Goal: Transaction & Acquisition: Purchase product/service

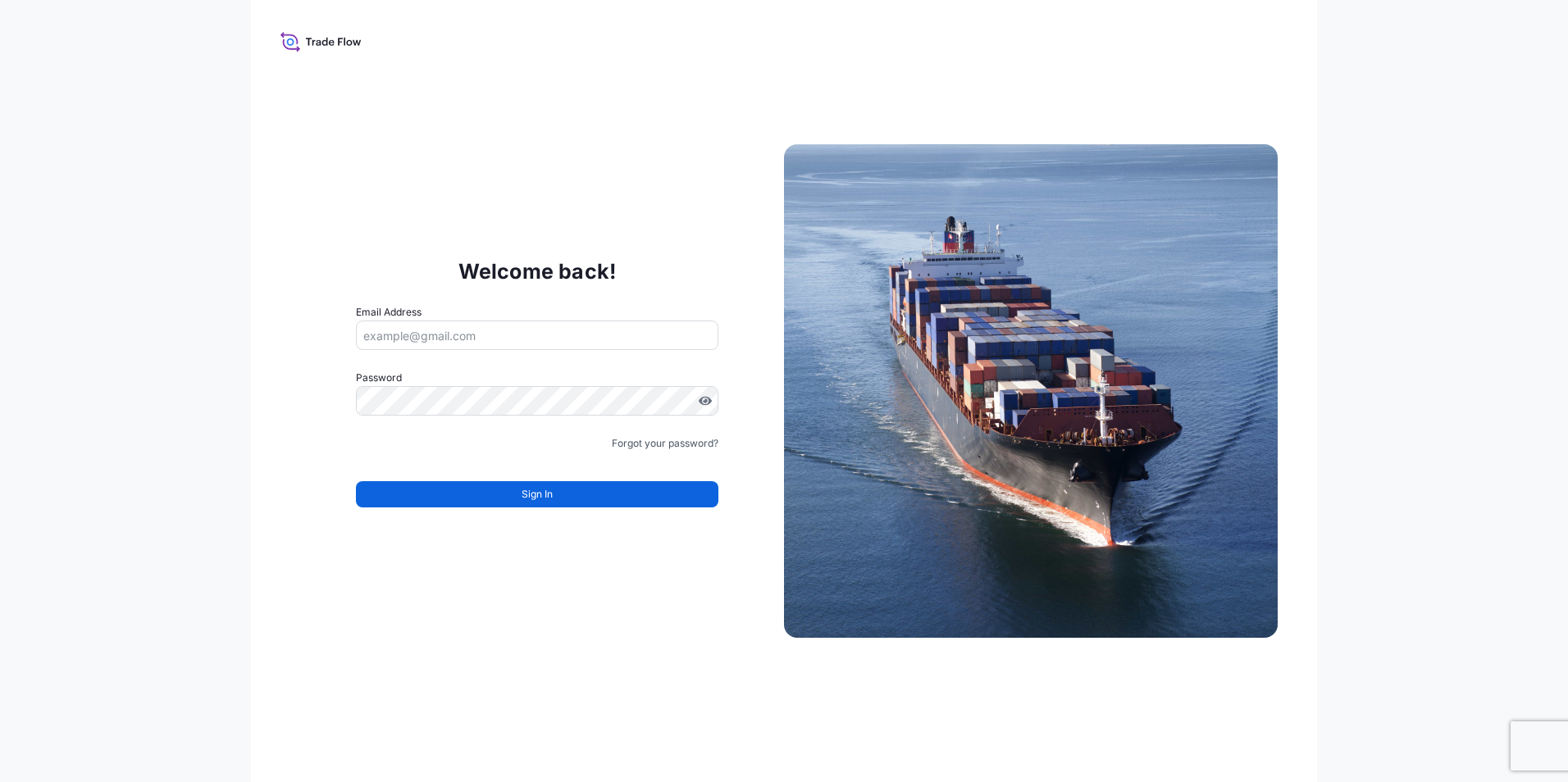
click at [417, 332] on input "Email Address" at bounding box center [537, 335] width 363 height 30
type input "[PERSON_NAME][EMAIL_ADDRESS][DOMAIN_NAME]"
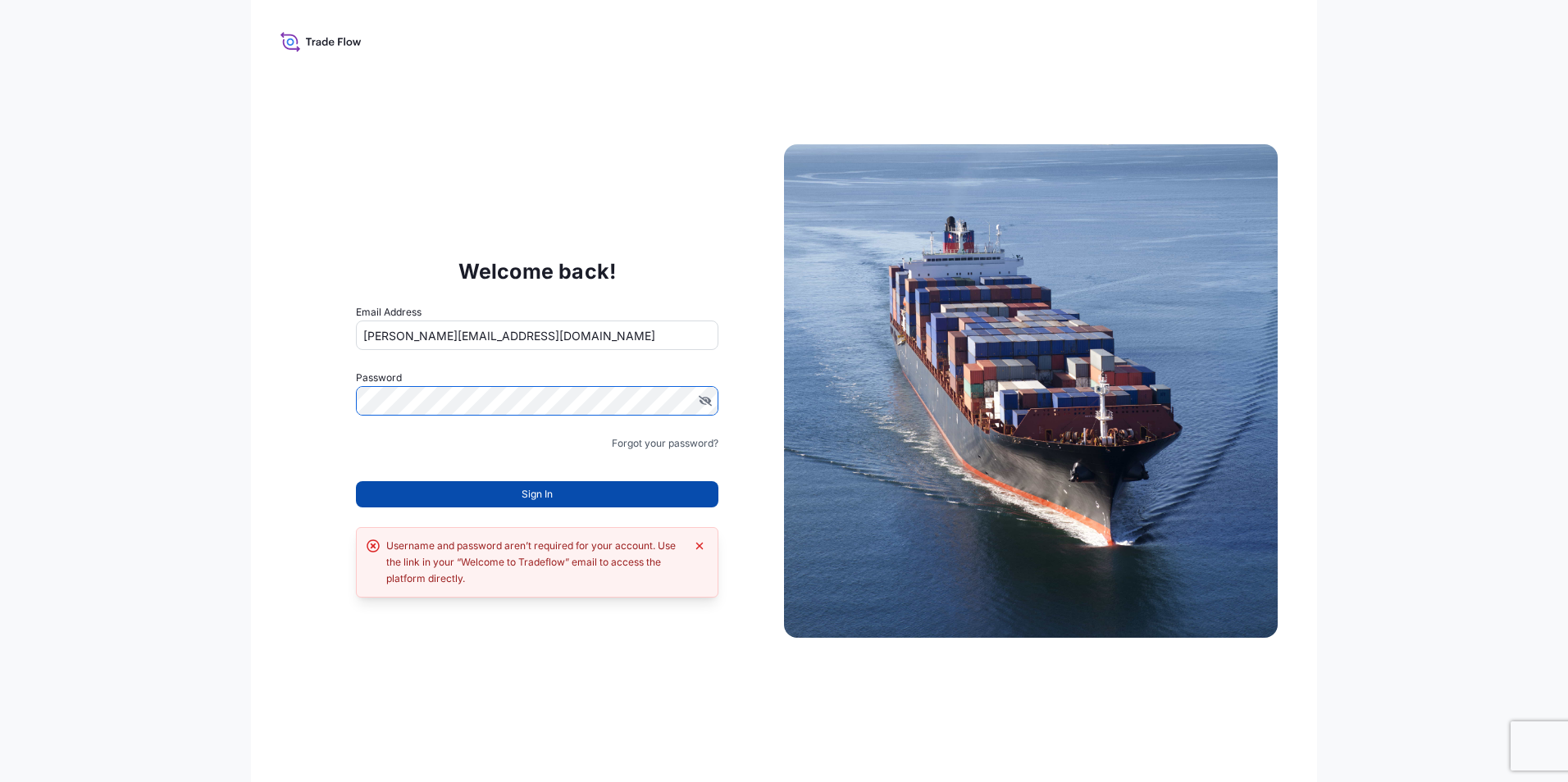
click at [491, 494] on button "Sign In" at bounding box center [537, 493] width 363 height 26
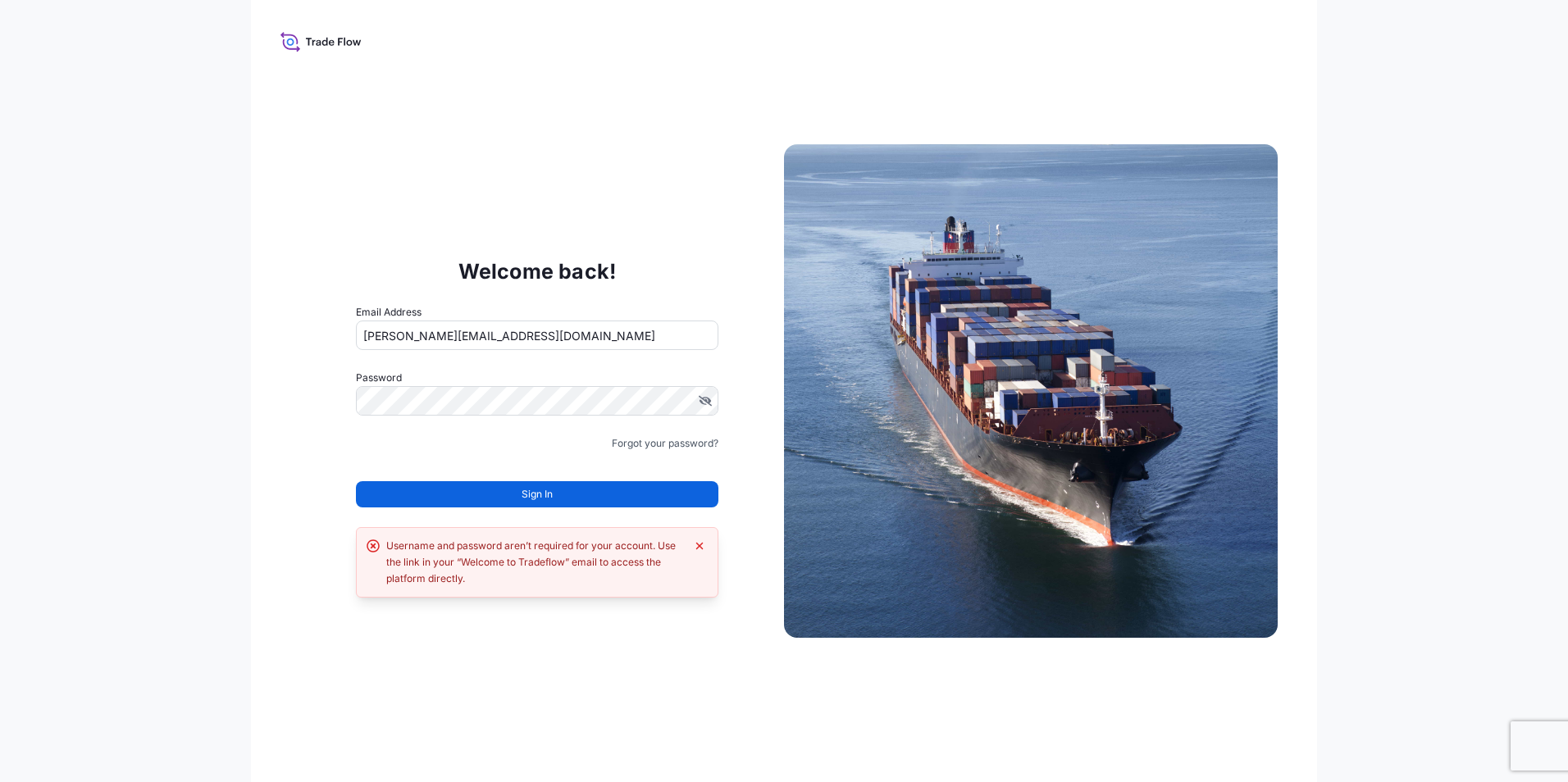
click at [481, 492] on button "Sign In" at bounding box center [537, 493] width 363 height 26
click at [470, 492] on button "Sign In" at bounding box center [537, 493] width 363 height 26
click at [697, 542] on icon "Dismiss error" at bounding box center [699, 546] width 13 height 13
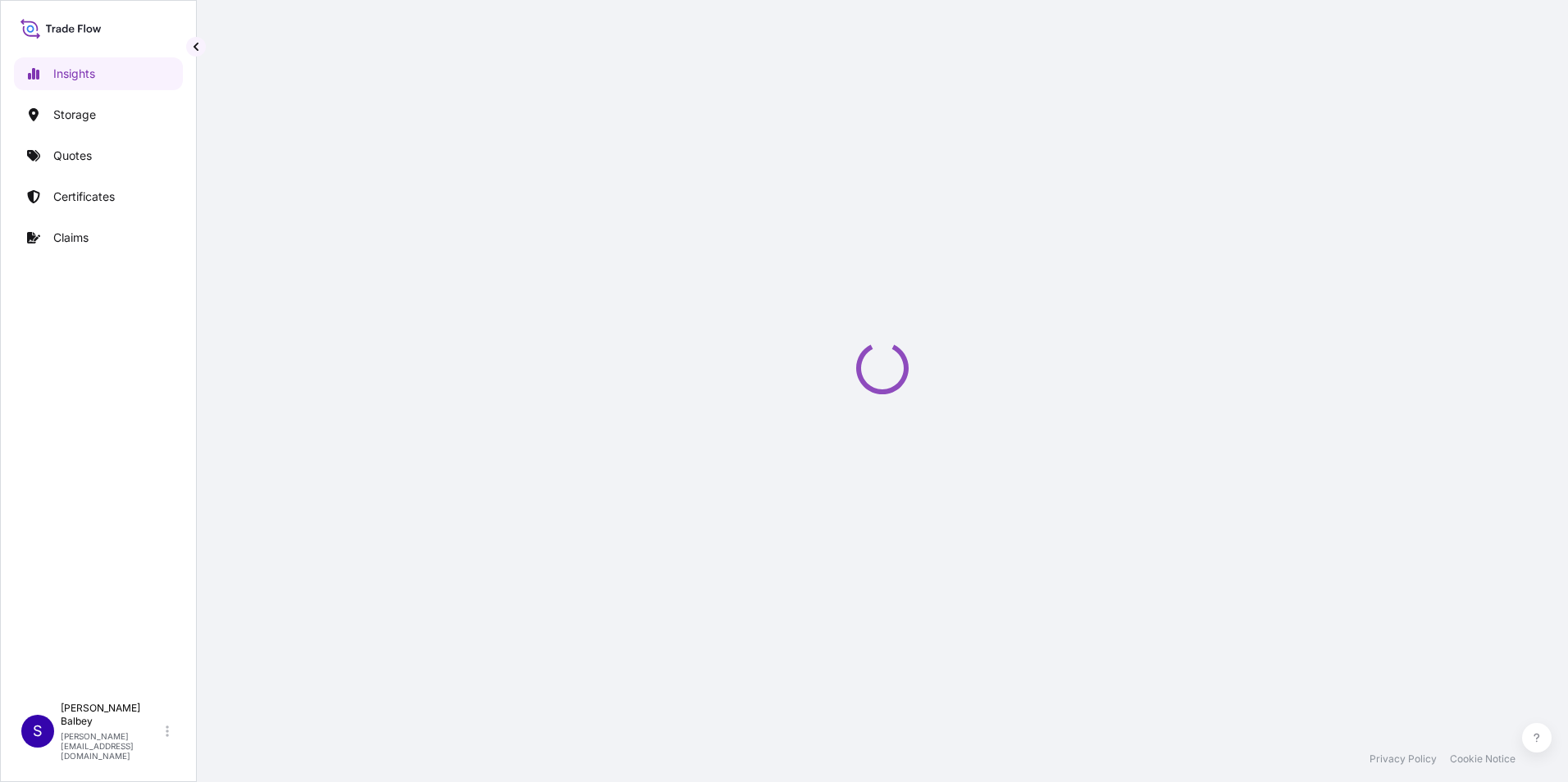
select select "2025"
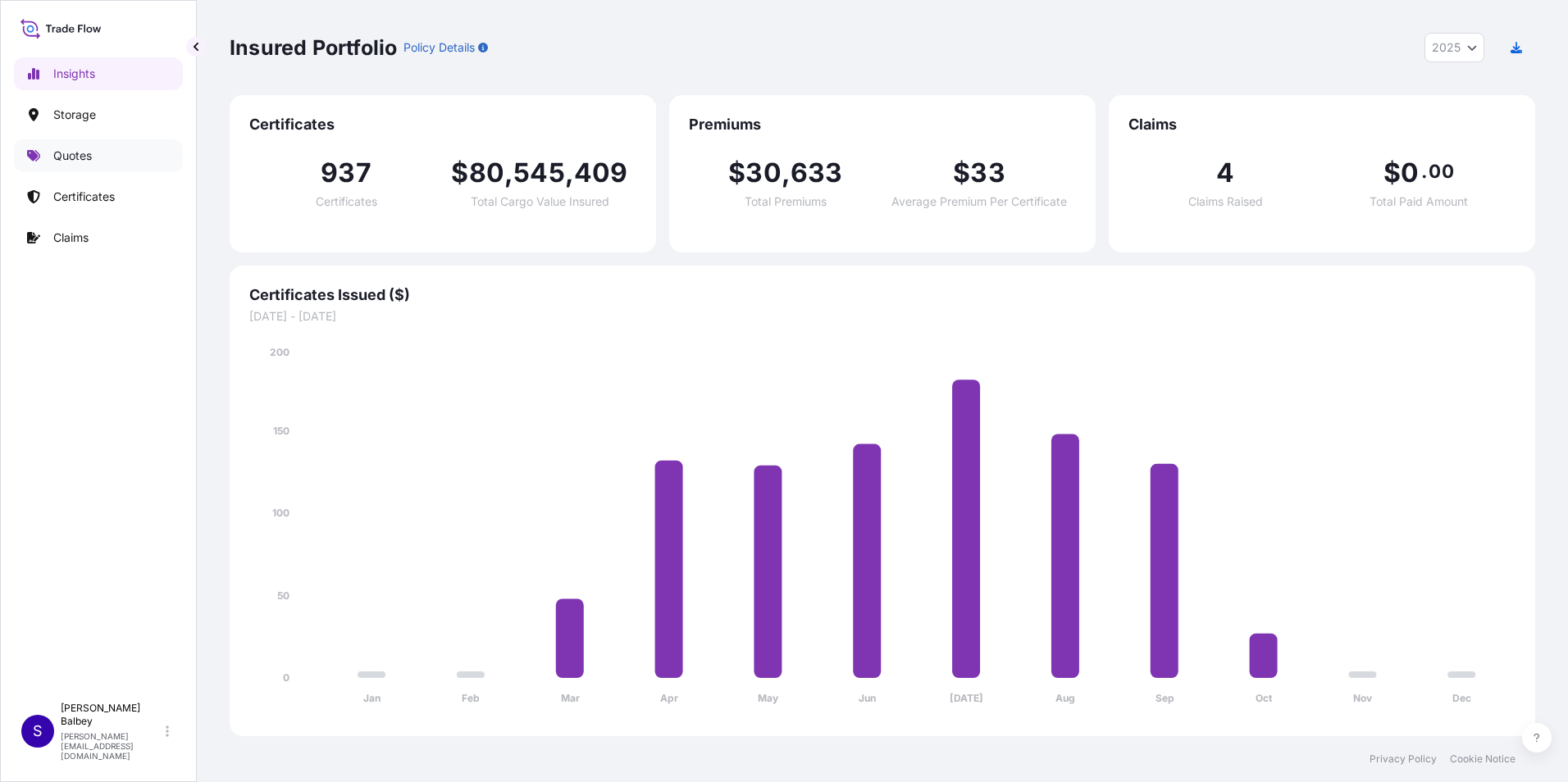
click at [63, 151] on p "Quotes" at bounding box center [72, 155] width 38 height 16
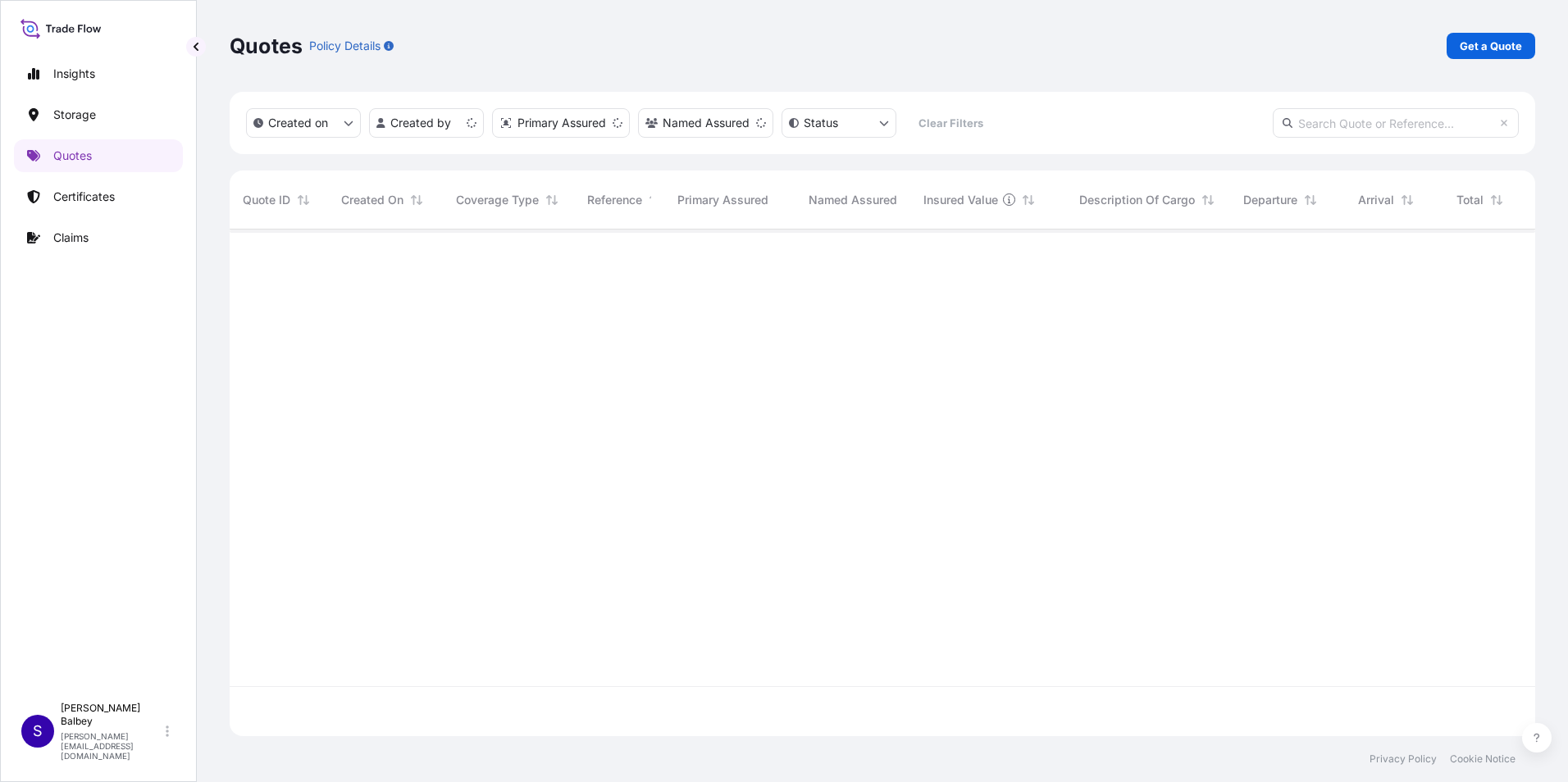
scroll to position [503, 1293]
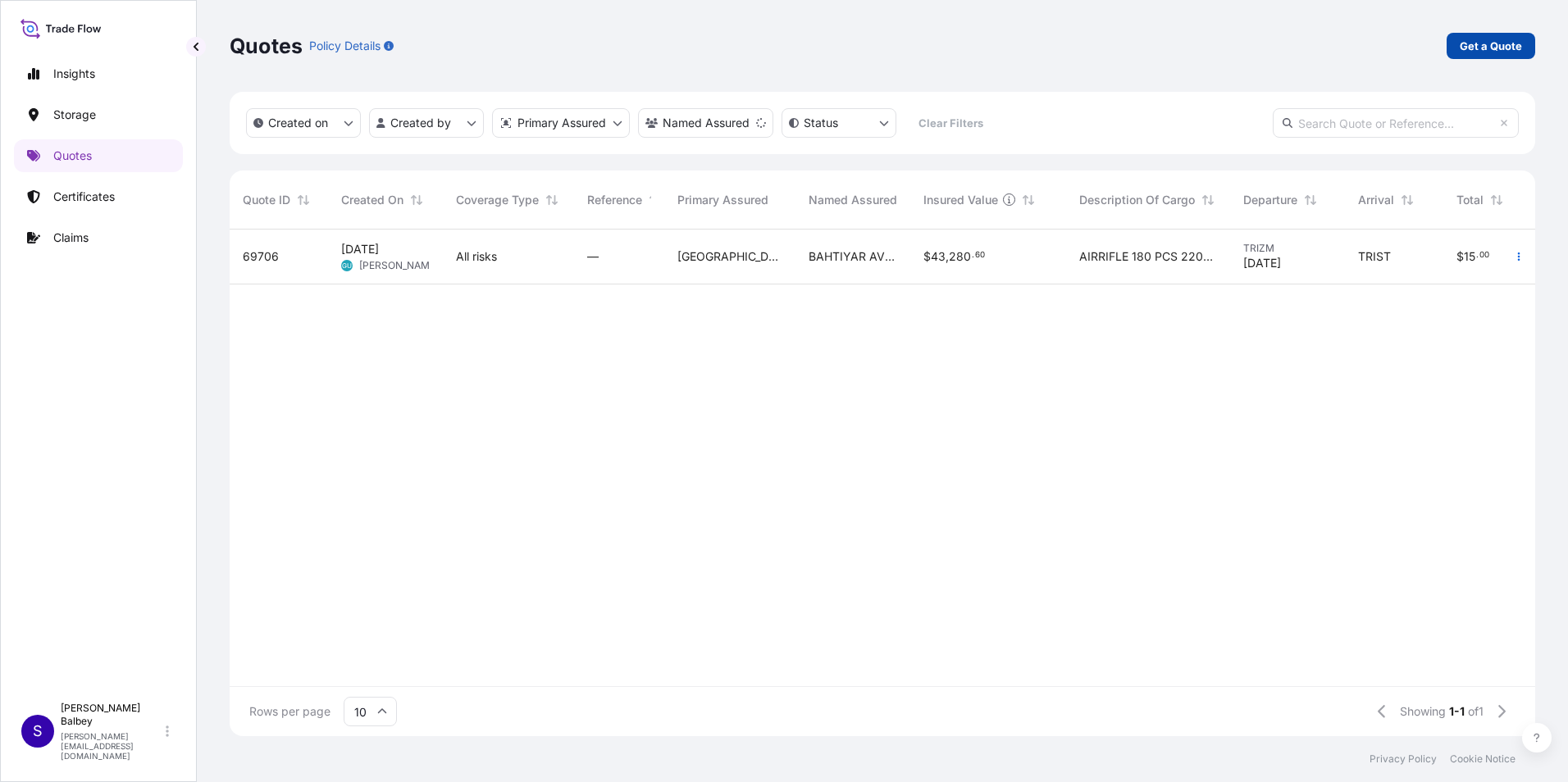
click at [1464, 51] on p "Get a Quote" at bounding box center [1490, 45] width 63 height 16
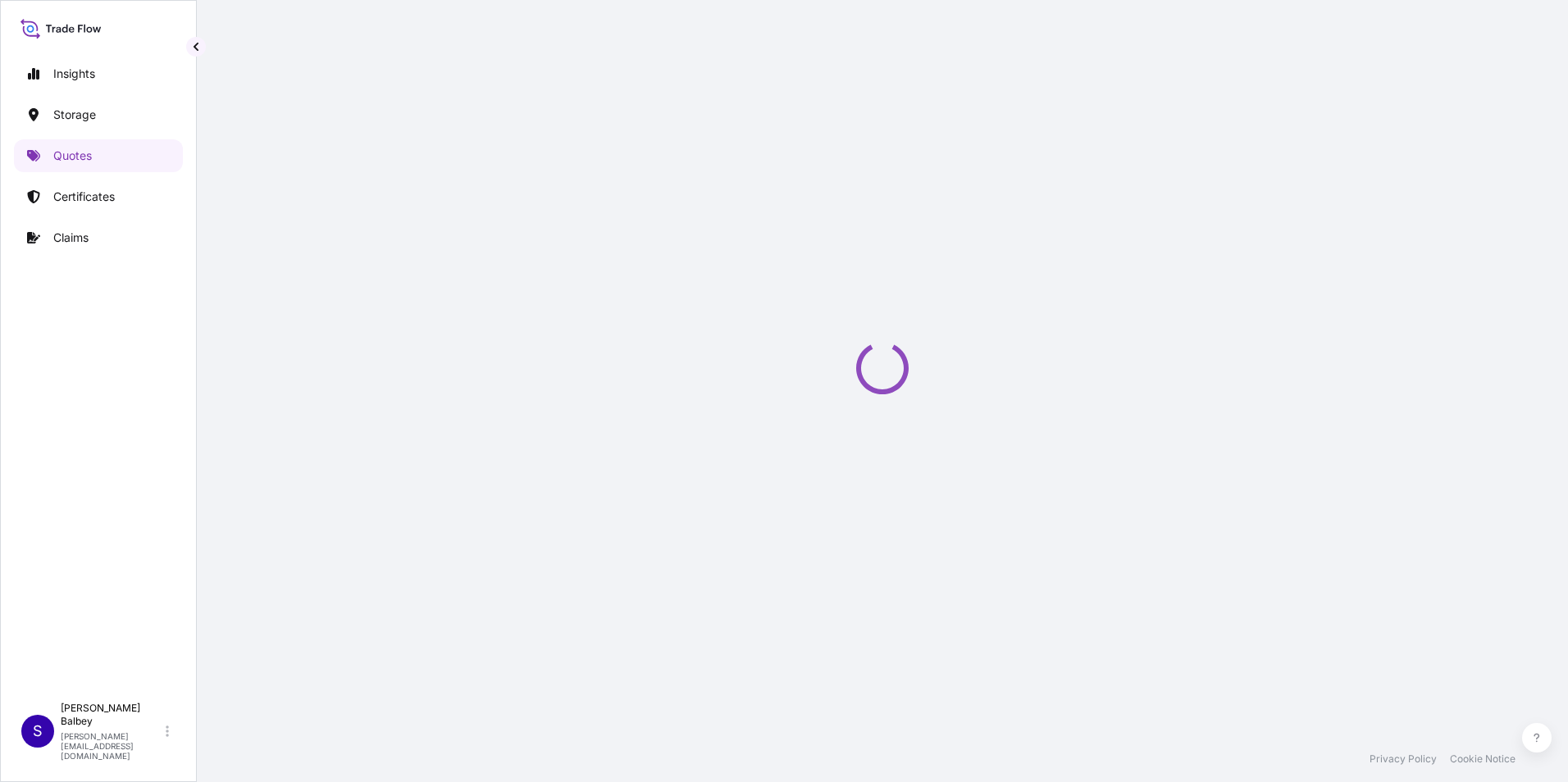
scroll to position [26, 0]
select select "Water"
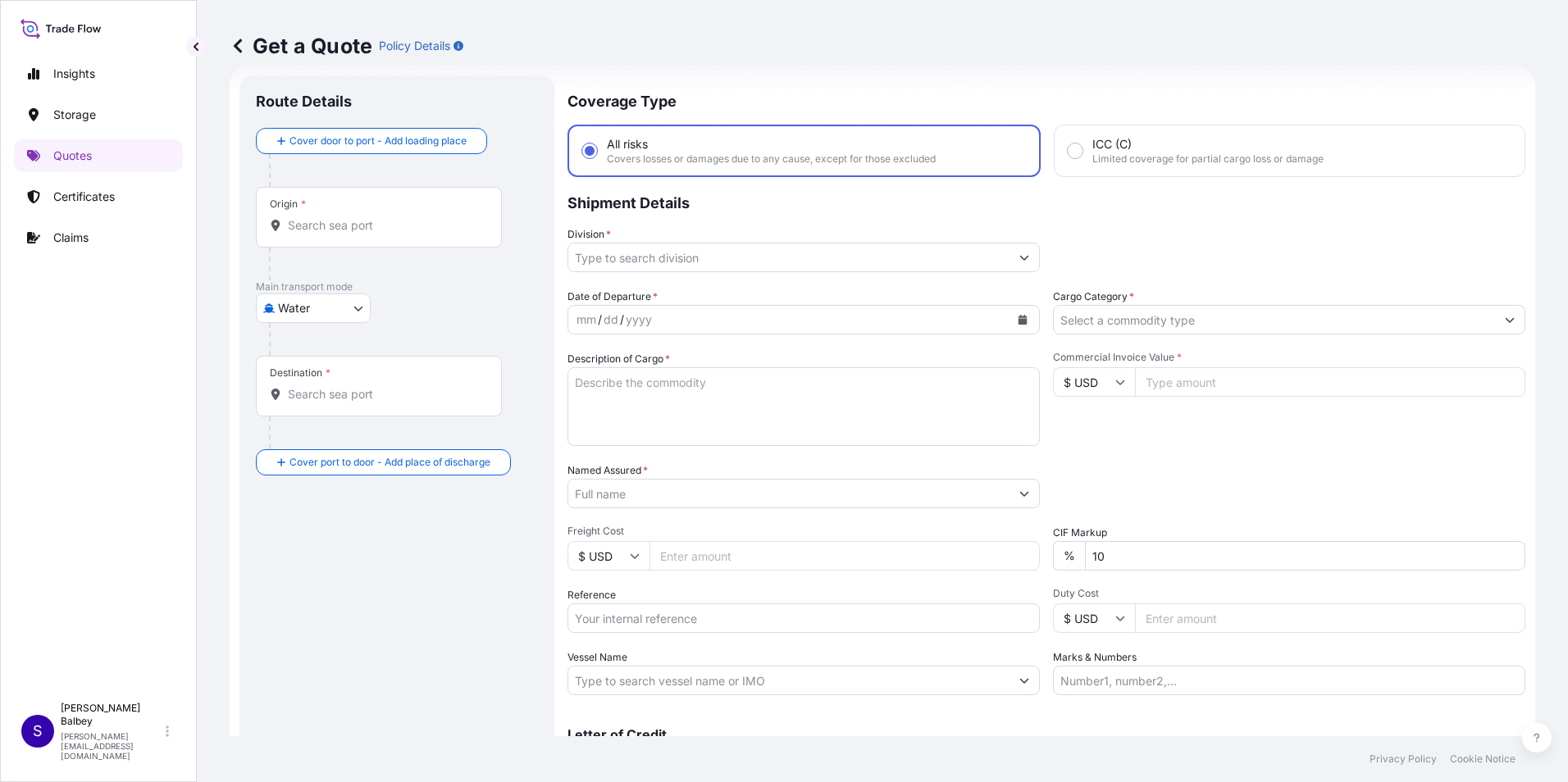
click at [331, 219] on input "Origin *" at bounding box center [384, 225] width 193 height 16
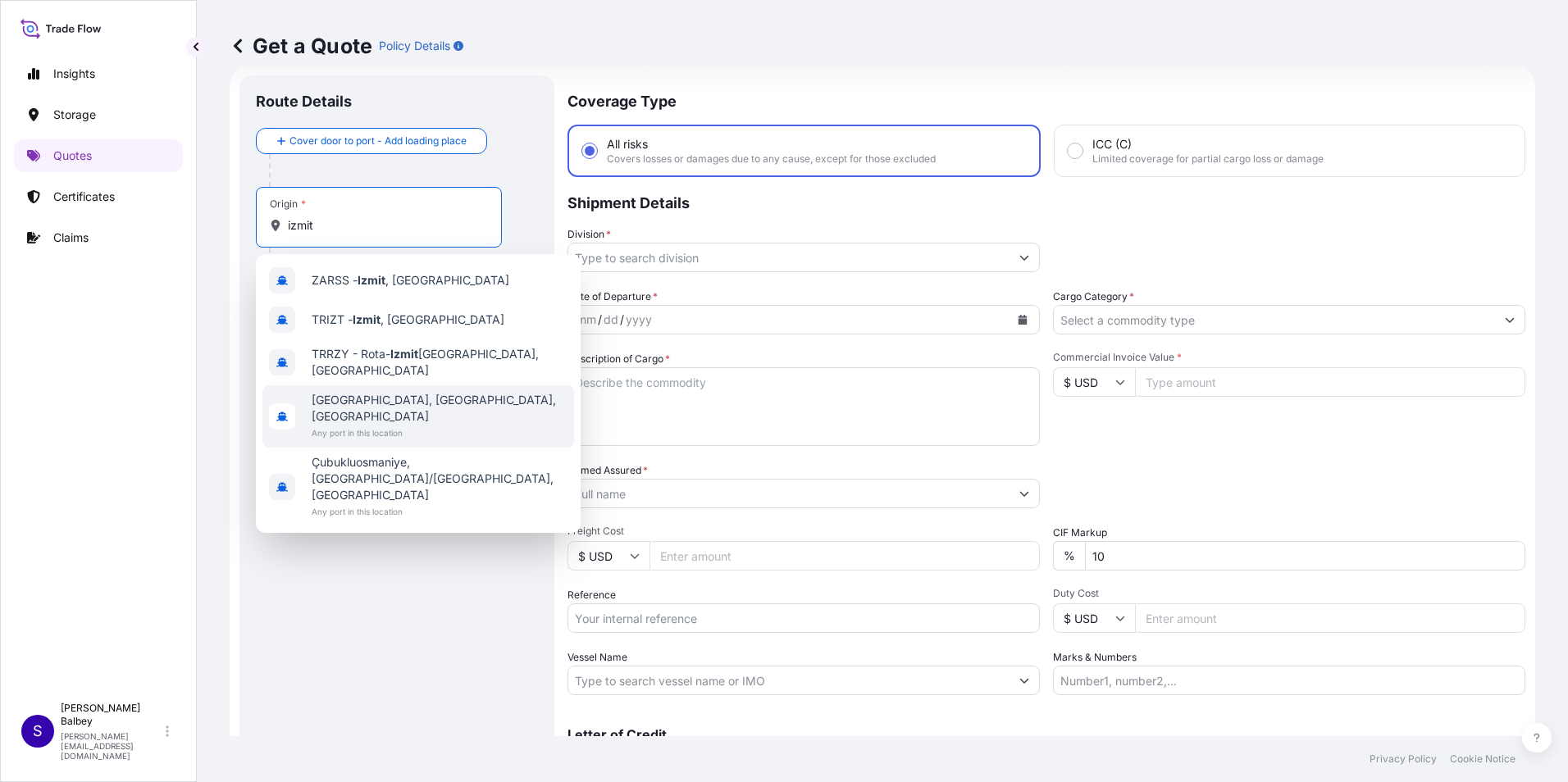
click at [342, 397] on span "[GEOGRAPHIC_DATA], [GEOGRAPHIC_DATA], [GEOGRAPHIC_DATA]" at bounding box center [440, 408] width 256 height 33
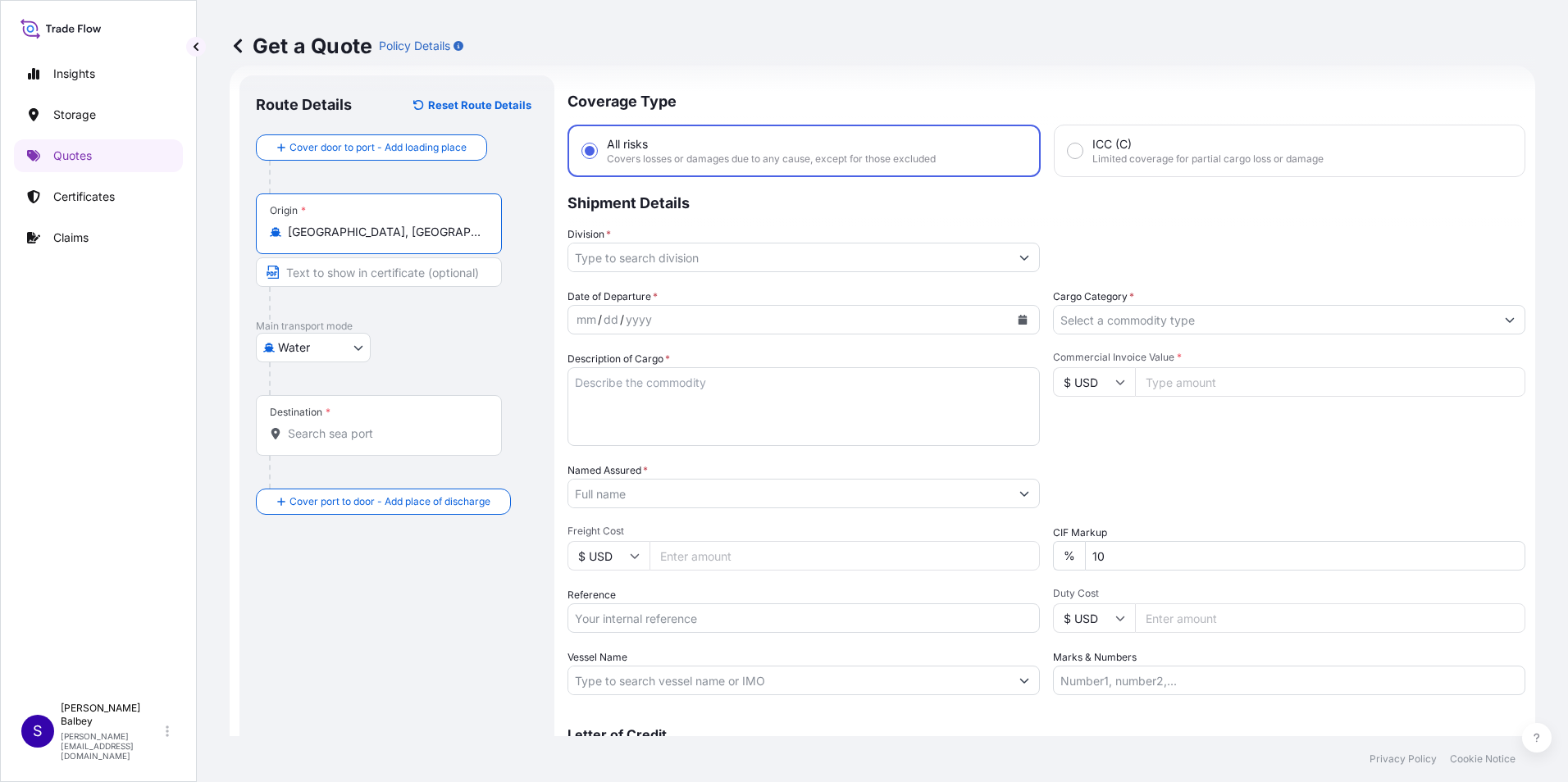
type input "[GEOGRAPHIC_DATA], [GEOGRAPHIC_DATA], [GEOGRAPHIC_DATA]"
click at [342, 434] on input "Destination *" at bounding box center [384, 433] width 193 height 16
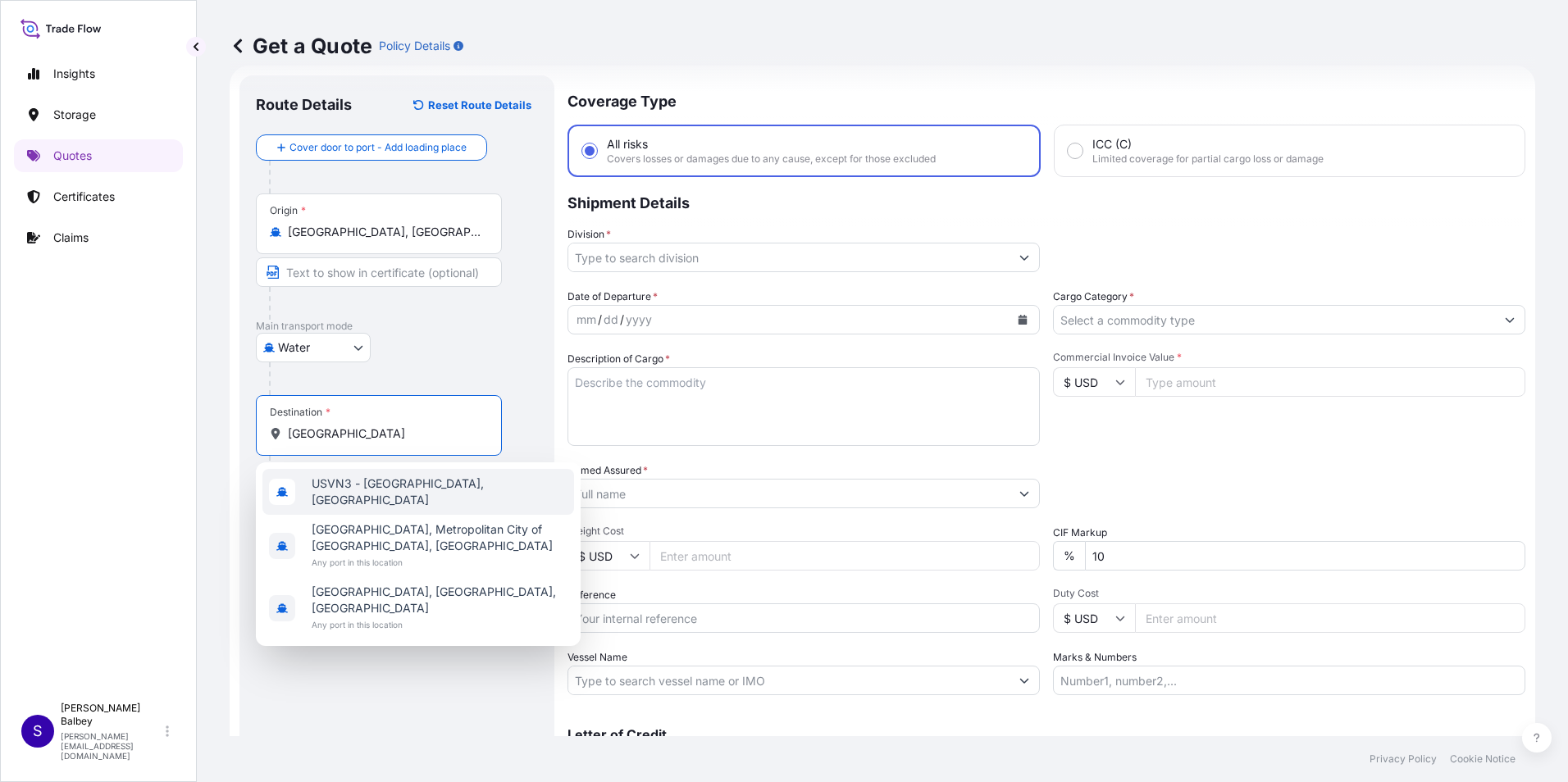
click at [310, 431] on input "[GEOGRAPHIC_DATA]" at bounding box center [384, 433] width 193 height 16
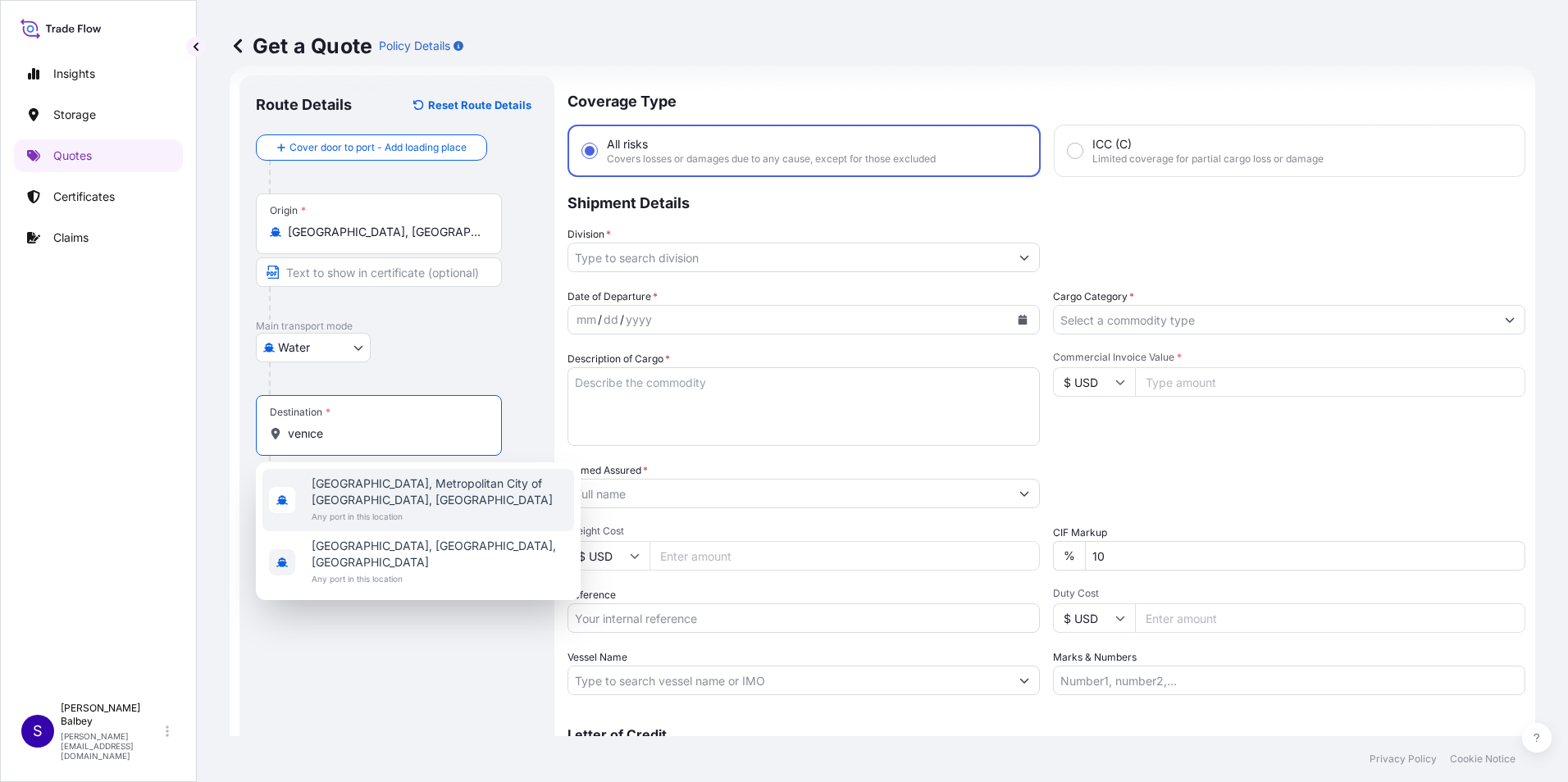
drag, startPoint x: 326, startPoint y: 436, endPoint x: 264, endPoint y: 432, distance: 62.1
click at [264, 432] on div "Destination * venıce" at bounding box center [379, 425] width 246 height 61
drag, startPoint x: 341, startPoint y: 436, endPoint x: 253, endPoint y: 428, distance: 88.4
click at [253, 428] on div "Route Details Reset Route Details Cover door to port - Add loading place Place …" at bounding box center [396, 445] width 315 height 742
click at [384, 508] on span "Any port in this location" at bounding box center [440, 516] width 256 height 16
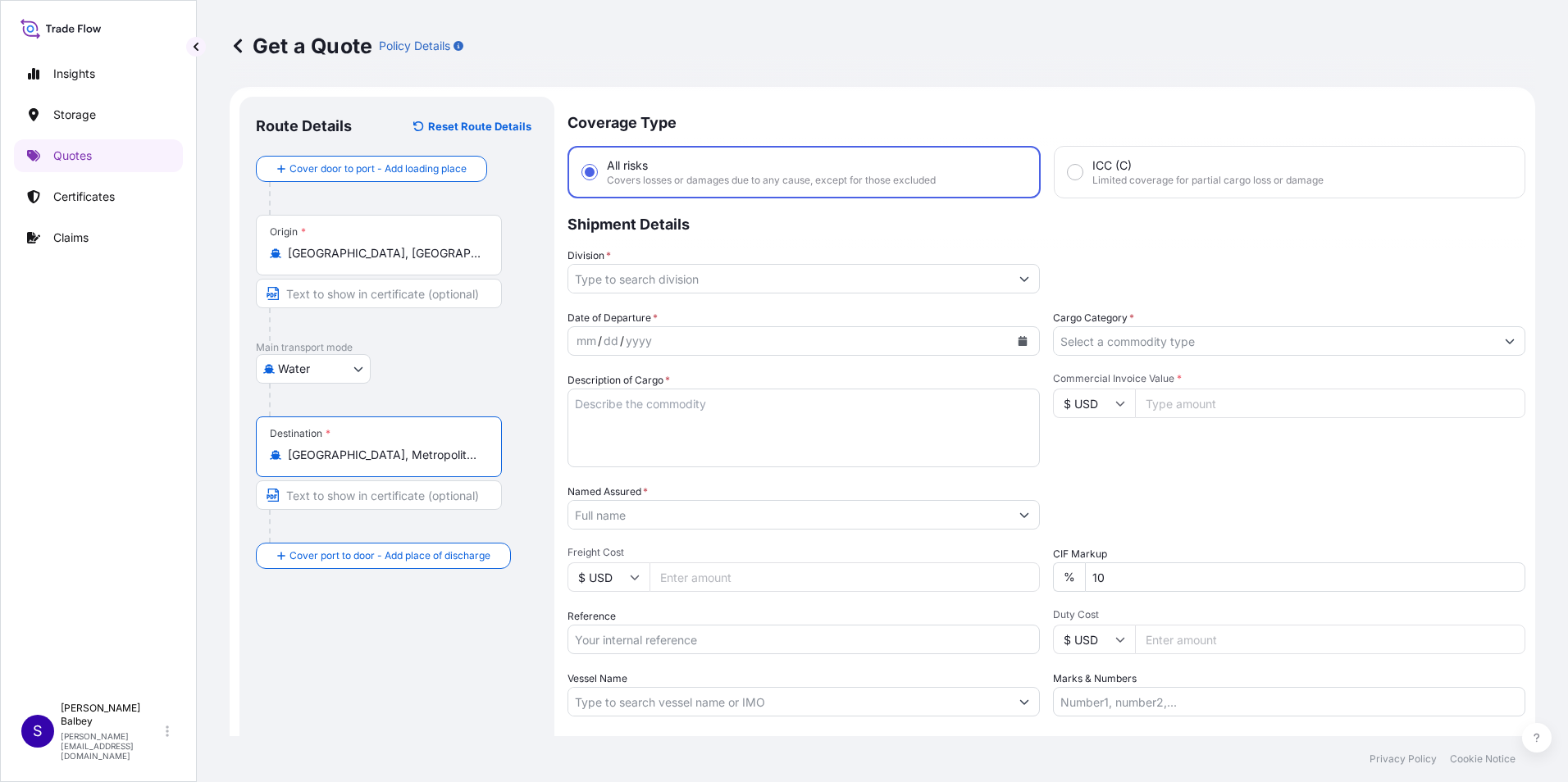
scroll to position [0, 0]
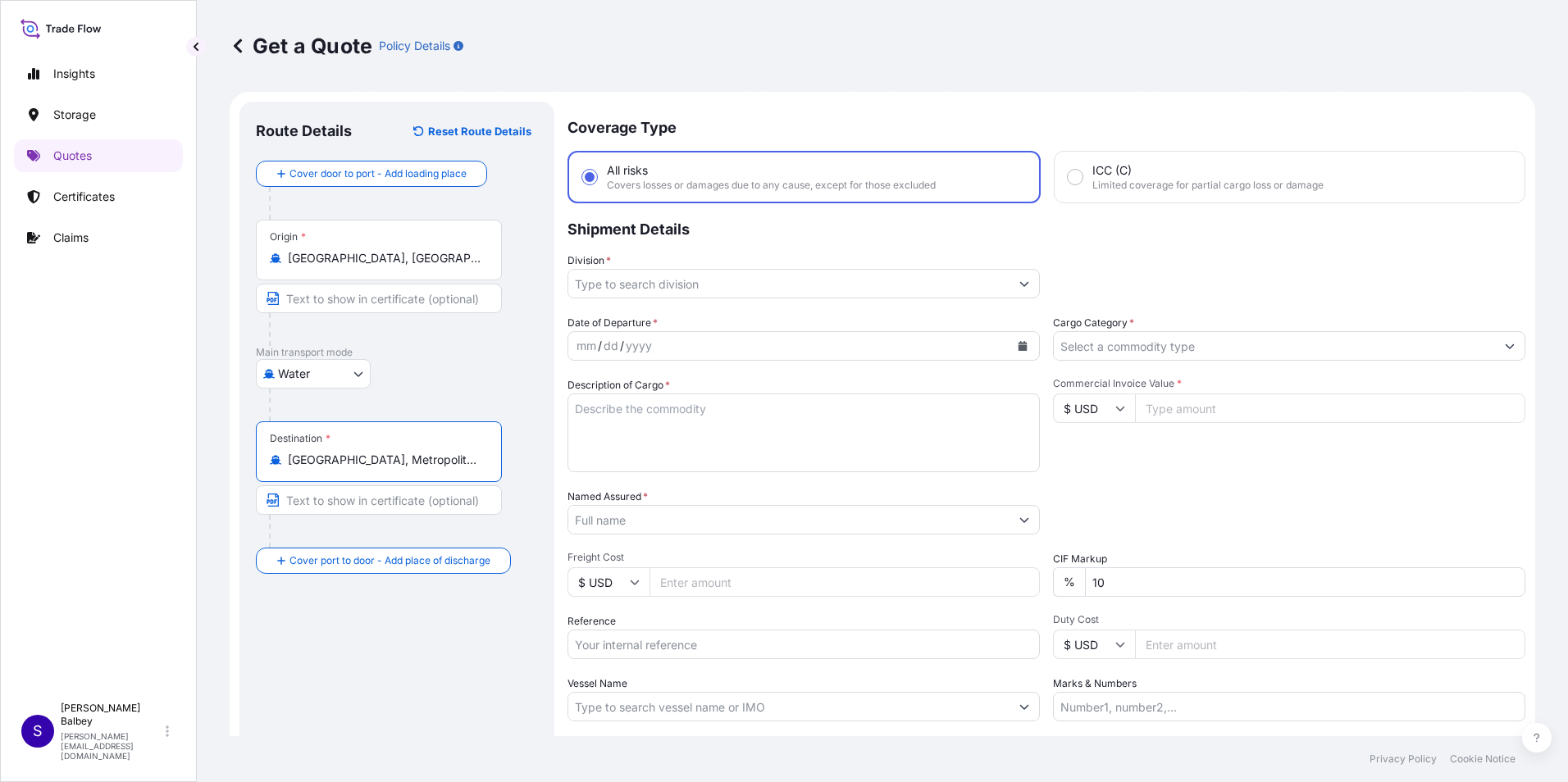
type input "[GEOGRAPHIC_DATA], Metropolitan City of [GEOGRAPHIC_DATA], [GEOGRAPHIC_DATA]"
click at [482, 458] on div "[GEOGRAPHIC_DATA], Metropolitan City of [GEOGRAPHIC_DATA], [GEOGRAPHIC_DATA]" at bounding box center [378, 460] width 218 height 16
click at [481, 458] on input "[GEOGRAPHIC_DATA], Metropolitan City of [GEOGRAPHIC_DATA], [GEOGRAPHIC_DATA]" at bounding box center [384, 460] width 193 height 16
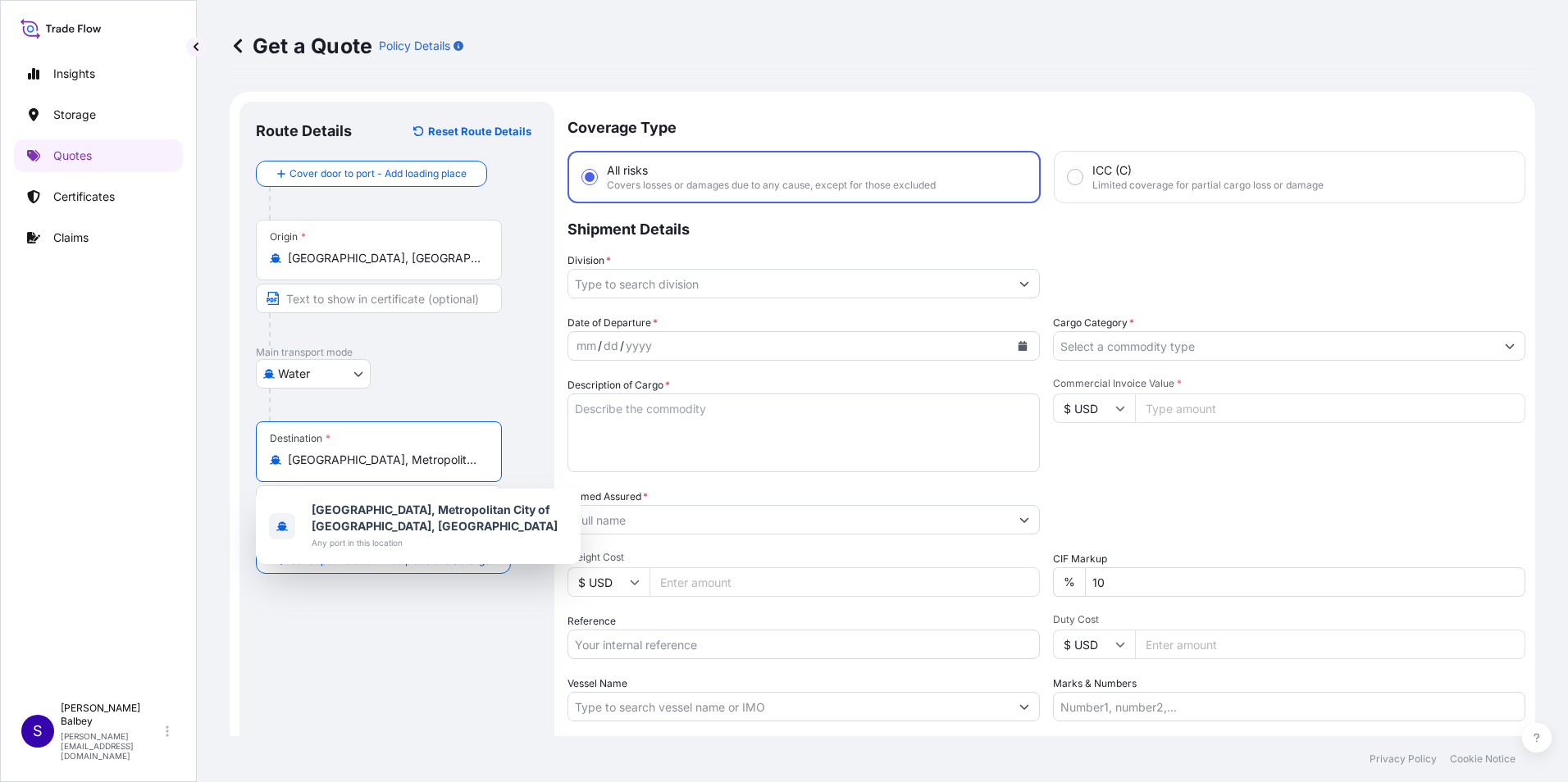
drag, startPoint x: 480, startPoint y: 461, endPoint x: 209, endPoint y: 441, distance: 271.7
click at [221, 441] on div "Get a Quote Policy Details Route Details Reset Route Details Cover door to port…" at bounding box center [882, 367] width 1371 height 736
click at [431, 631] on div "Route Details Reset Route Details Cover door to port - Add loading place Place …" at bounding box center [396, 472] width 282 height 709
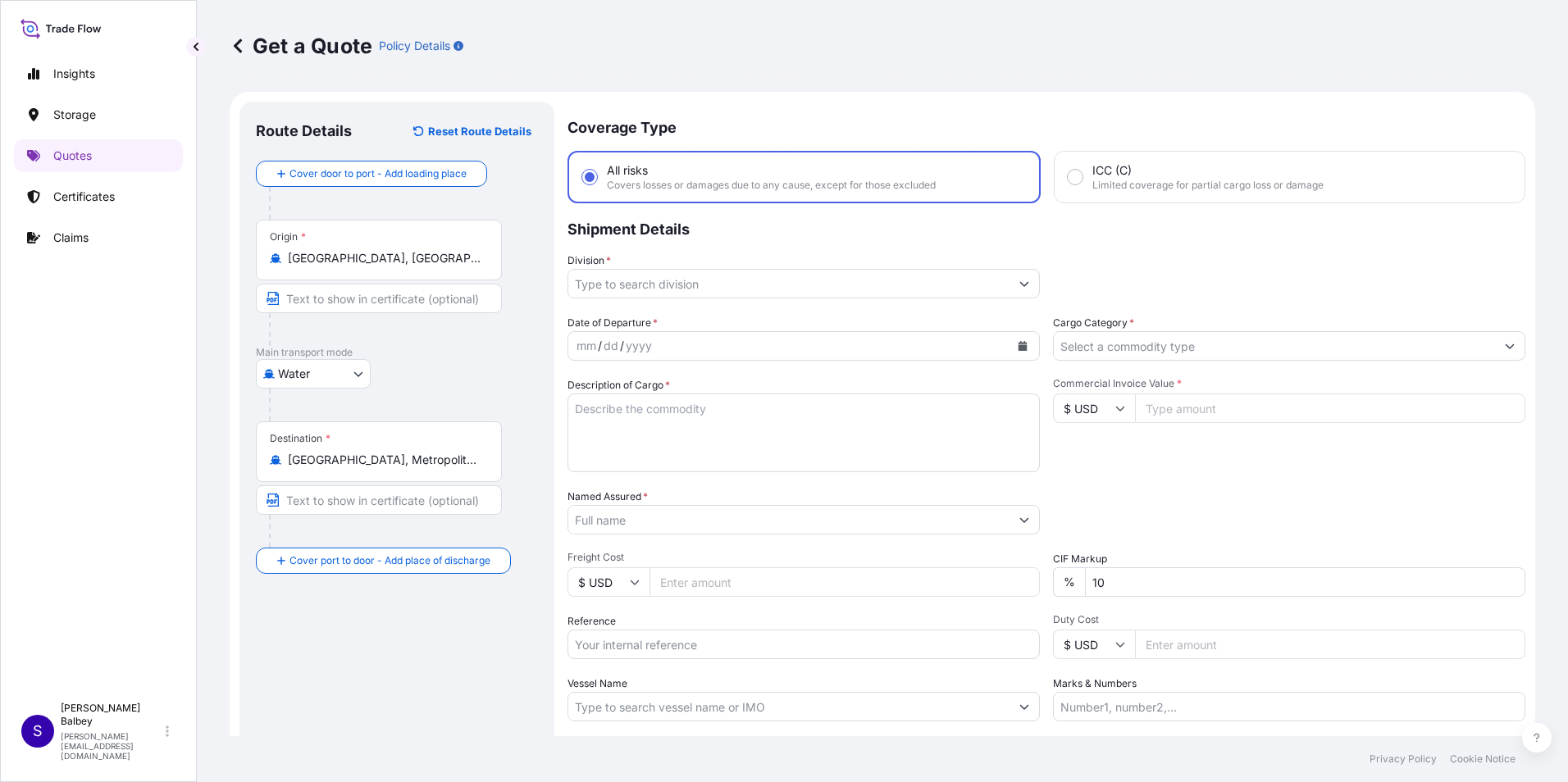
click at [1017, 274] on button "Show suggestions" at bounding box center [1024, 284] width 30 height 30
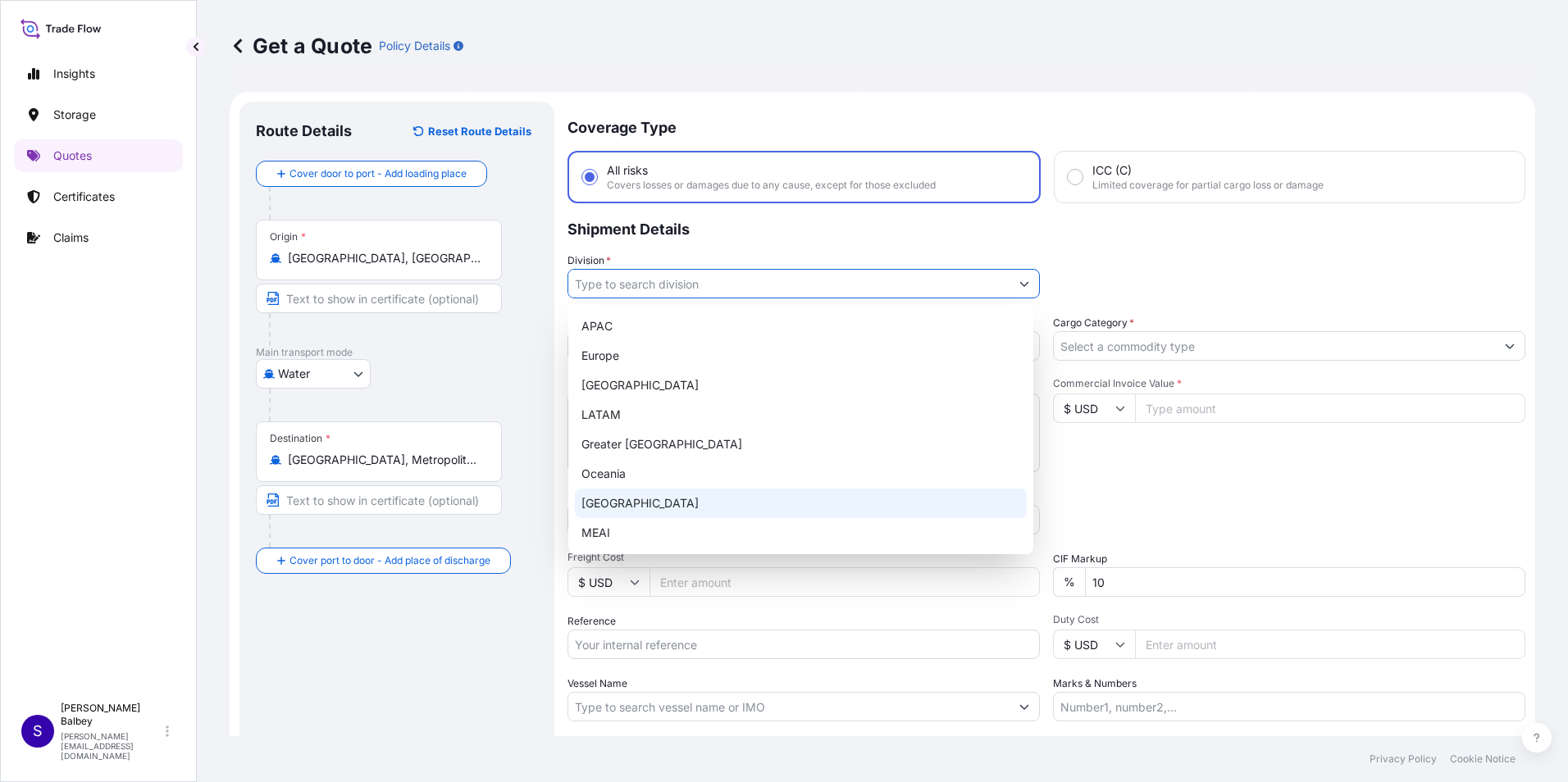
click at [588, 503] on div "[GEOGRAPHIC_DATA]" at bounding box center [801, 503] width 452 height 30
type input "[GEOGRAPHIC_DATA]"
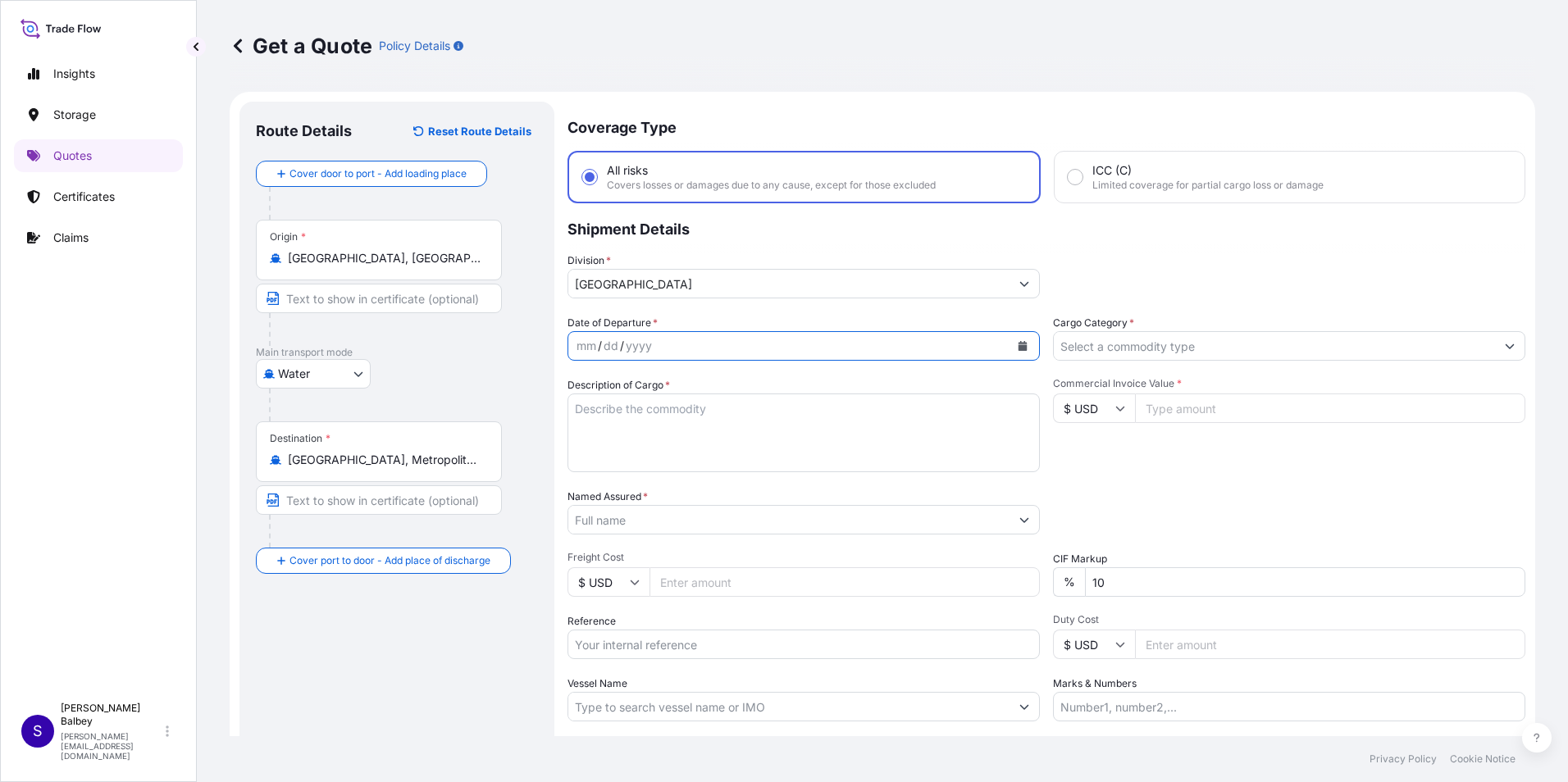
click at [1020, 346] on icon "Calendar" at bounding box center [1023, 346] width 9 height 10
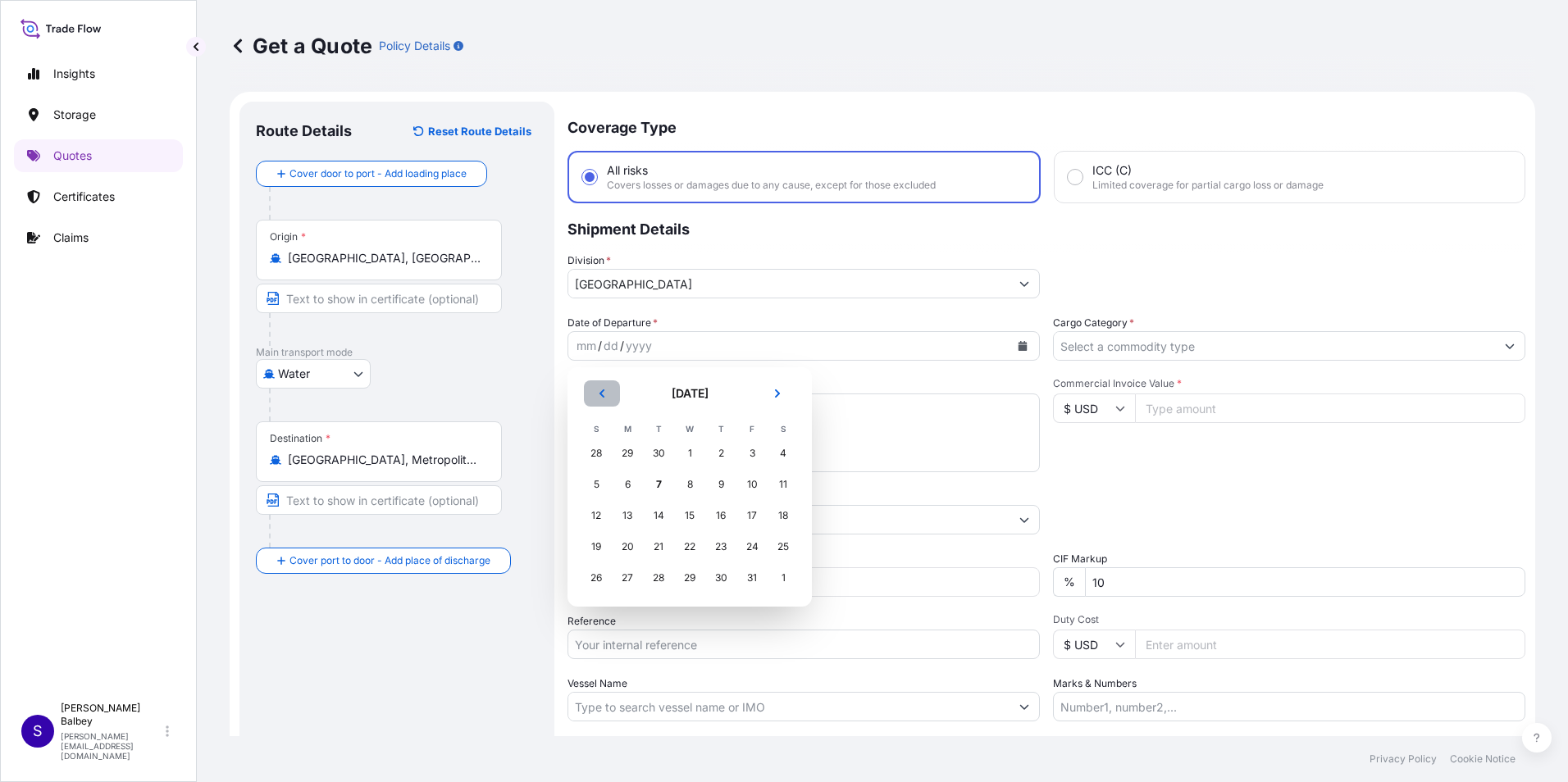
click at [603, 401] on button "Previous" at bounding box center [602, 393] width 37 height 26
click at [647, 570] on div "30" at bounding box center [658, 578] width 30 height 30
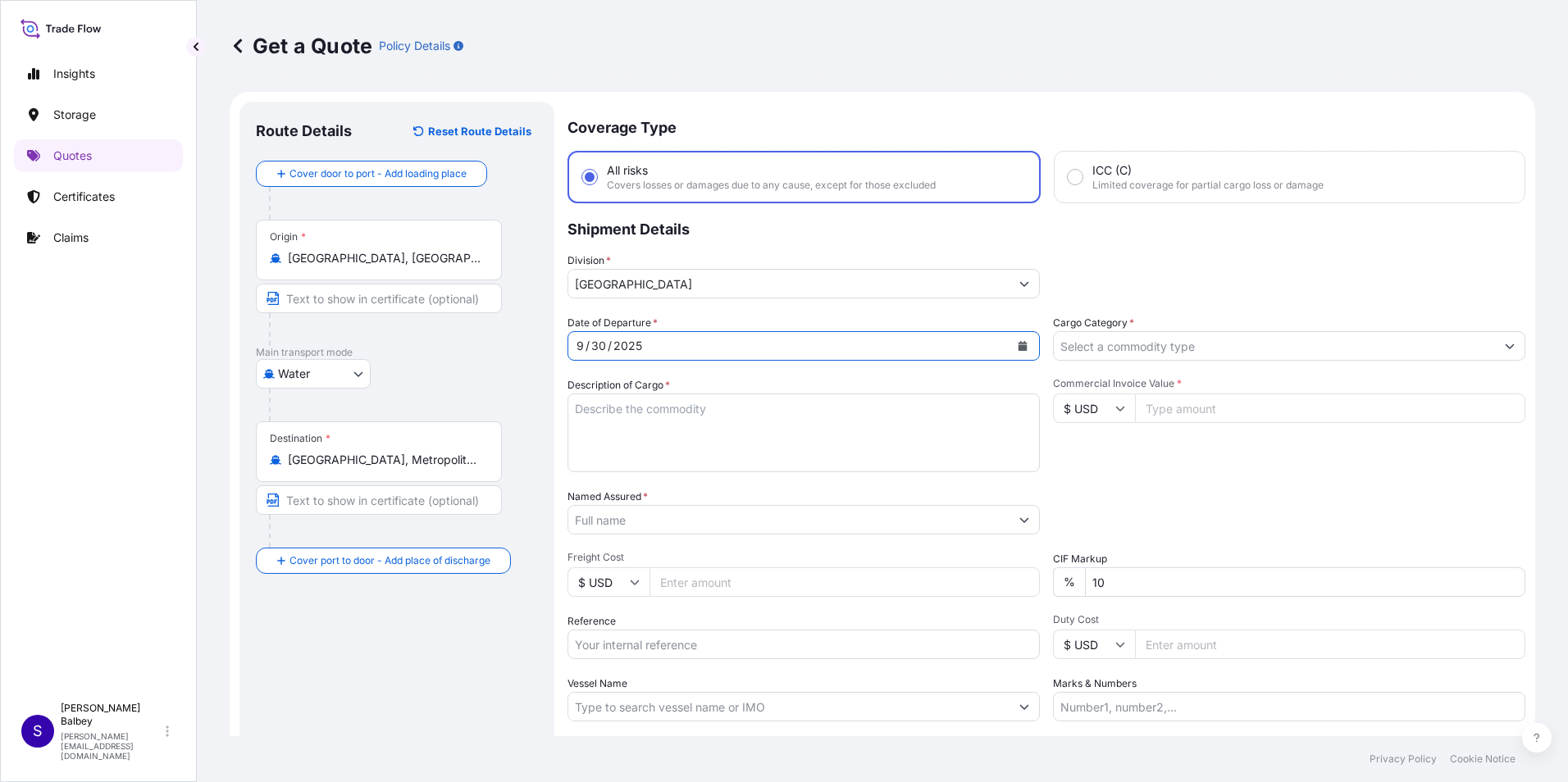
click at [660, 449] on textarea "Description of Cargo *" at bounding box center [803, 433] width 472 height 79
drag, startPoint x: 653, startPoint y: 404, endPoint x: 644, endPoint y: 406, distance: 9.2
click at [651, 404] on textarea "Description of Cargo *" at bounding box center [803, 433] width 472 height 79
paste textarea ""WELDING WIRE HS CODE:722920000012" 24 PALET //21669.50 KGS"
click at [592, 461] on textarea ""WELDING WIRE HS CODE:722920000012" 24 PALET //21669.50 KGS" at bounding box center [803, 433] width 472 height 79
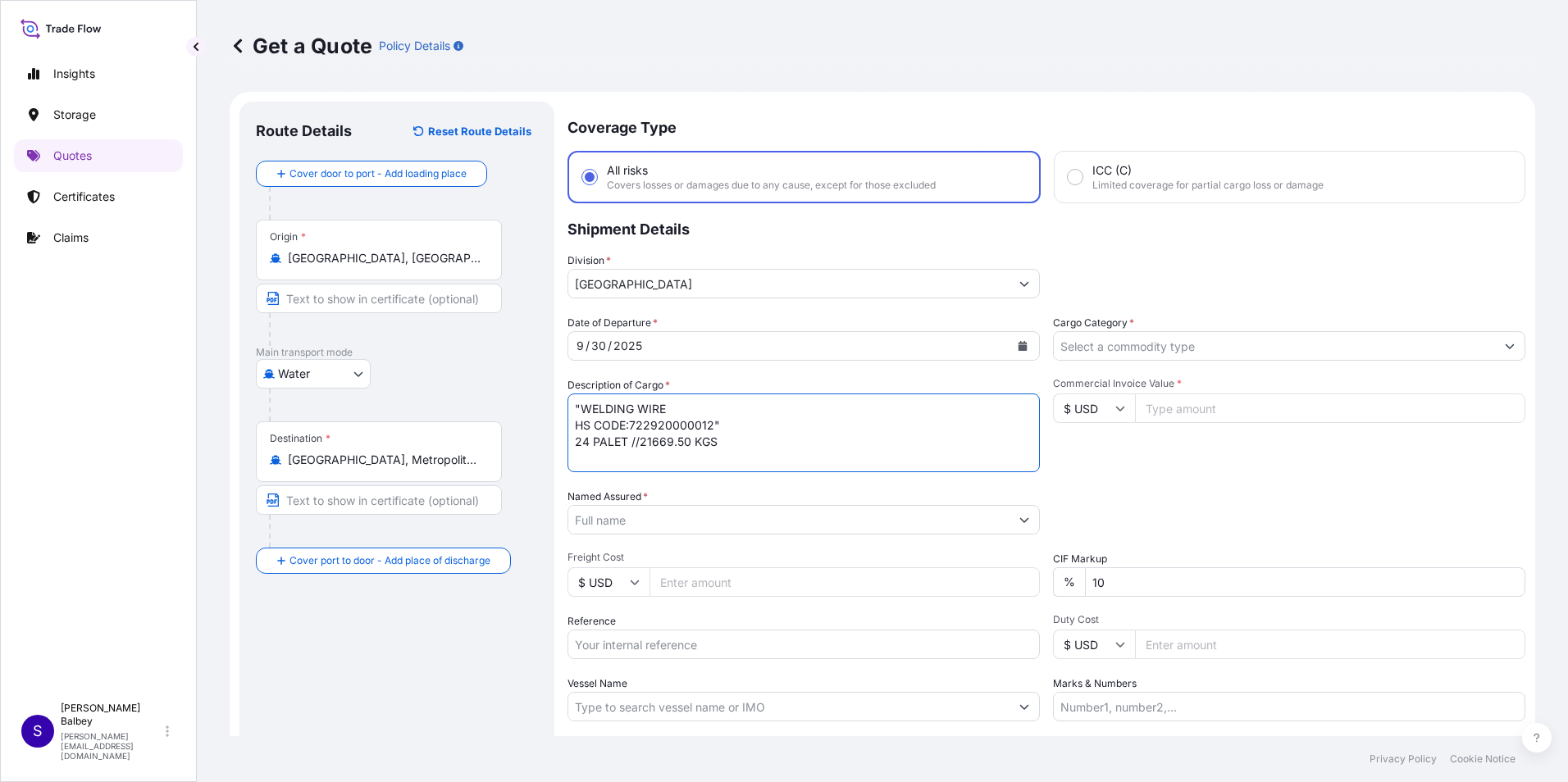
paste textarea "MEDUK8794779 // MSMU6468504"
type textarea ""WELDING WIRE HS CODE:722920000012" 24 PALET //21669.50 KGS MEDUK8794779 // MSM…"
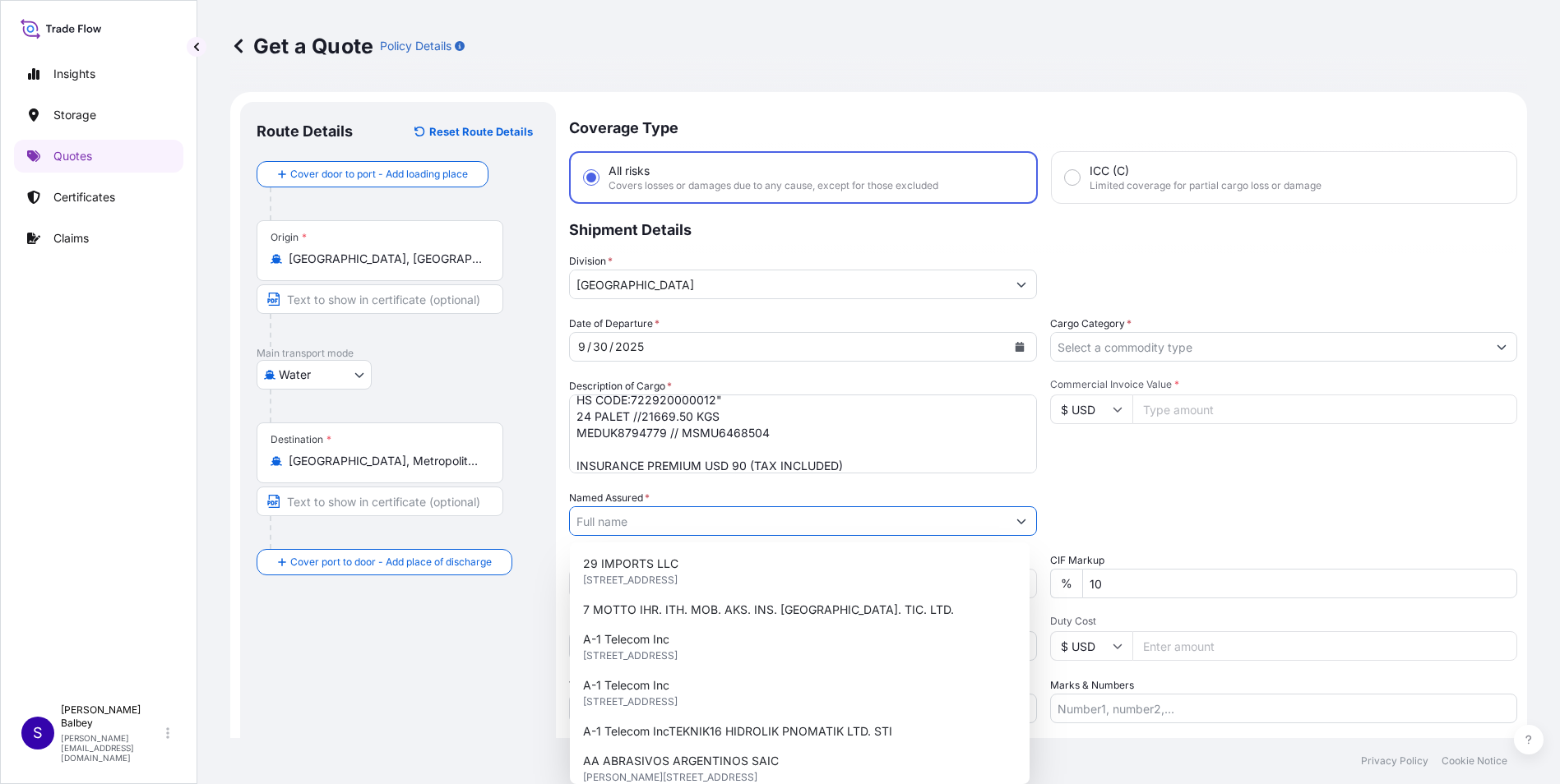
click at [611, 519] on input "Named Assured *" at bounding box center [788, 521] width 437 height 30
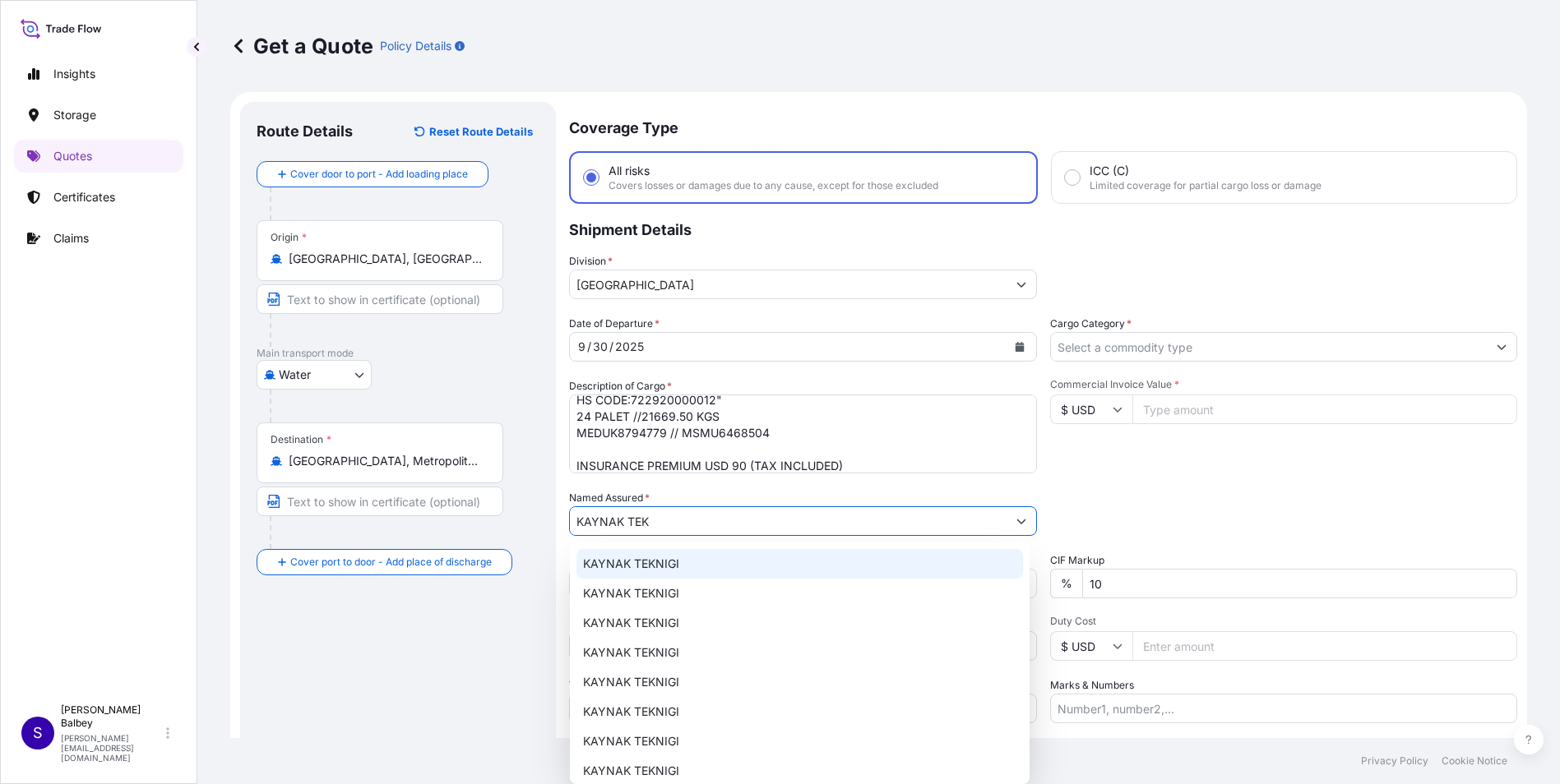
click at [652, 572] on div "KAYNAK TEKNIGI" at bounding box center [800, 563] width 447 height 30
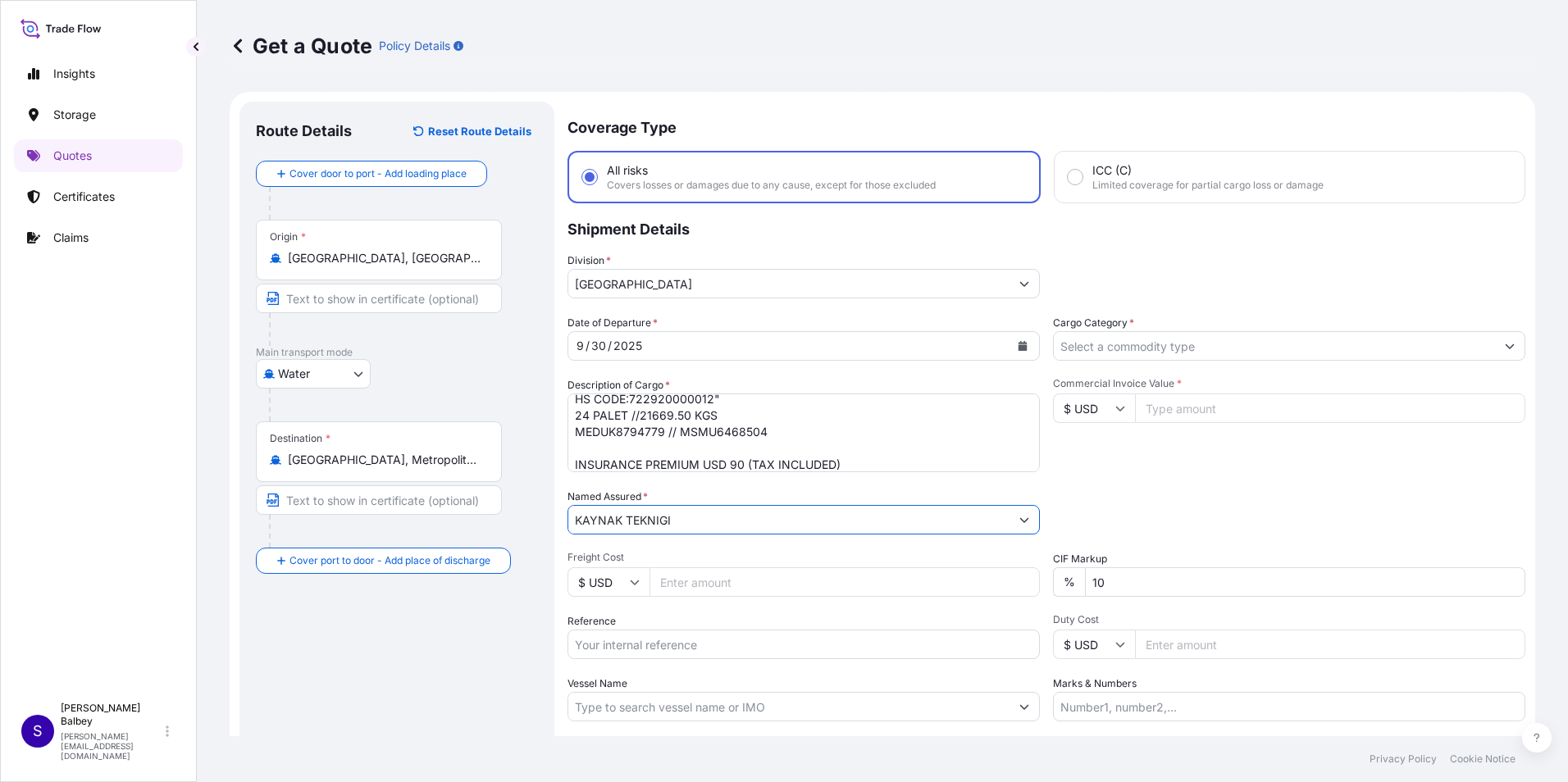
type input "KAYNAK TEKNIGI"
click at [703, 640] on input "Reference" at bounding box center [803, 644] width 472 height 30
click at [708, 636] on input "Reference" at bounding box center [803, 644] width 472 height 30
paste input "2101781540"
type input "2101781540"
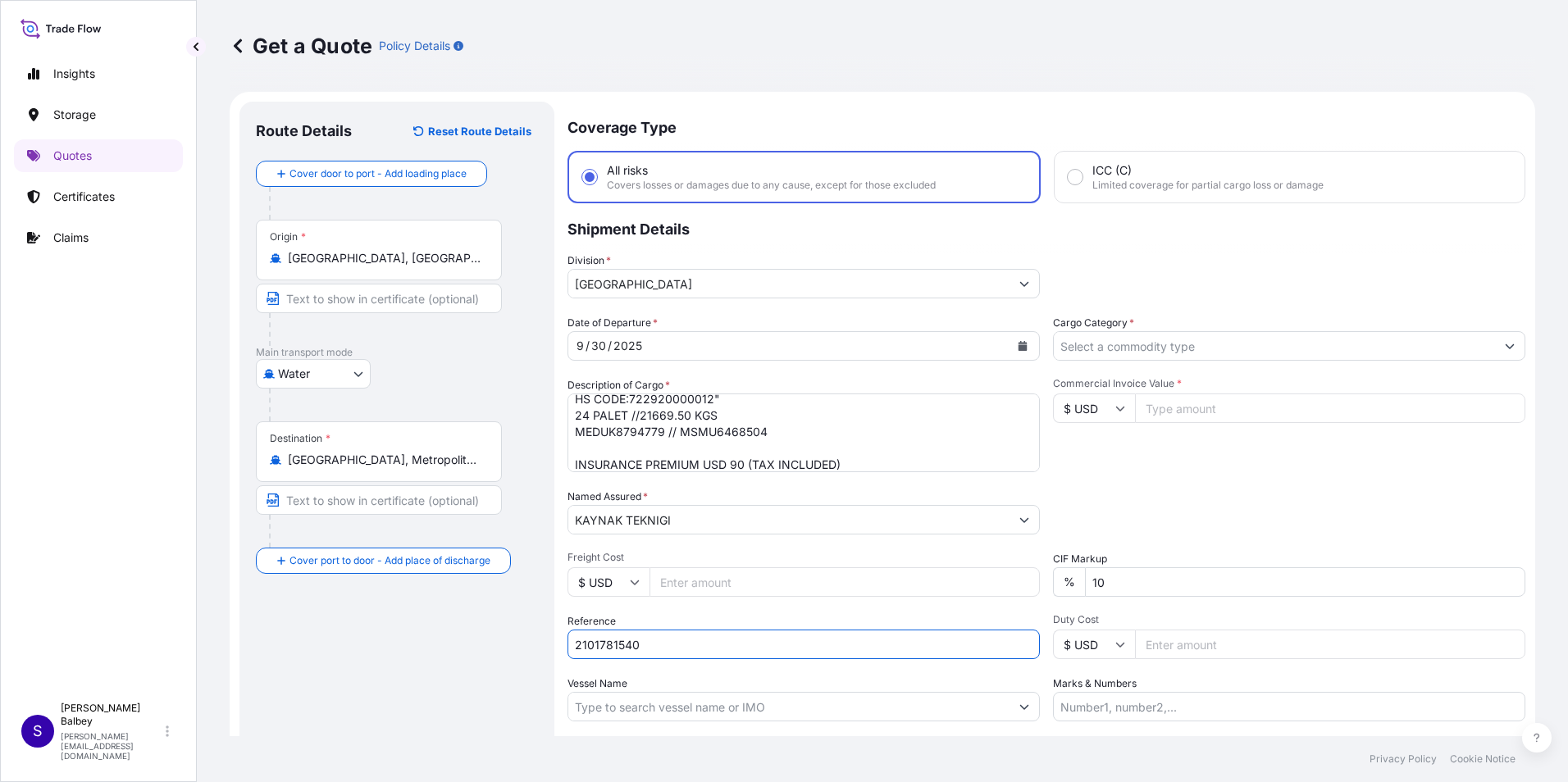
click at [692, 707] on input "Vessel Name" at bounding box center [789, 706] width 442 height 30
click at [577, 703] on input "Vessel Name" at bounding box center [789, 706] width 442 height 30
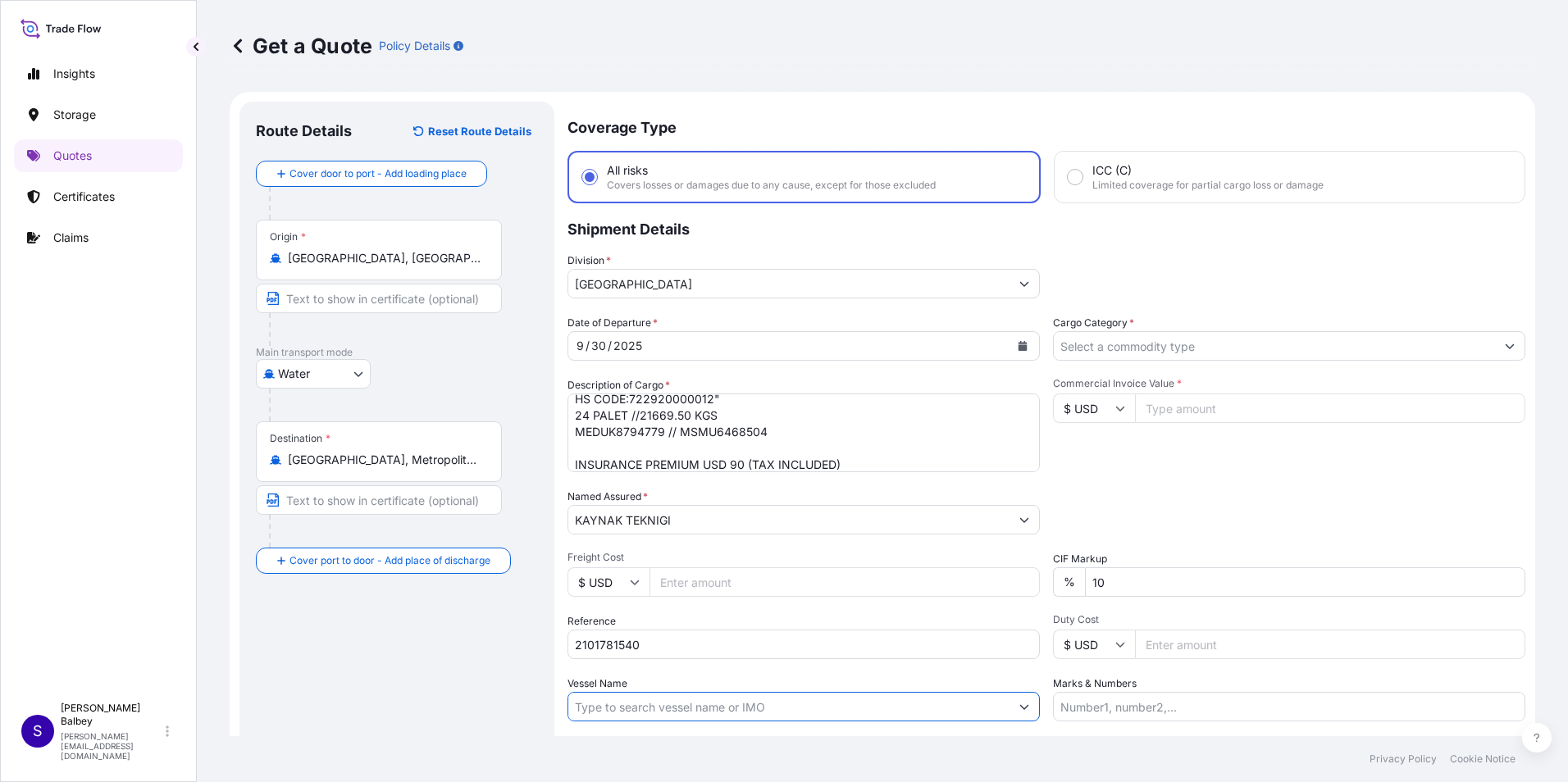
paste input "MED SAMSUN AS539R MSC AS539R"
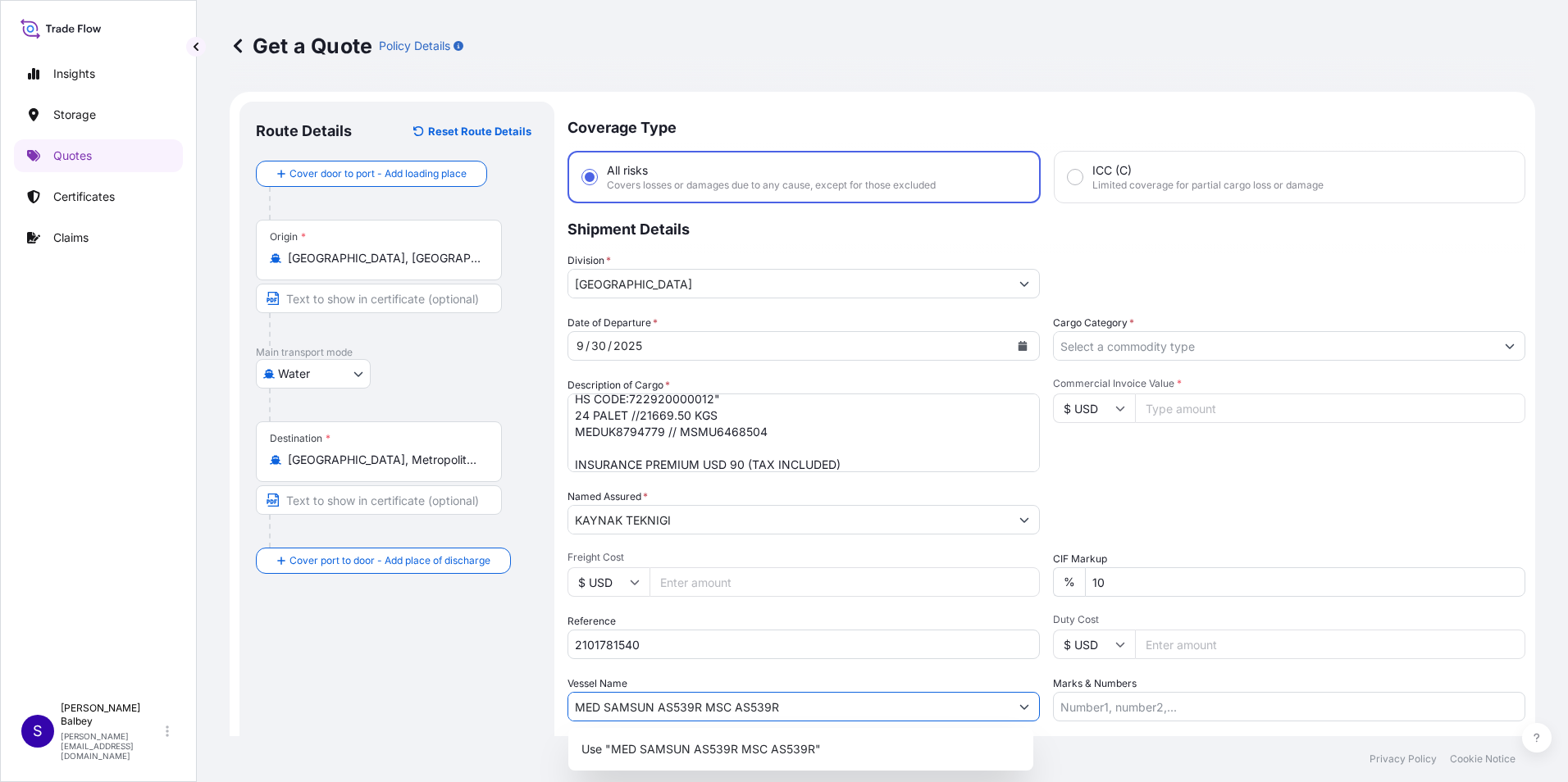
type input "MED SAMSUN AS539R MSC AS539R"
click at [441, 672] on div "Route Details Reset Route Details Cover door to port - Add loading place Place …" at bounding box center [396, 472] width 282 height 709
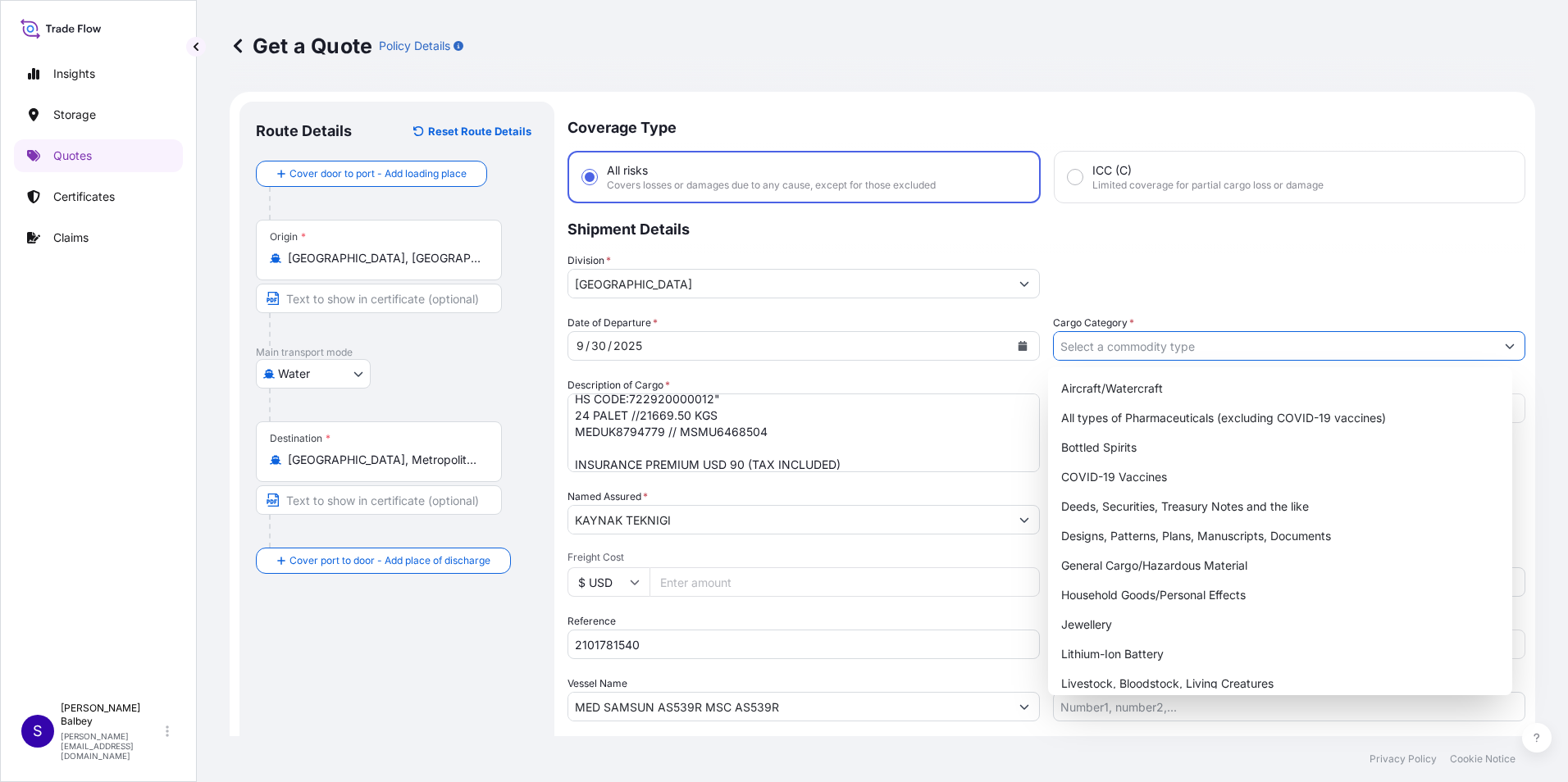
click at [1495, 353] on button "Show suggestions" at bounding box center [1509, 345] width 30 height 30
click at [1076, 564] on div "General Cargo/Hazardous Material" at bounding box center [1280, 566] width 452 height 30
type input "General Cargo/Hazardous Material"
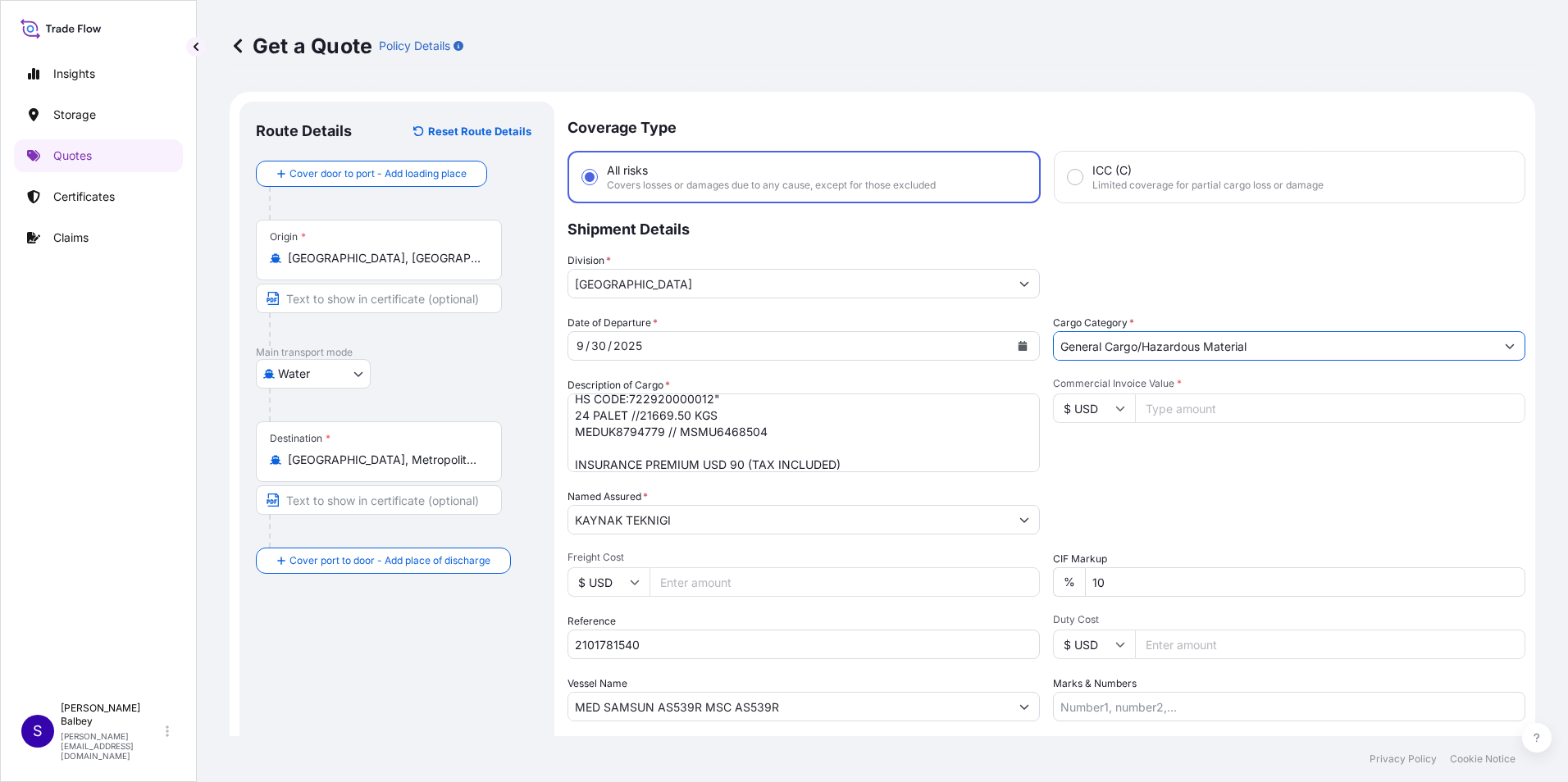
click at [1179, 414] on input "Commercial Invoice Value *" at bounding box center [1330, 408] width 391 height 30
type input "27483.96"
click at [1115, 405] on icon at bounding box center [1120, 408] width 10 height 10
click at [1085, 460] on div "€ EUR" at bounding box center [1088, 453] width 69 height 31
type input "€ EUR"
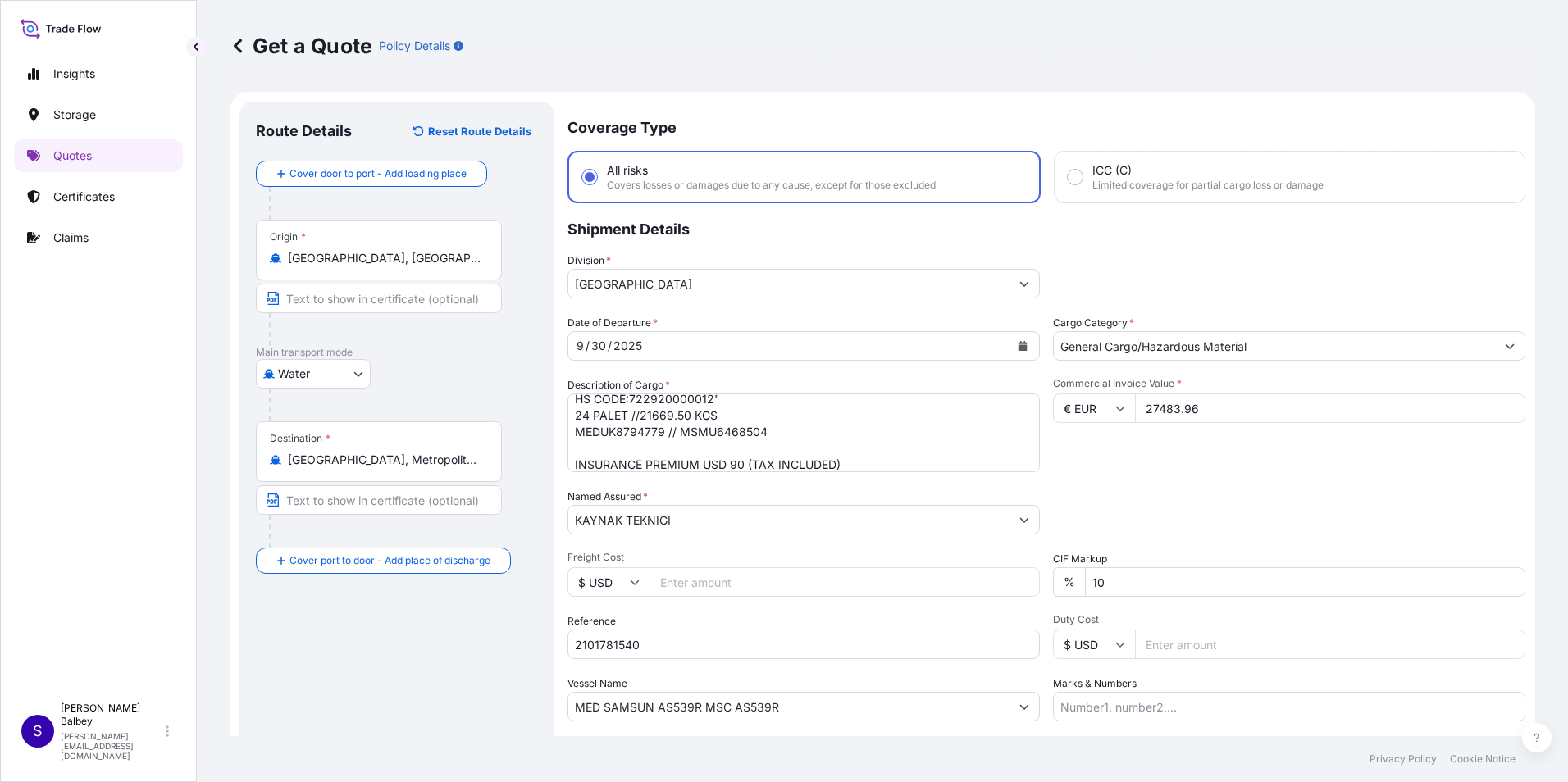
click at [1165, 480] on div "Date of Departure * [DATE] Cargo Category * General Cargo/Hazardous Material De…" at bounding box center [1047, 517] width 958 height 407
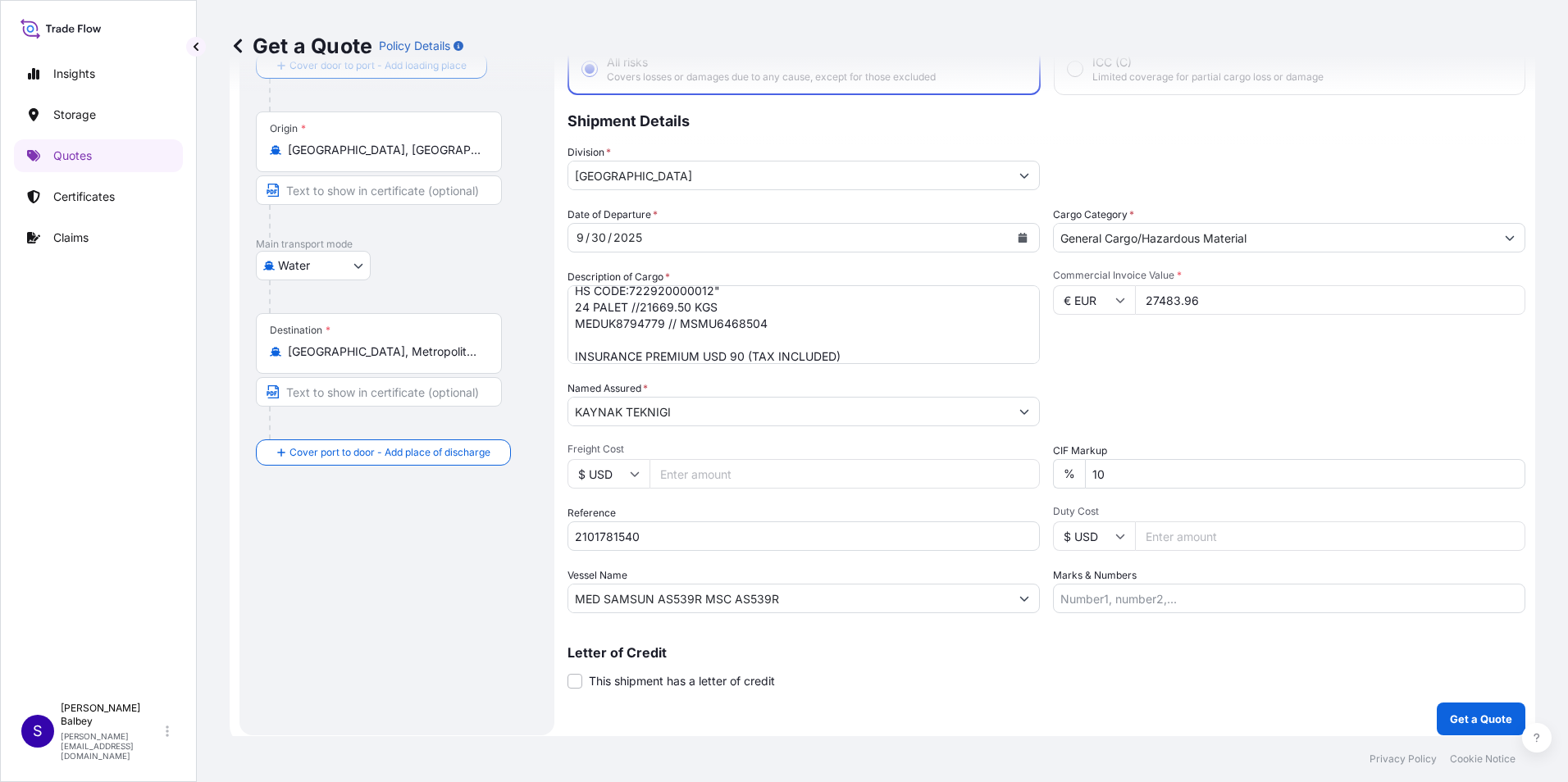
scroll to position [117, 0]
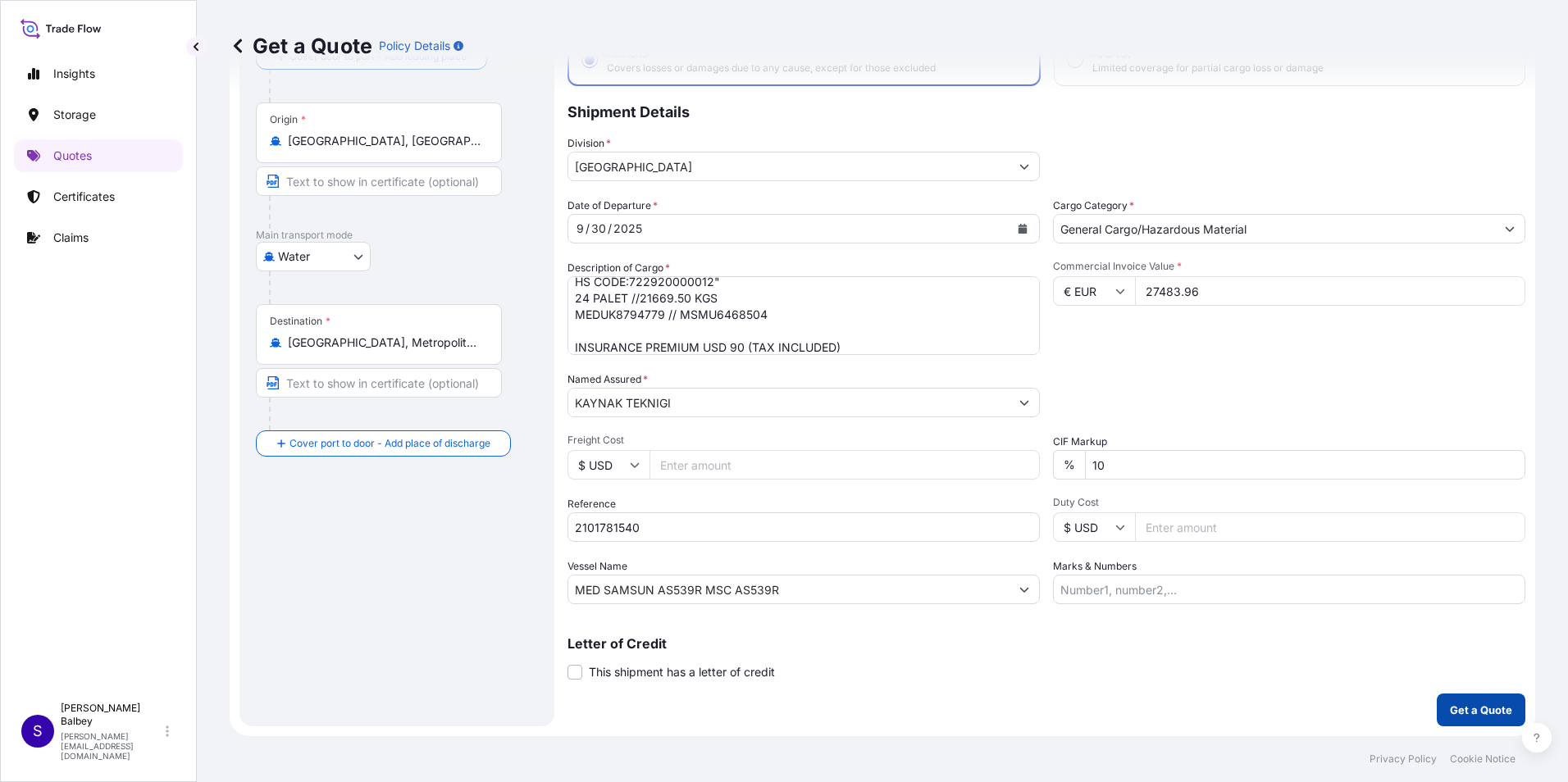
click at [1480, 712] on p "Get a Quote" at bounding box center [1480, 710] width 63 height 16
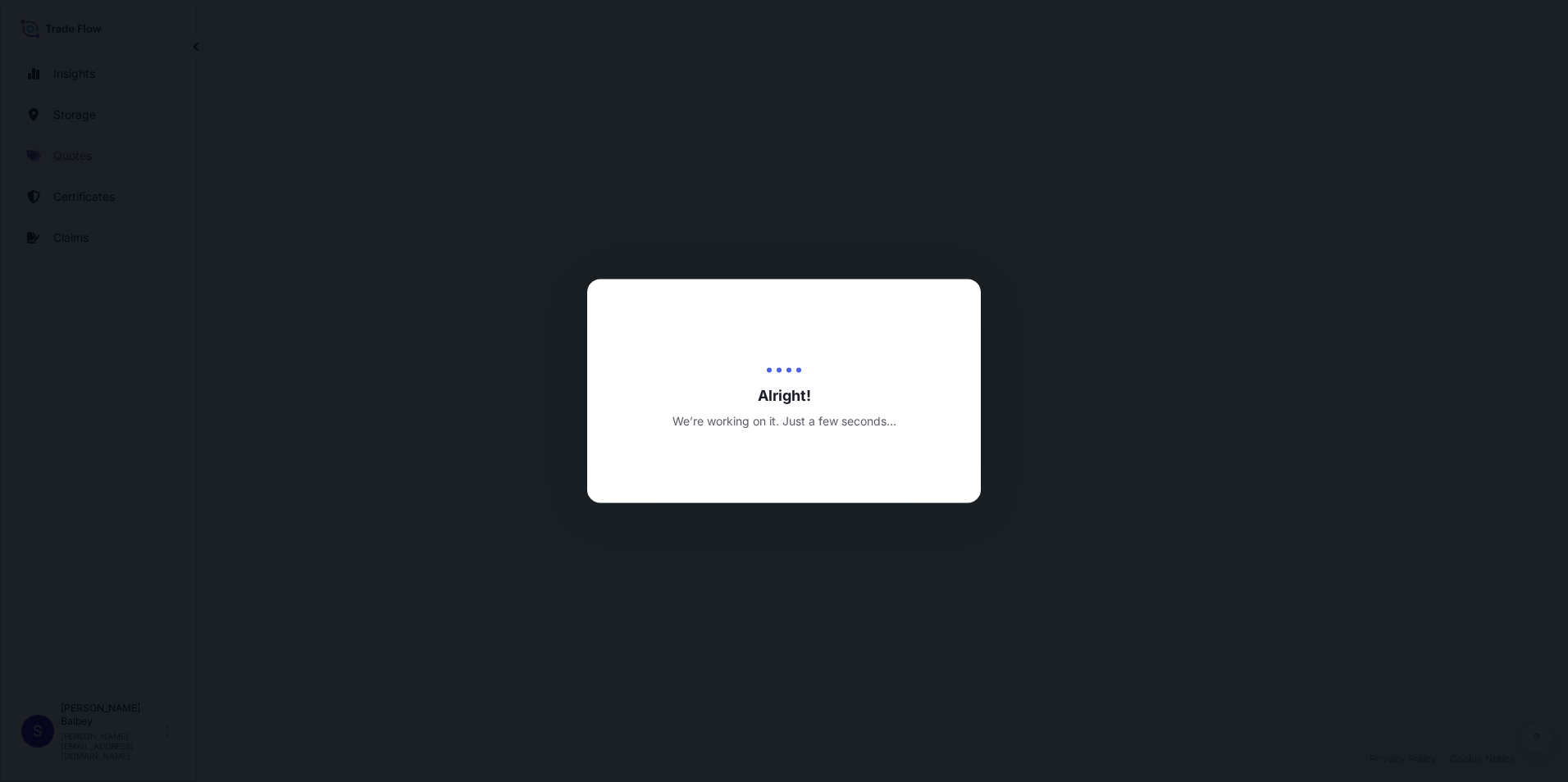
select select "Water"
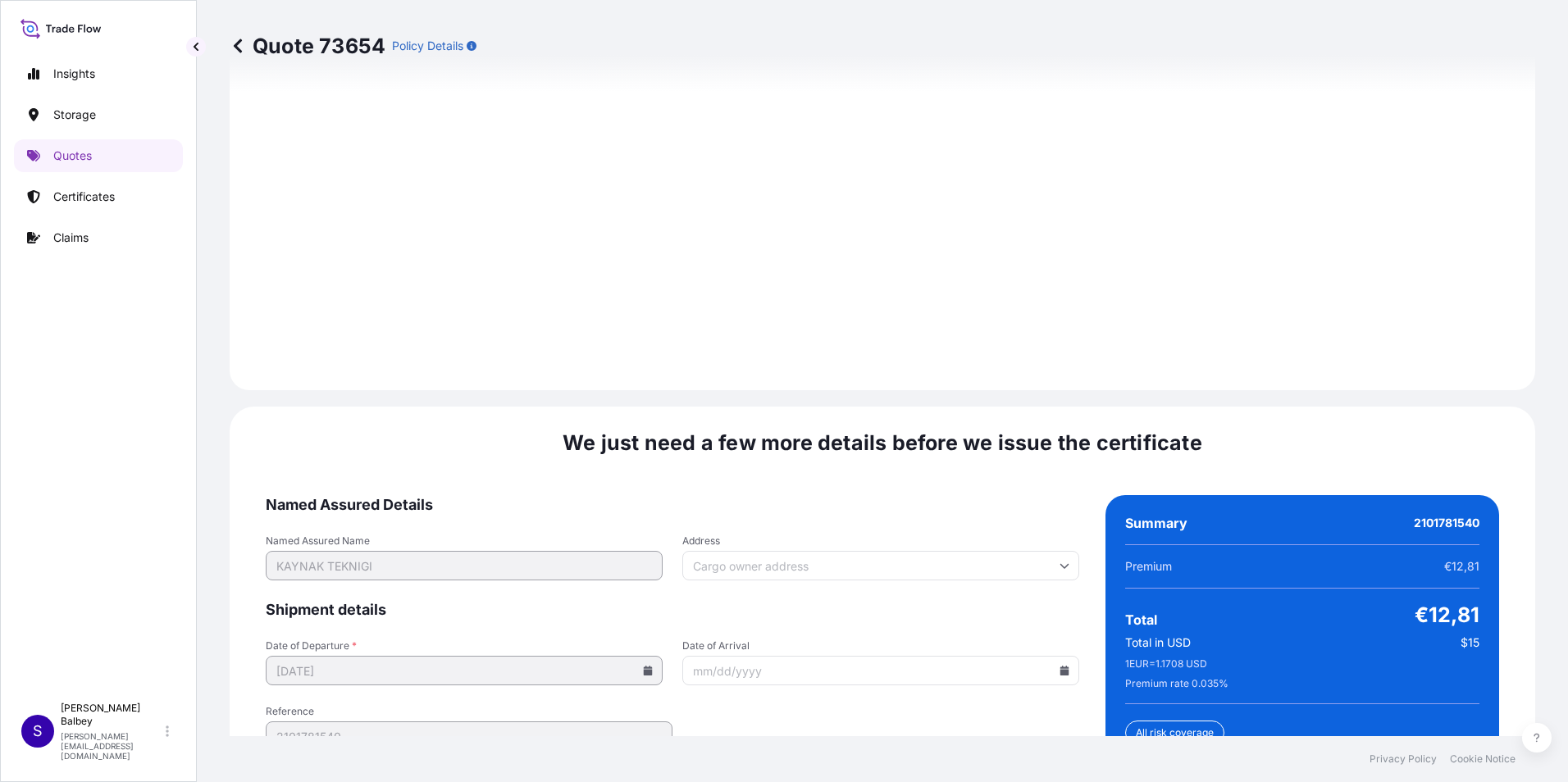
scroll to position [2394, 0]
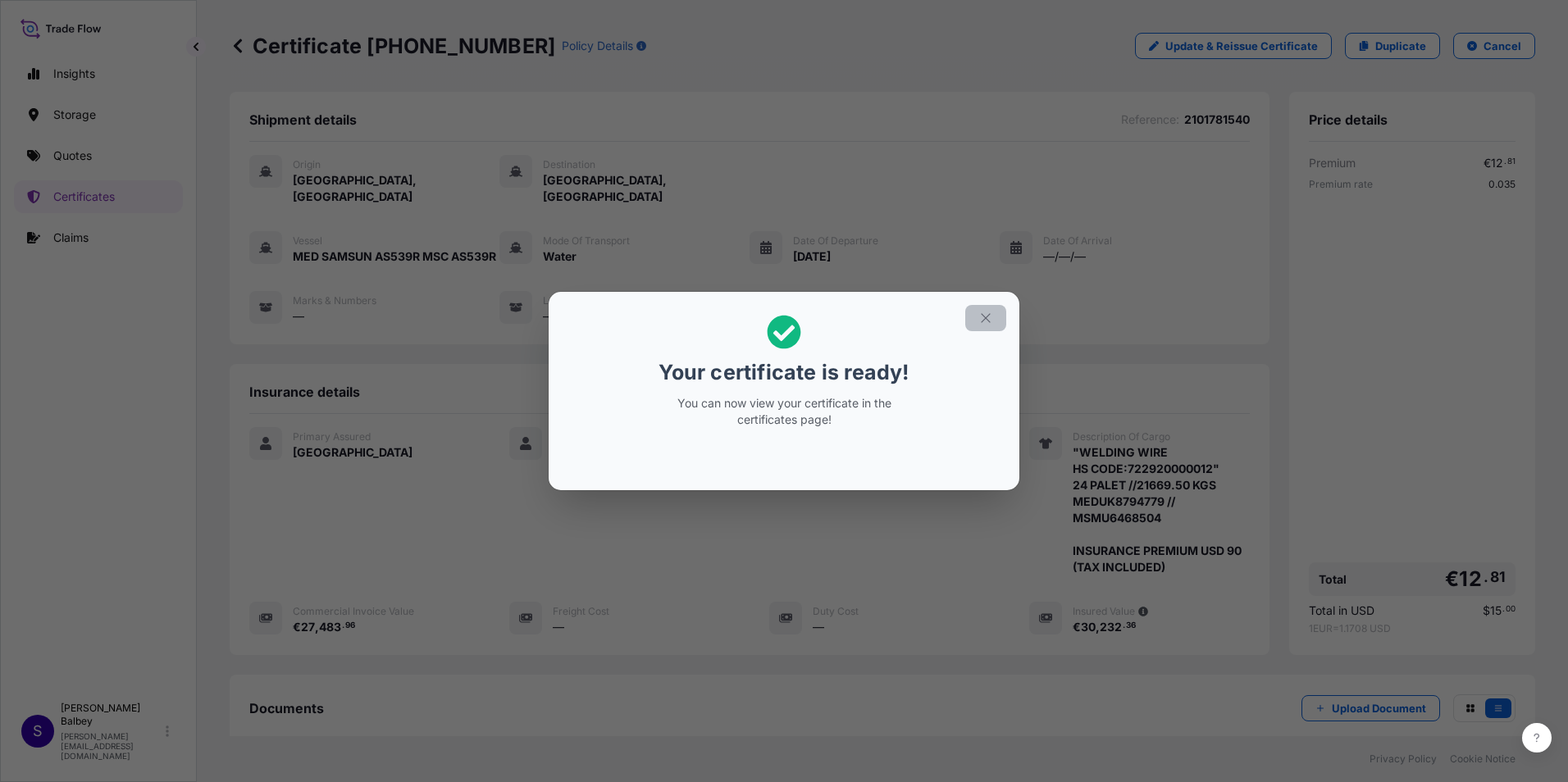
click at [977, 309] on button "button" at bounding box center [985, 317] width 41 height 26
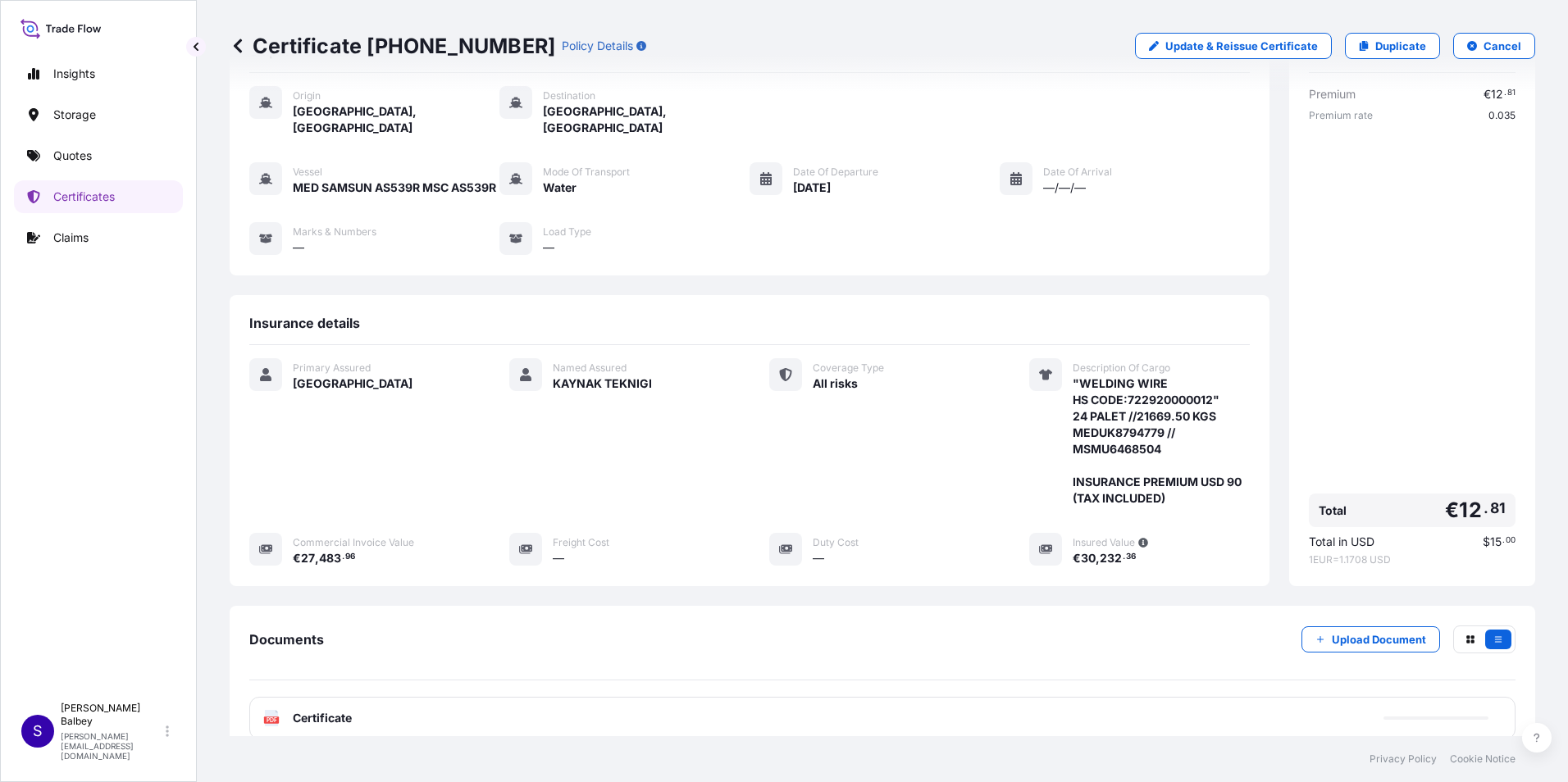
scroll to position [194, 0]
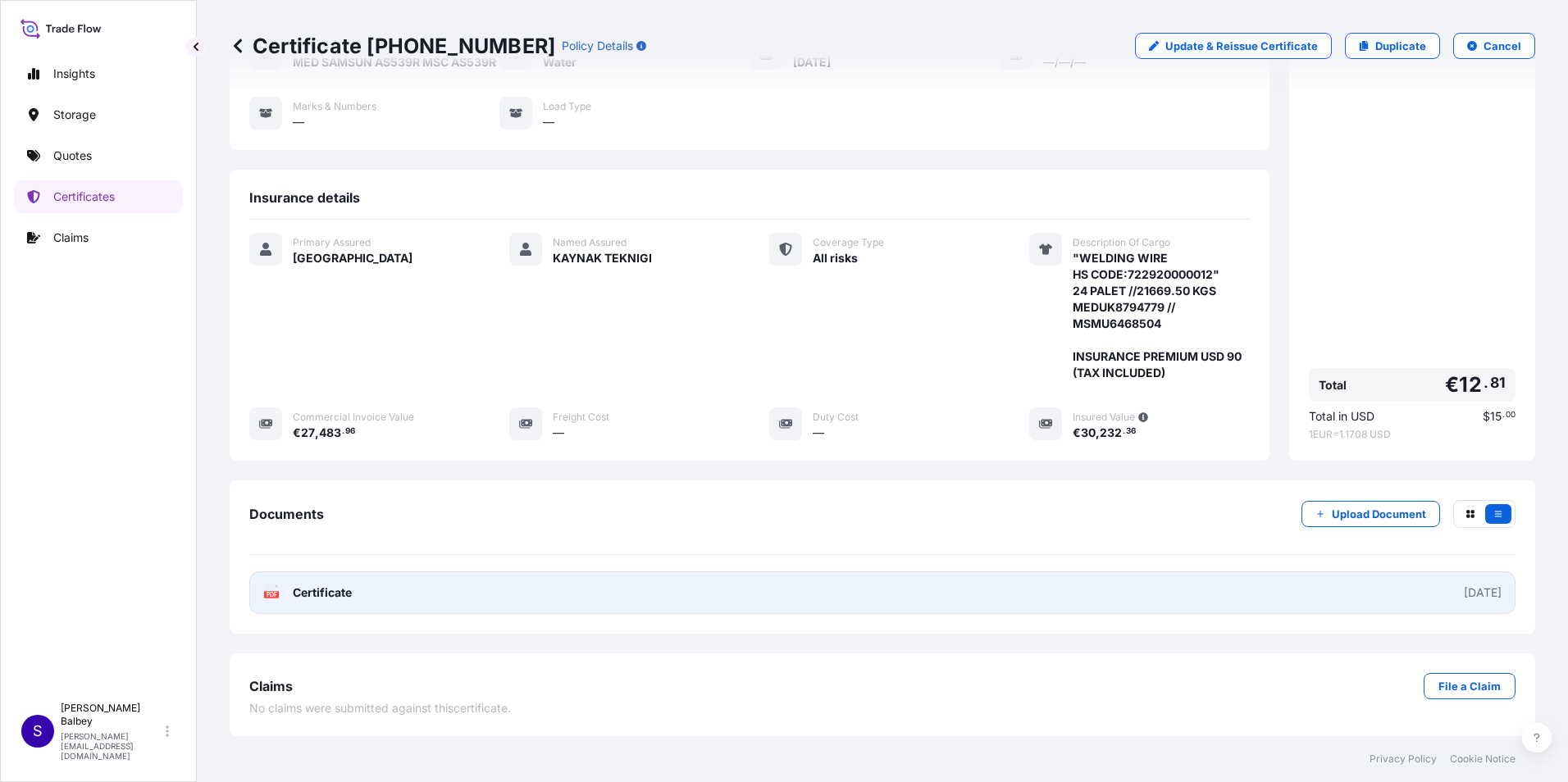
click at [327, 600] on span "Certificate" at bounding box center [321, 593] width 59 height 16
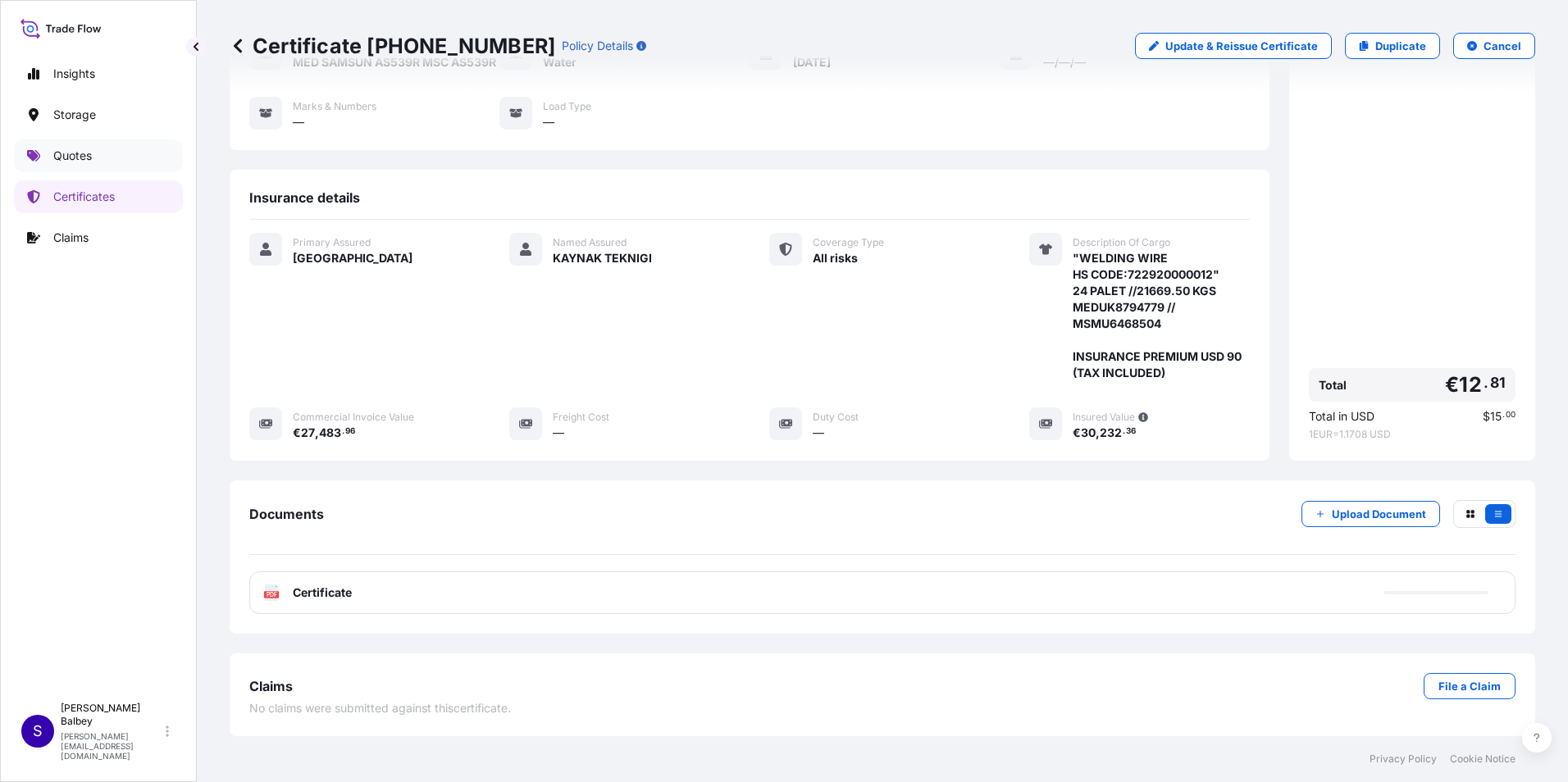
click at [65, 158] on p "Quotes" at bounding box center [72, 155] width 38 height 16
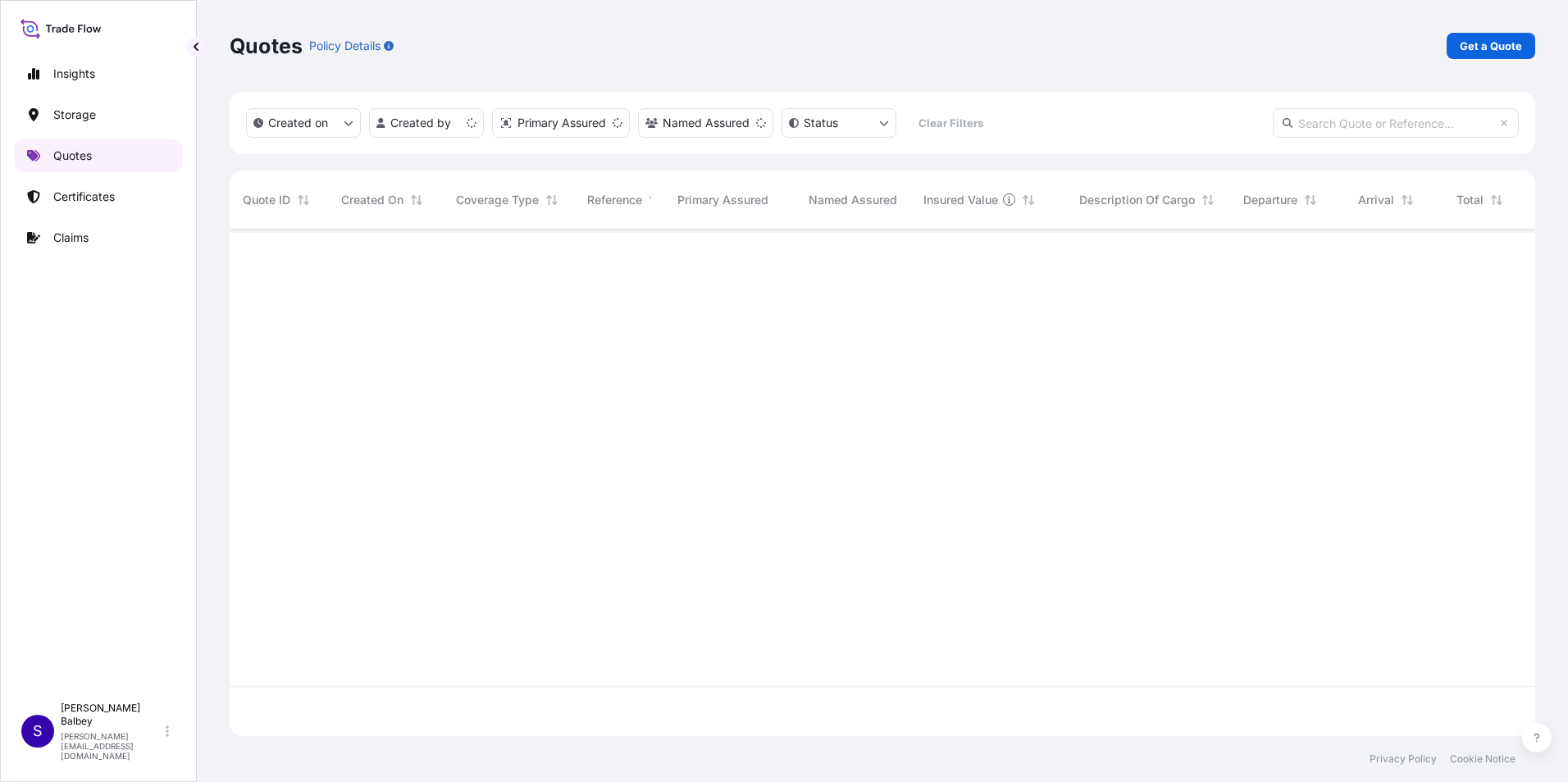
scroll to position [503, 1293]
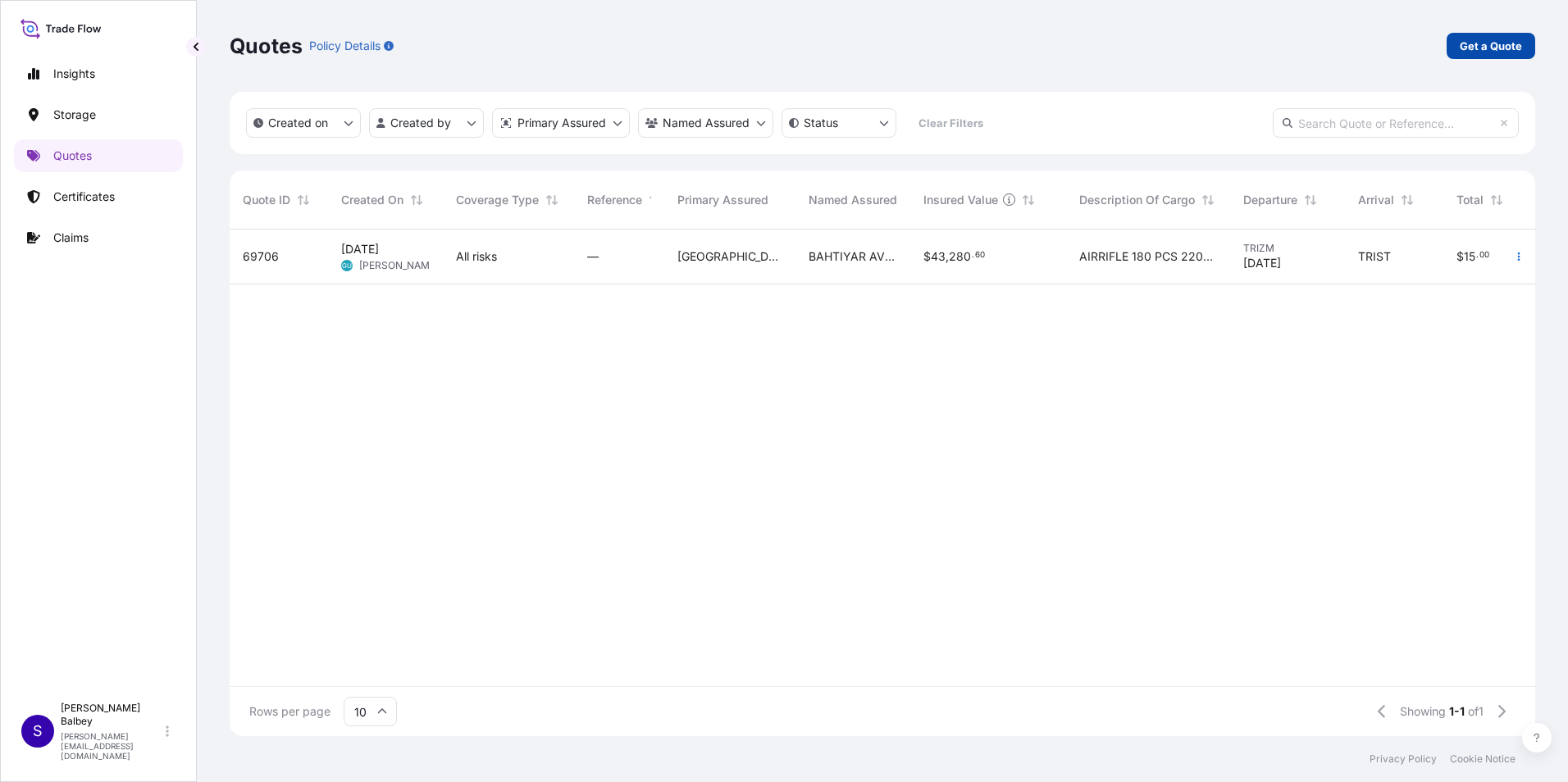
click at [1453, 41] on link "Get a Quote" at bounding box center [1491, 45] width 89 height 26
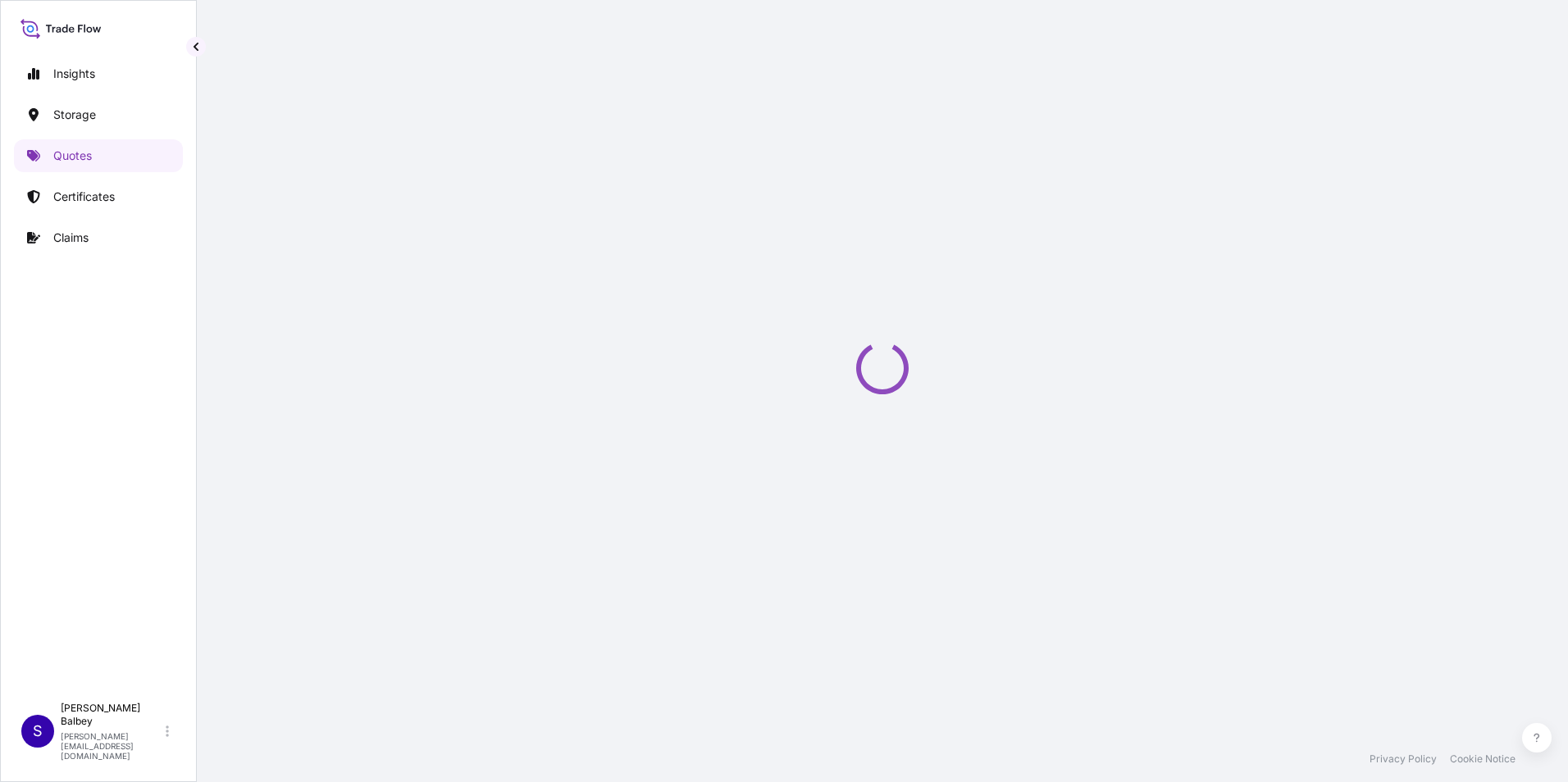
scroll to position [26, 0]
select select "Water"
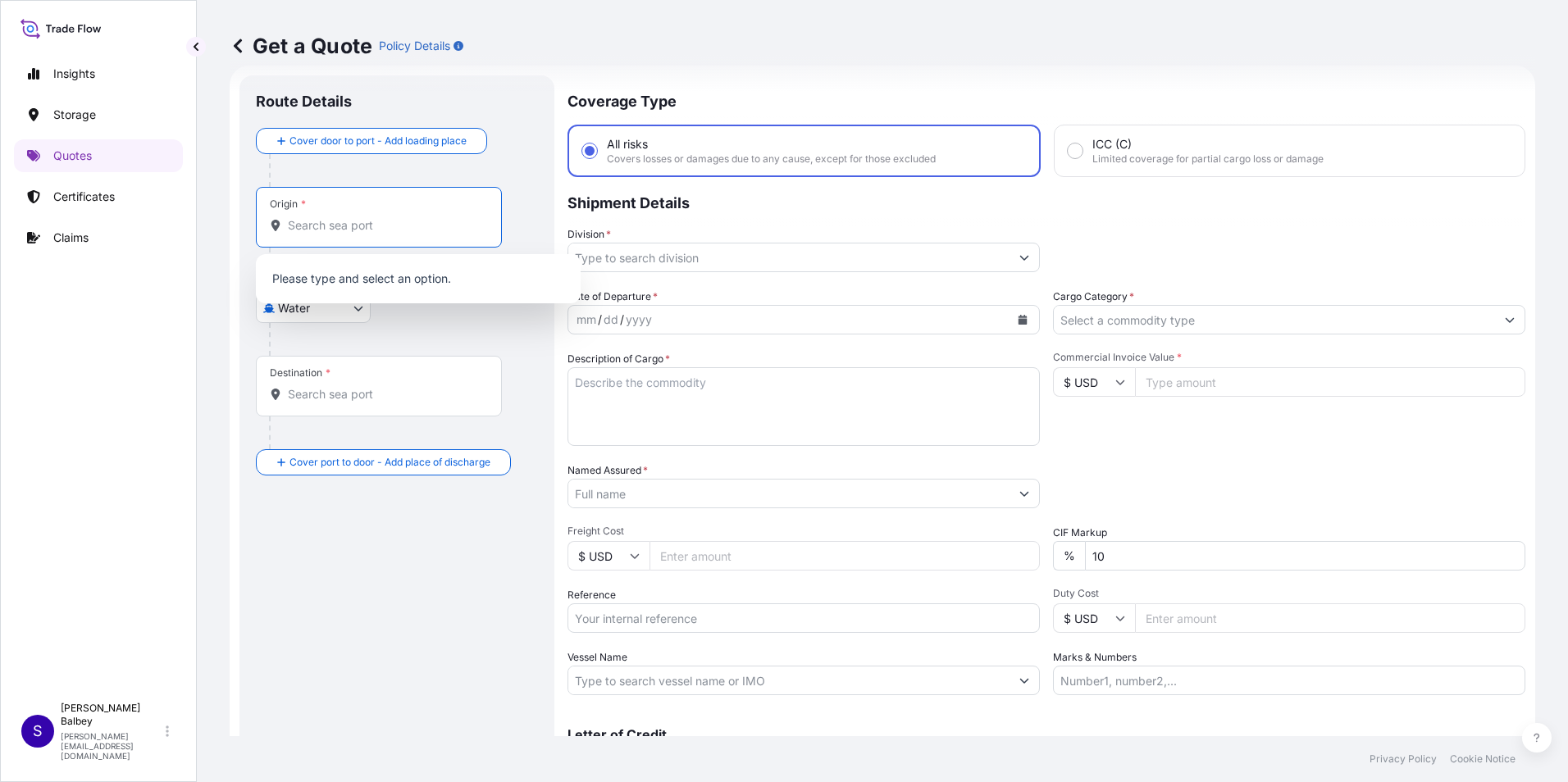
click at [339, 231] on input "Origin *" at bounding box center [384, 225] width 193 height 16
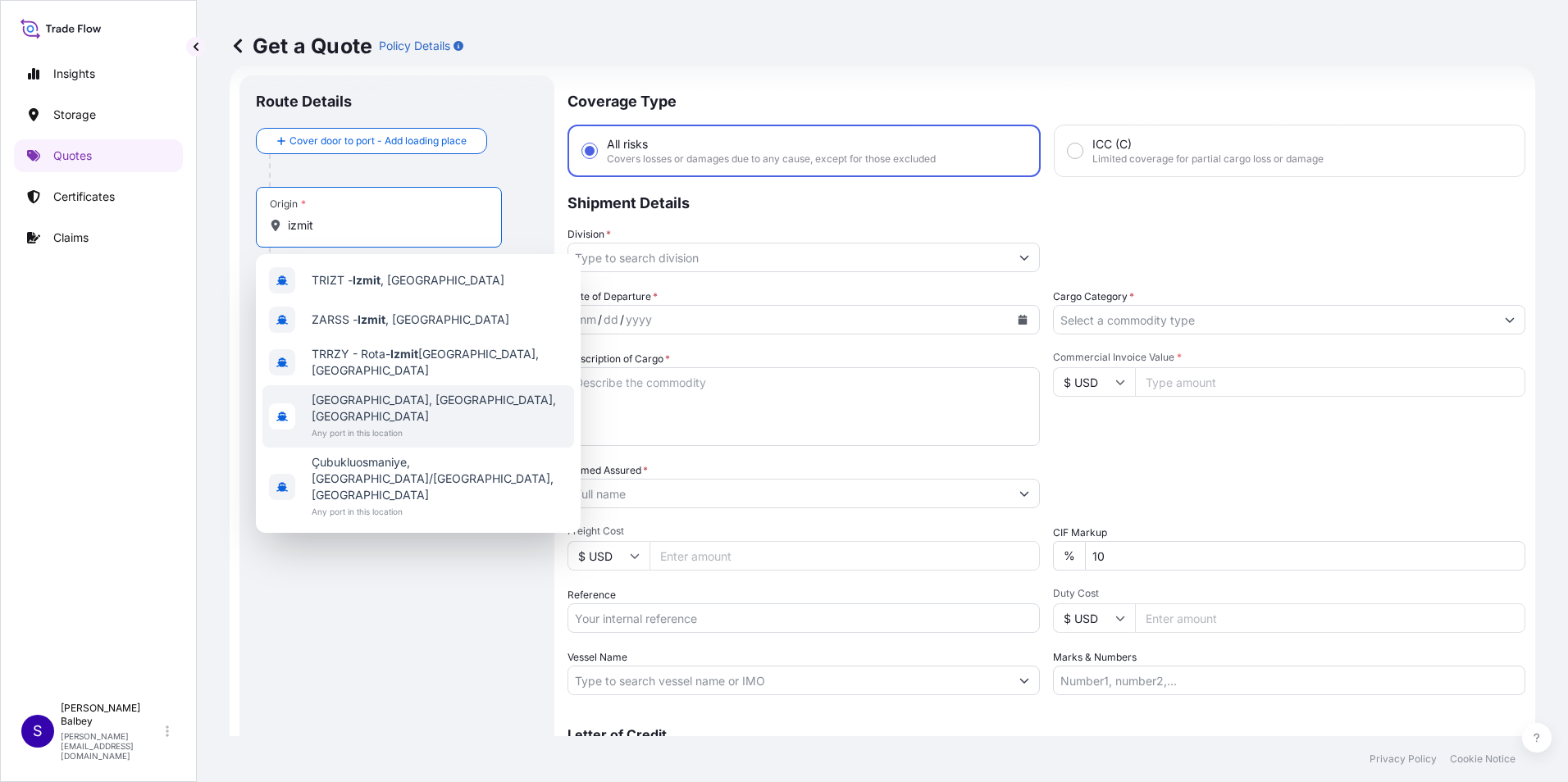
click at [391, 398] on span "[GEOGRAPHIC_DATA], [GEOGRAPHIC_DATA], [GEOGRAPHIC_DATA]" at bounding box center [440, 408] width 256 height 33
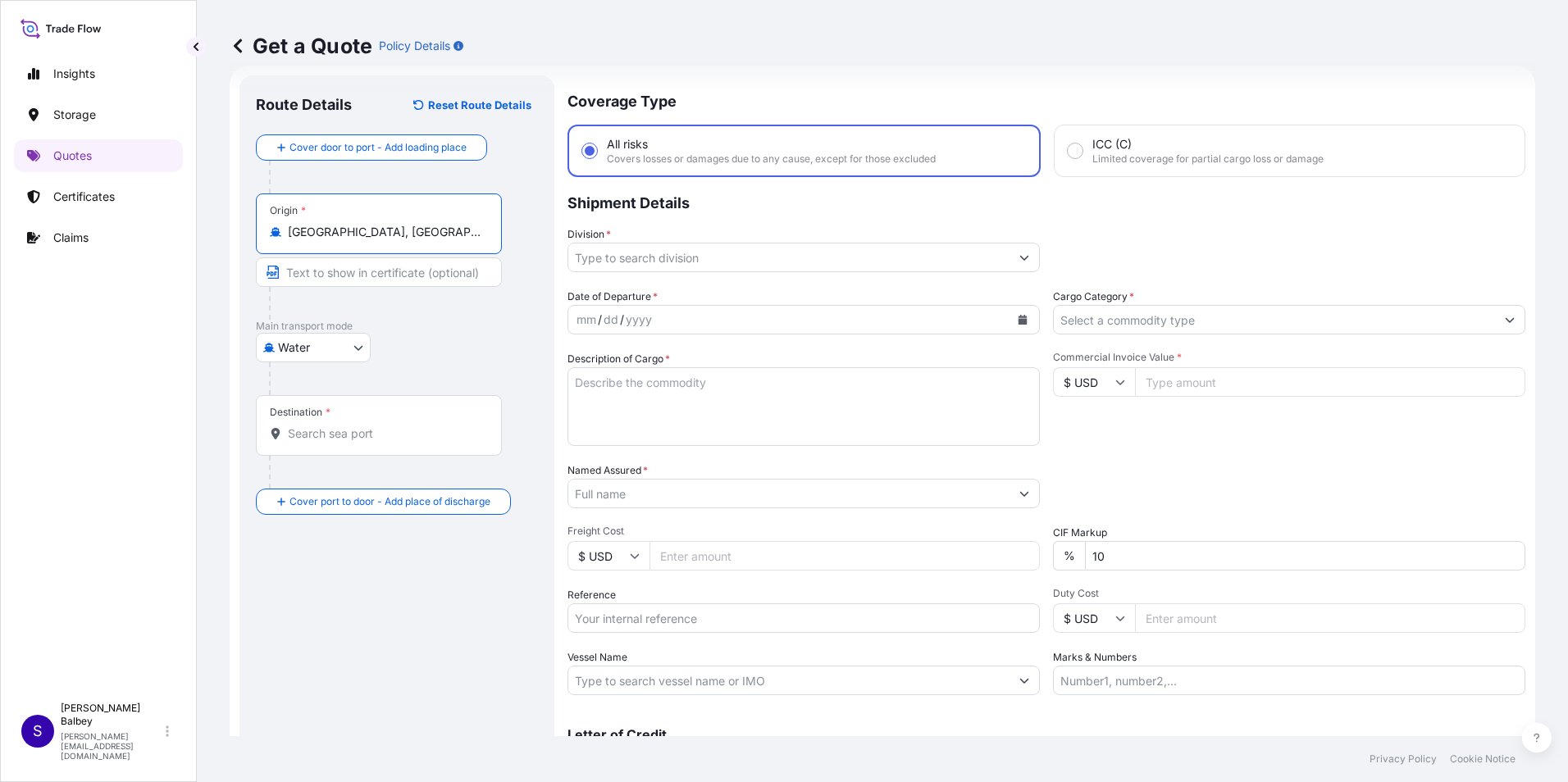
type input "[GEOGRAPHIC_DATA], [GEOGRAPHIC_DATA], [GEOGRAPHIC_DATA]"
click at [367, 431] on input "Destination *" at bounding box center [384, 433] width 193 height 16
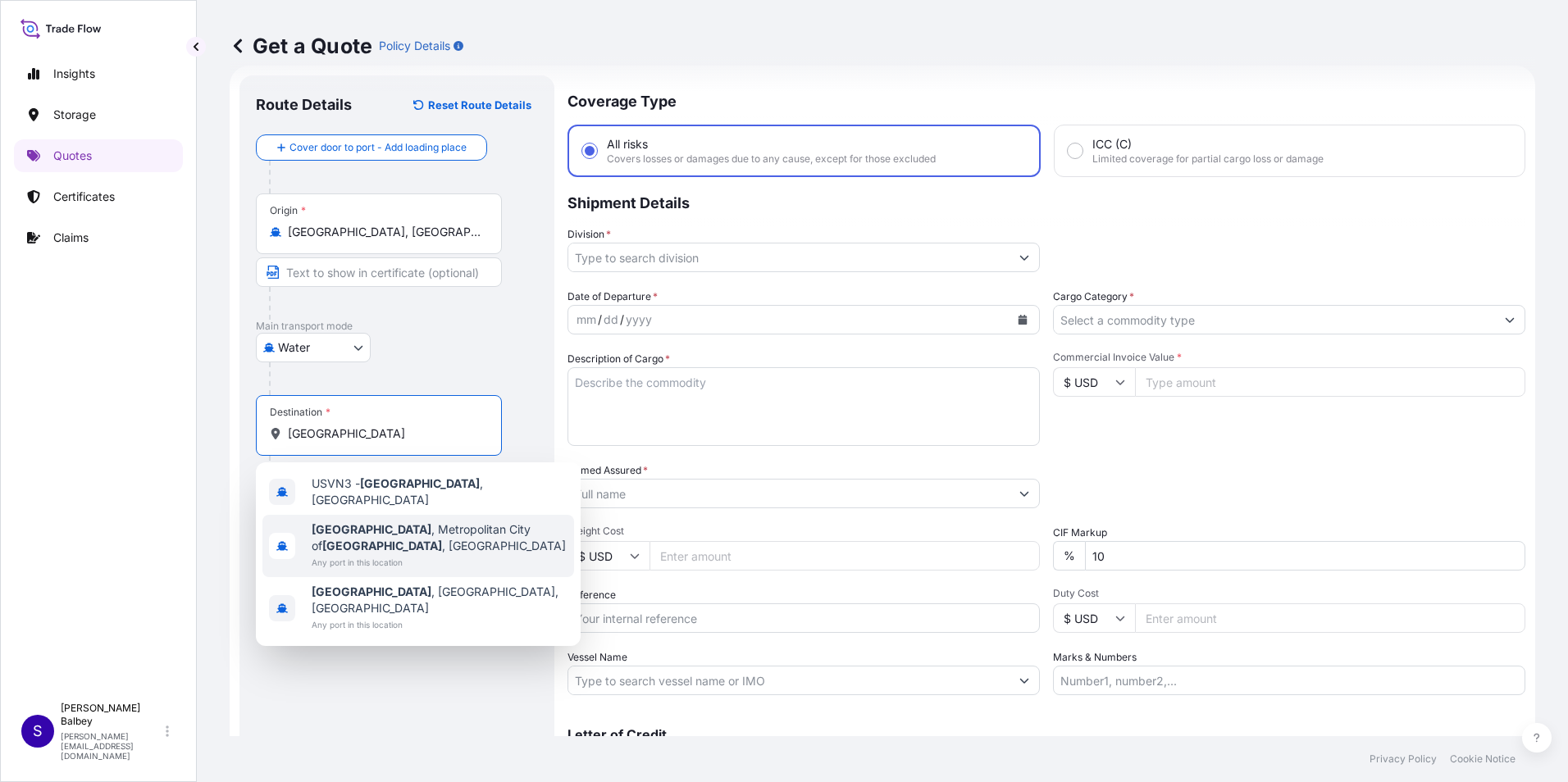
click at [414, 521] on span "[GEOGRAPHIC_DATA] , Metropolitan City of [GEOGRAPHIC_DATA] , [GEOGRAPHIC_DATA]" at bounding box center [440, 538] width 256 height 33
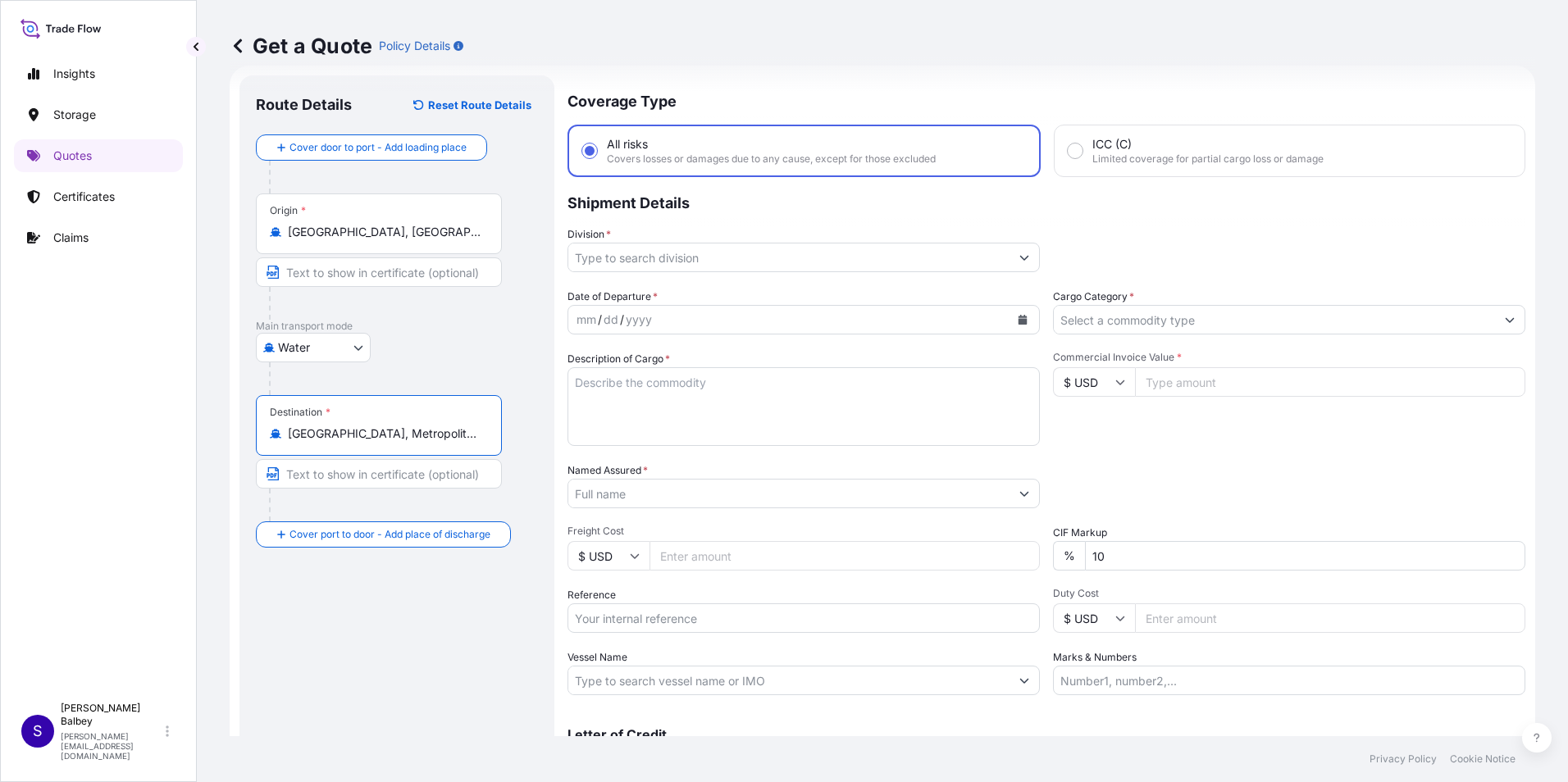
type input "[GEOGRAPHIC_DATA], Metropolitan City of [GEOGRAPHIC_DATA], [GEOGRAPHIC_DATA]"
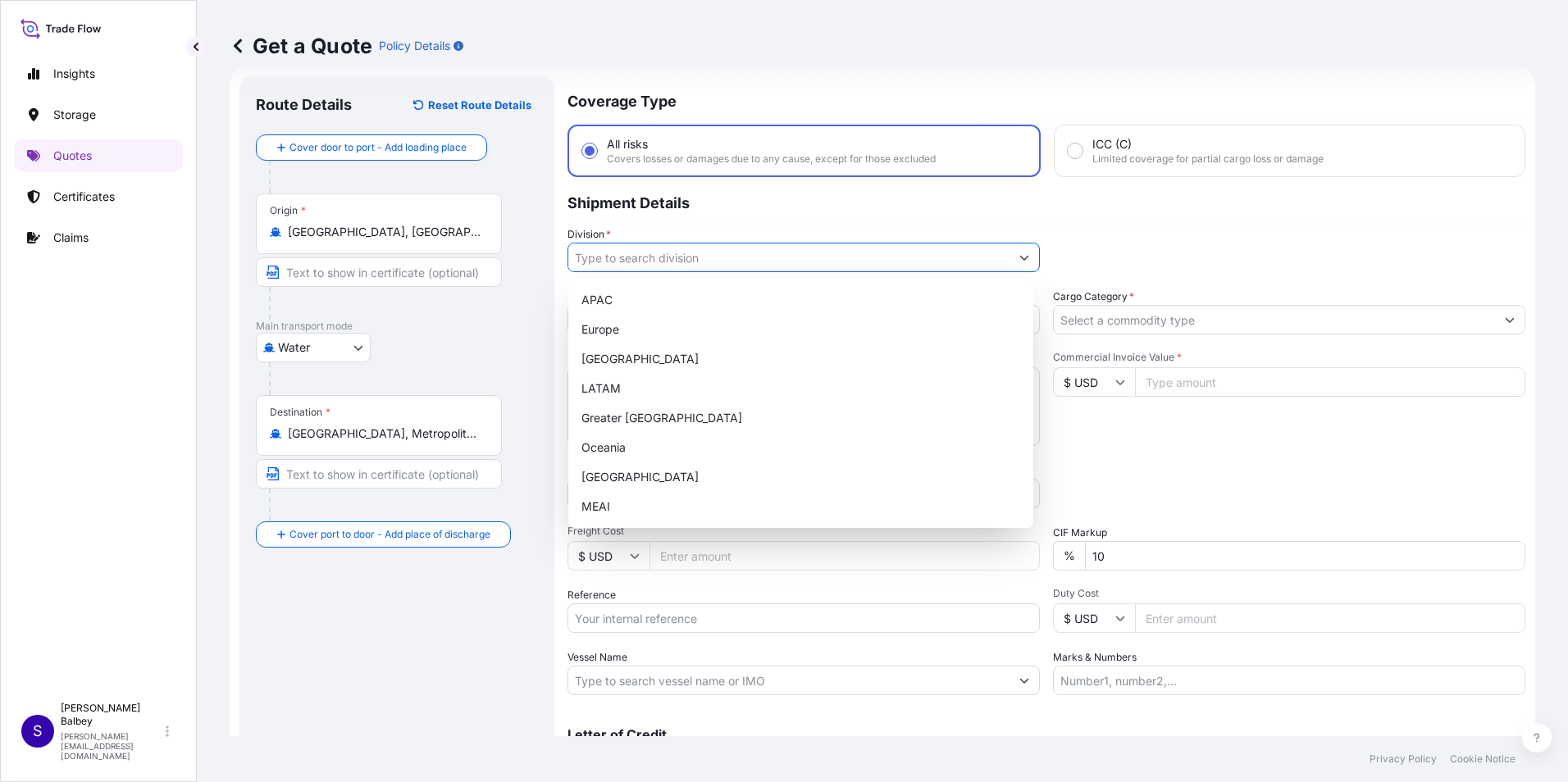
click at [1022, 248] on button "Show suggestions" at bounding box center [1024, 257] width 30 height 30
click at [635, 487] on div "[GEOGRAPHIC_DATA]" at bounding box center [801, 477] width 452 height 30
type input "[GEOGRAPHIC_DATA]"
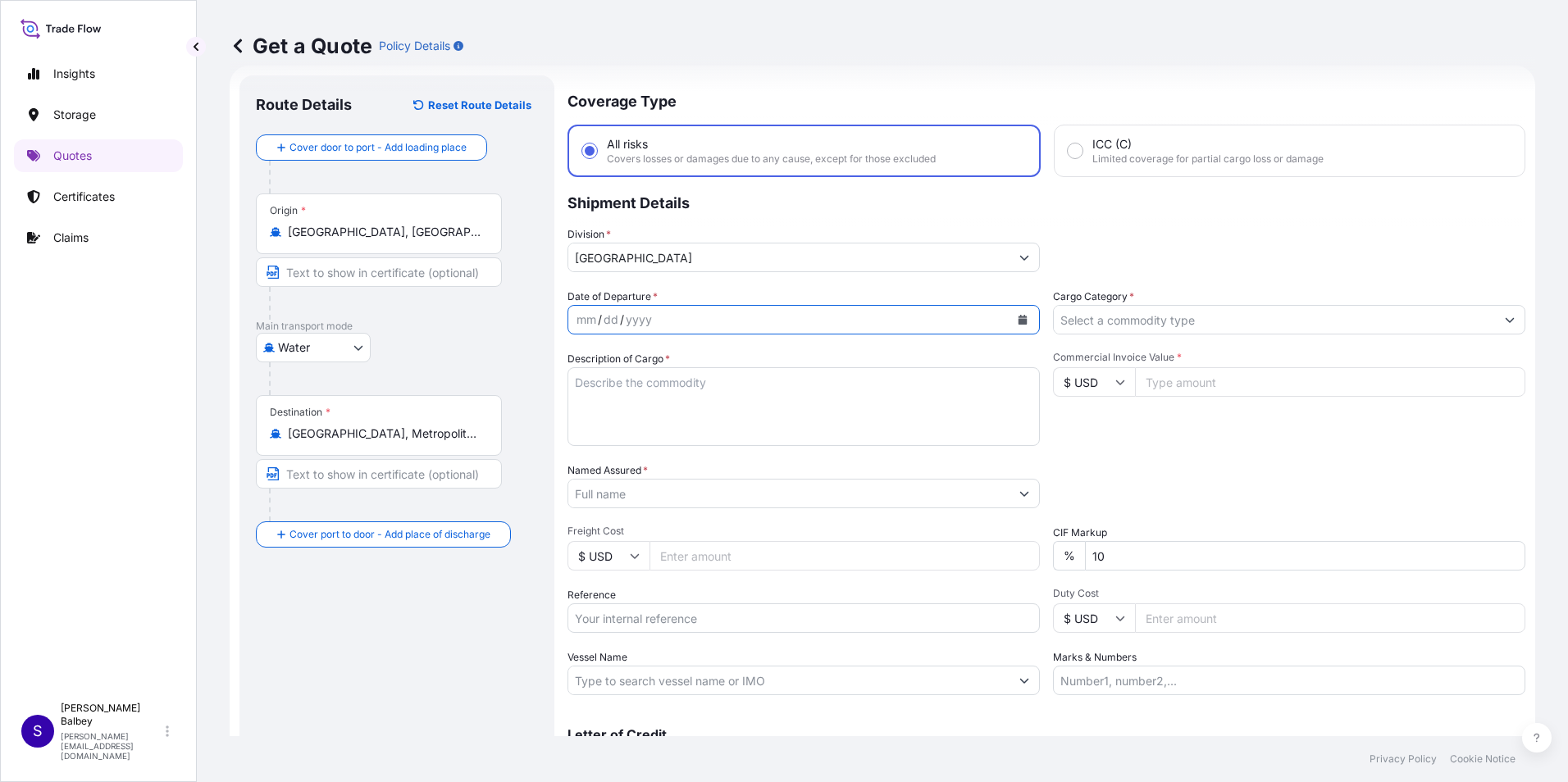
click at [1019, 323] on icon "Calendar" at bounding box center [1023, 319] width 9 height 10
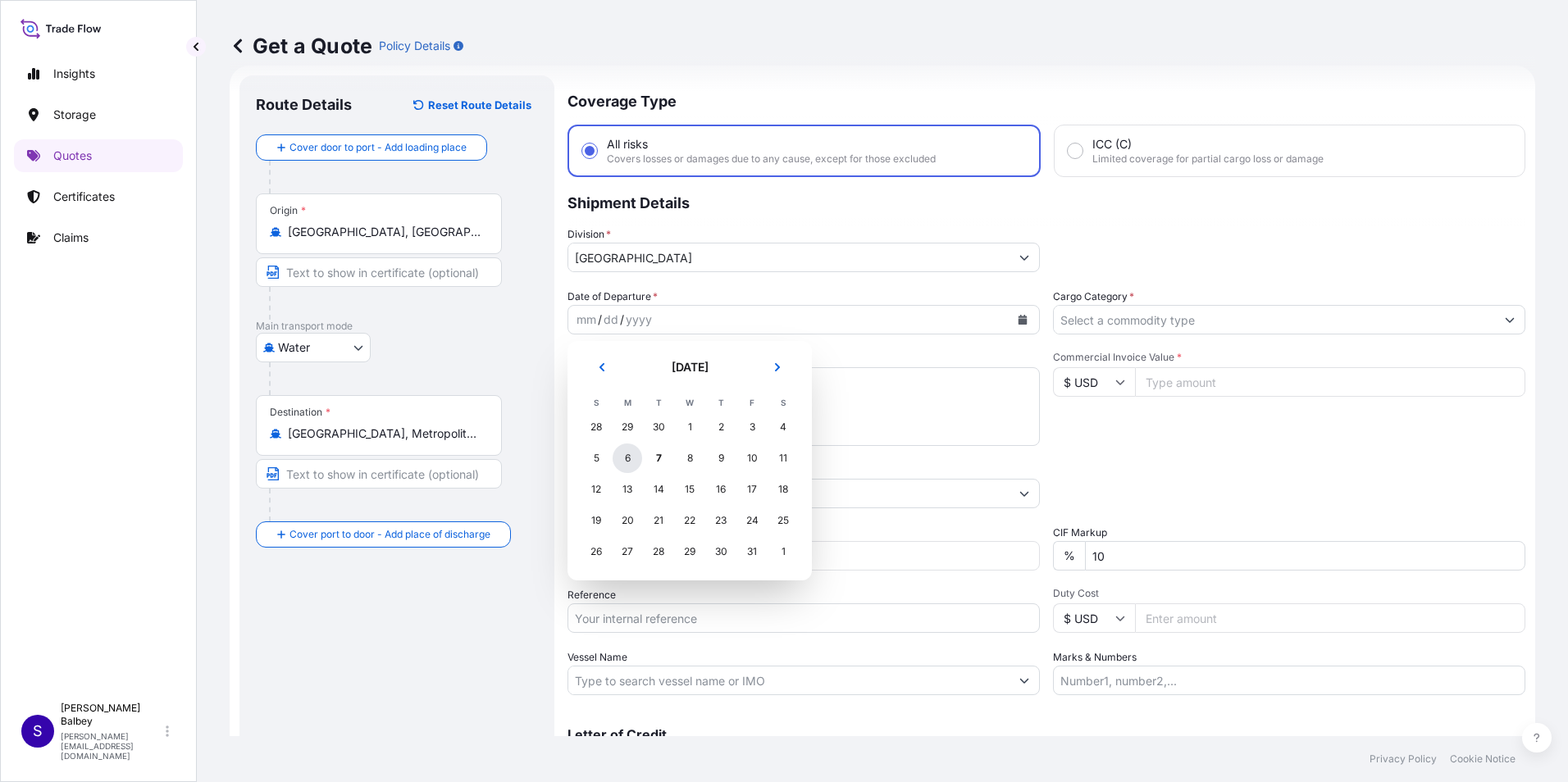
click at [622, 466] on div "6" at bounding box center [627, 458] width 30 height 30
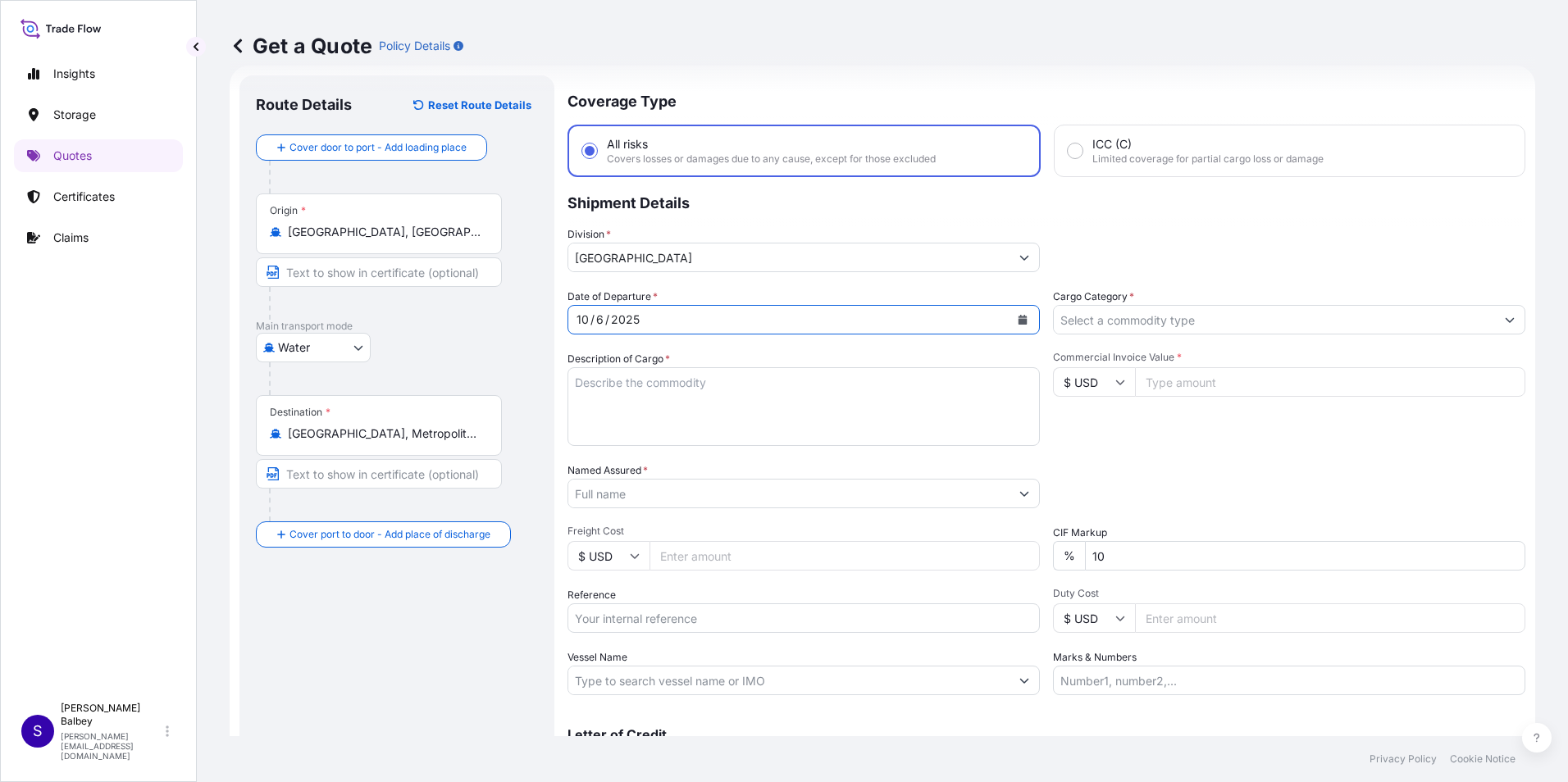
click at [645, 386] on textarea "Description of Cargo *" at bounding box center [803, 407] width 472 height 79
click at [643, 379] on textarea "Description of Cargo *" at bounding box center [803, 407] width 472 height 79
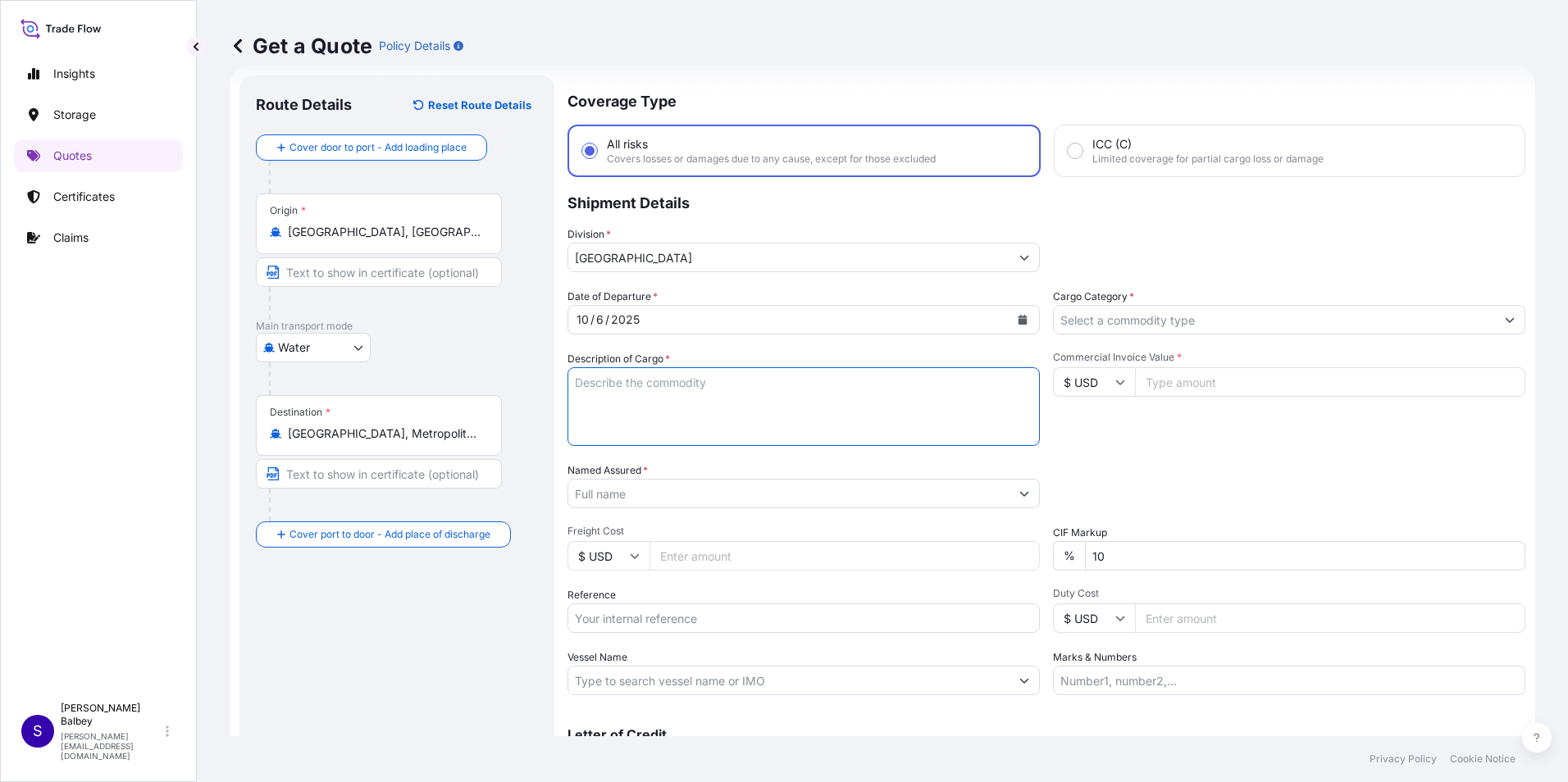
paste textarea ""WELDING WIRE HS CODE:722920000012" 82 PALET //65120.00 KGS"
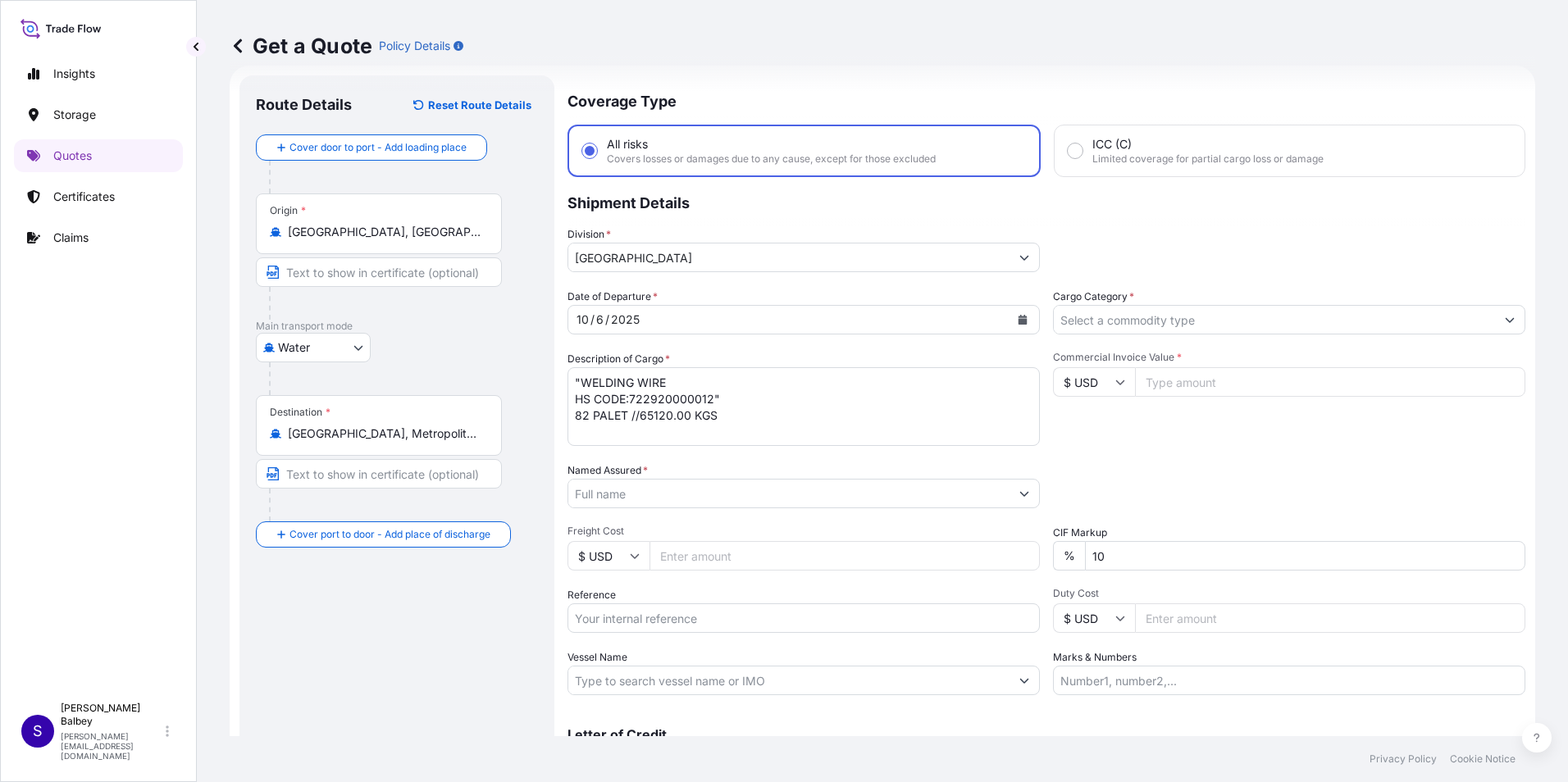
click at [715, 436] on textarea ""WELDING WIRE HS CODE:722920000012" 82 PALET //65120.00 KGS" at bounding box center [803, 407] width 472 height 79
paste textarea "MEDUK8801921 // MSDU6118114 // MSMU6724313 // TXGU4224120 // TLLU3405924"
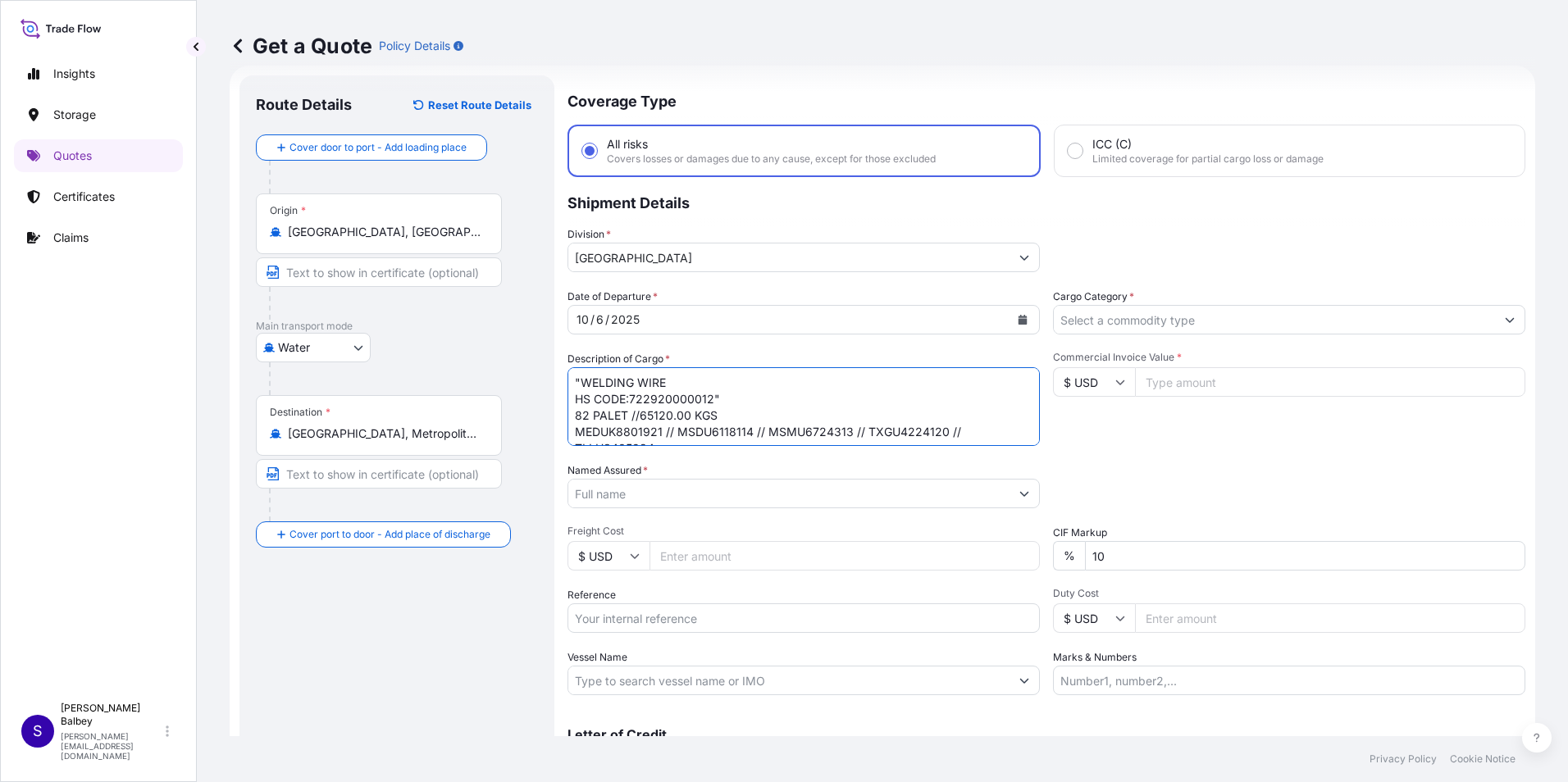
scroll to position [10, 0]
click at [864, 418] on textarea ""WELDING WIRE HS CODE:722920000012" 82 PALET //65120.00 KGS MEDUK8801921 // MSD…" at bounding box center [803, 407] width 472 height 79
click at [850, 418] on textarea ""WELDING WIRE HS CODE:722920000012" 82 PALET //65120.00 KGS MEDUK8801921 // MSD…" at bounding box center [803, 407] width 472 height 79
click at [768, 440] on textarea ""WELDING WIRE HS CODE:722920000012" 82 PALET //65120.00 KGS MEDUK8801921 // MSD…" at bounding box center [803, 407] width 472 height 79
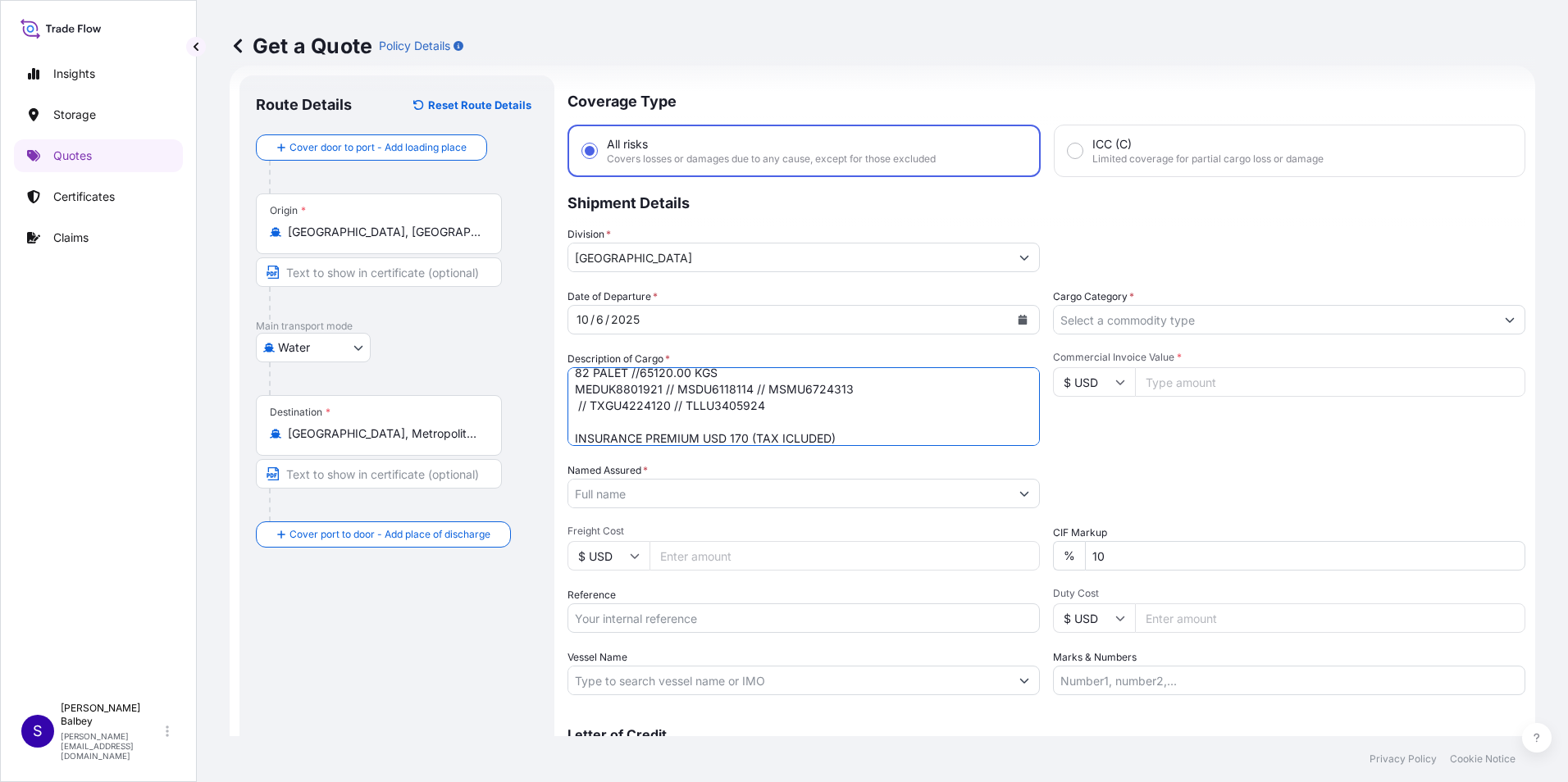
type textarea ""WELDING WIRE HS CODE:722920000012" 82 PALET //65120.00 KGS MEDUK8801921 // MSD…"
click at [864, 492] on input "Named Assured *" at bounding box center [789, 493] width 442 height 30
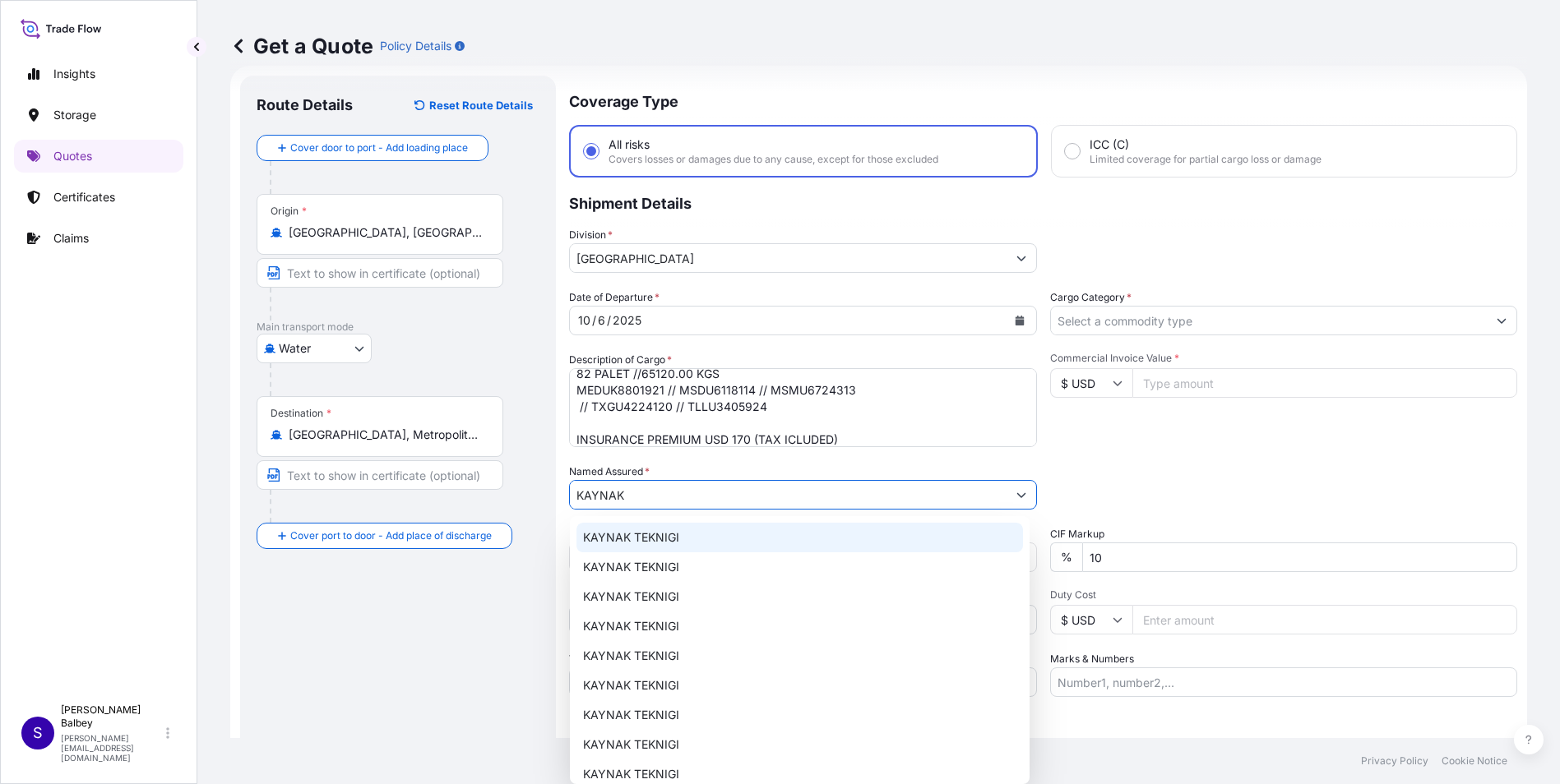
click at [653, 529] on span "KAYNAK TEKNIGI" at bounding box center [631, 537] width 96 height 16
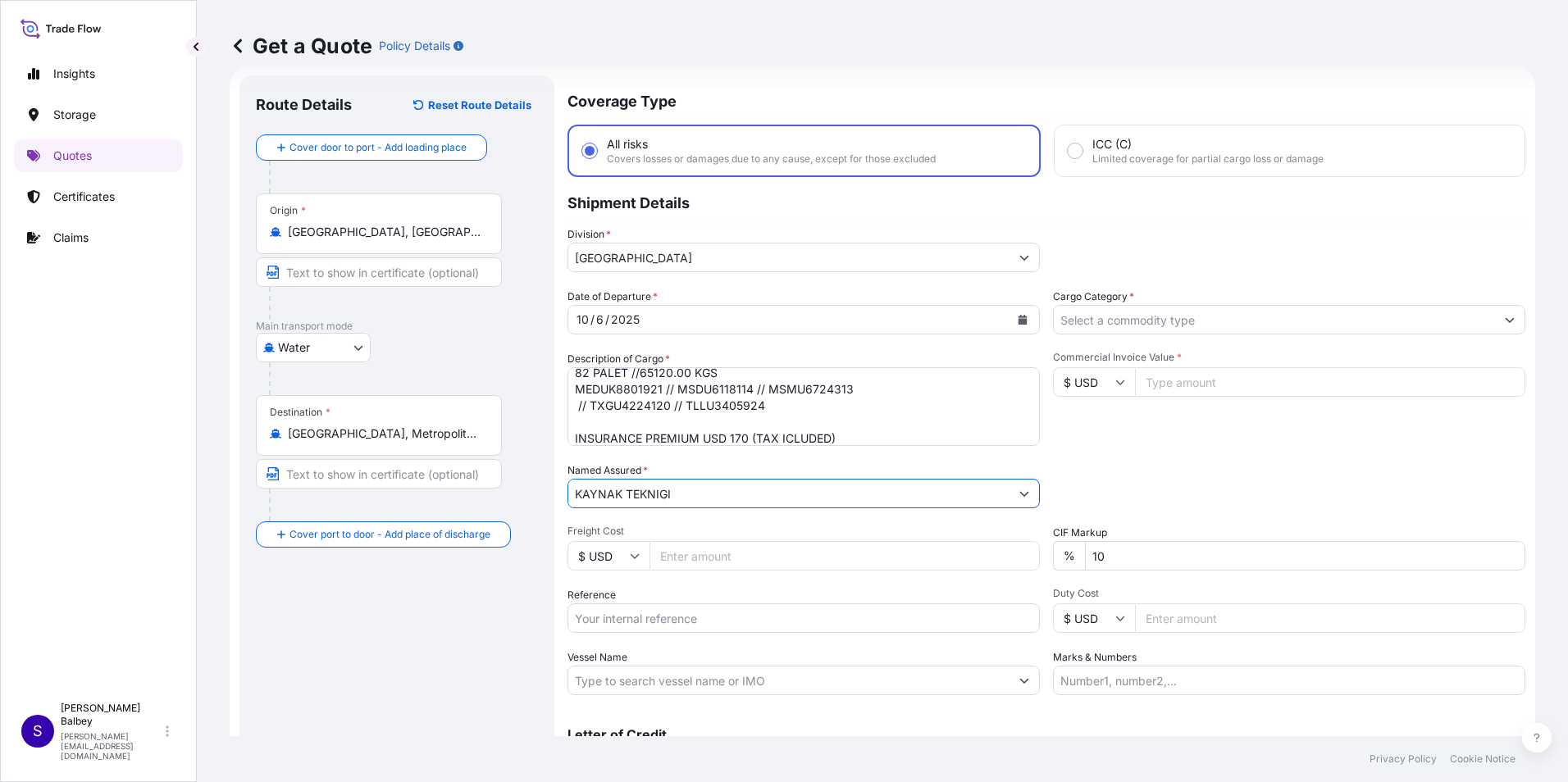
type input "KAYNAK TEKNIGI"
drag, startPoint x: 704, startPoint y: 612, endPoint x: 720, endPoint y: 618, distance: 17.1
click at [704, 612] on input "Reference" at bounding box center [803, 618] width 472 height 30
click at [730, 613] on input "Reference" at bounding box center [803, 618] width 472 height 30
paste input "2101783608"
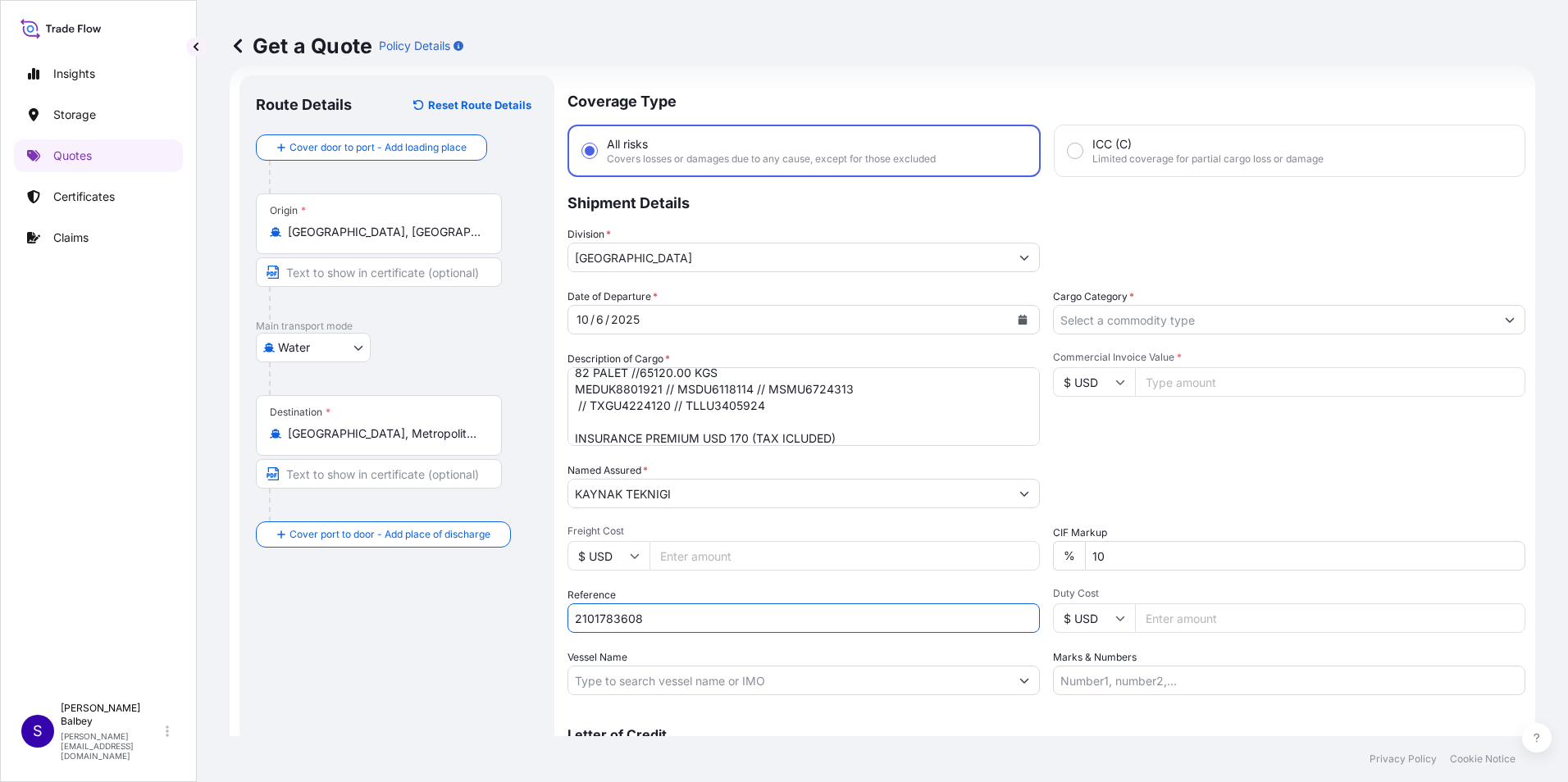
type input "2101783608"
click at [646, 689] on input "Vessel Name" at bounding box center [789, 680] width 442 height 30
paste input "MED [GEOGRAPHIC_DATA] - AS540R MSC AS540R"
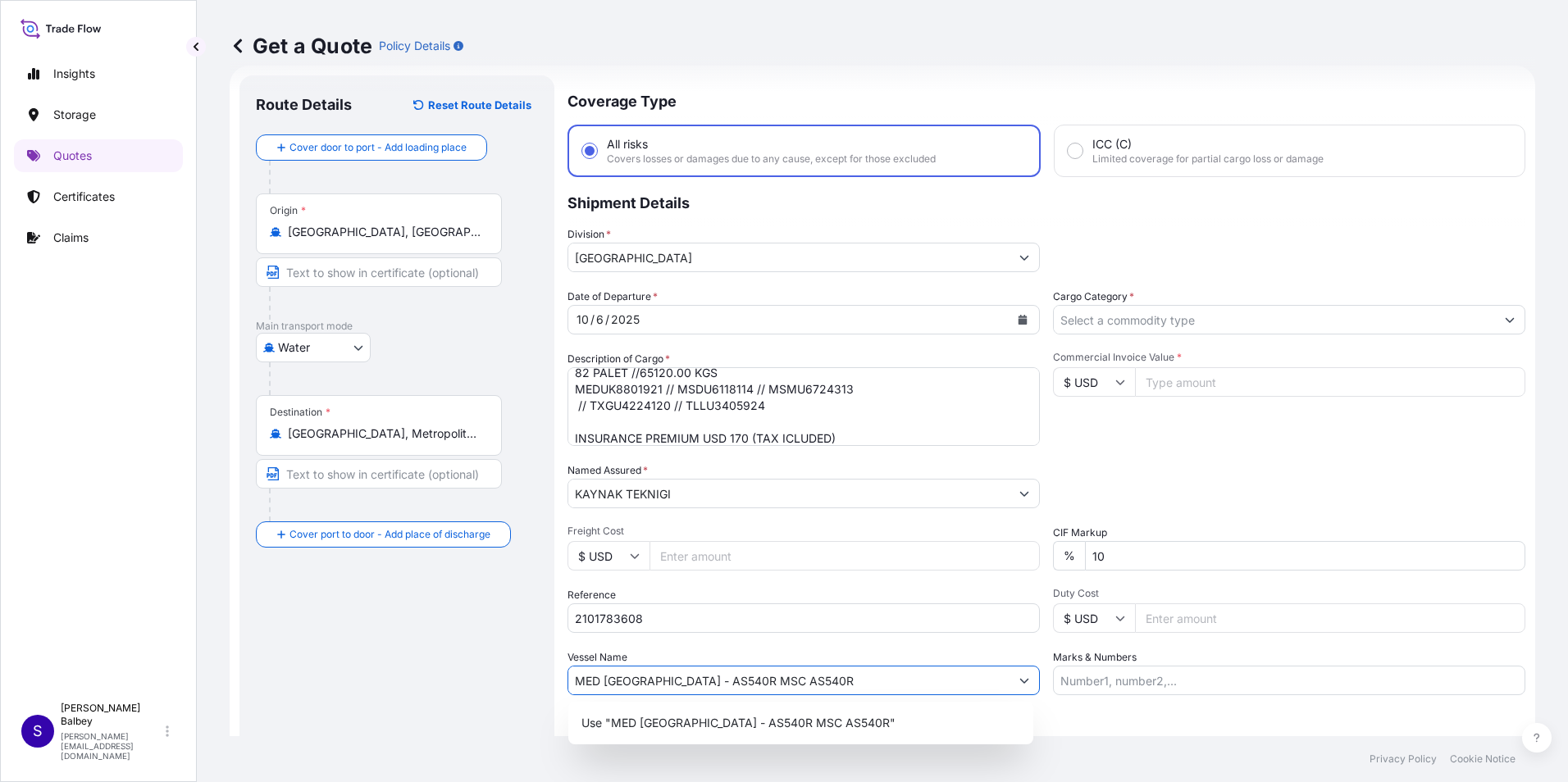
type input "MED [GEOGRAPHIC_DATA] - AS540R MSC AS540R"
click at [356, 658] on div "Route Details Reset Route Details Cover door to port - Add loading place Place …" at bounding box center [396, 445] width 282 height 709
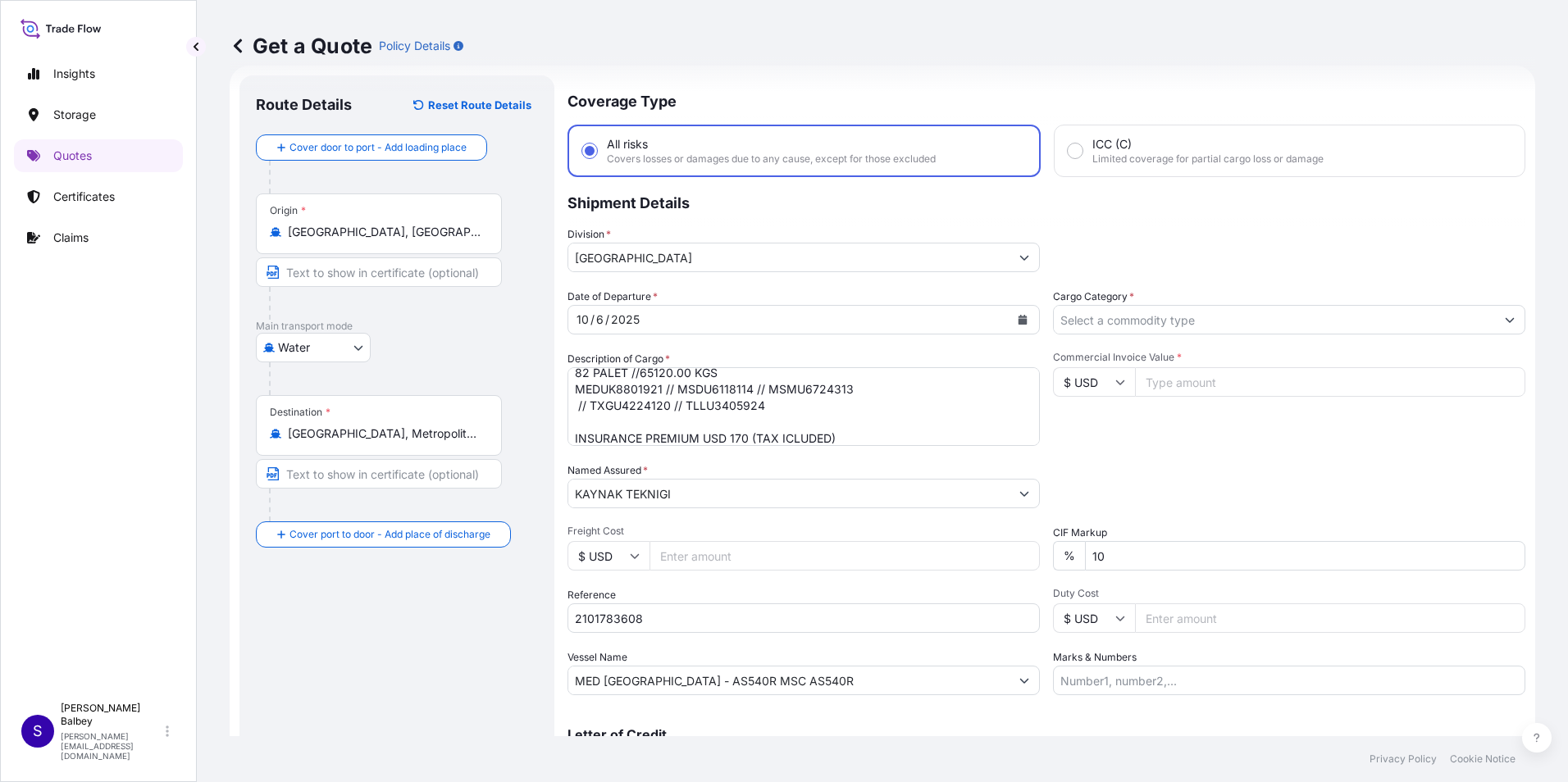
click at [1244, 330] on input "Cargo Category *" at bounding box center [1274, 319] width 442 height 30
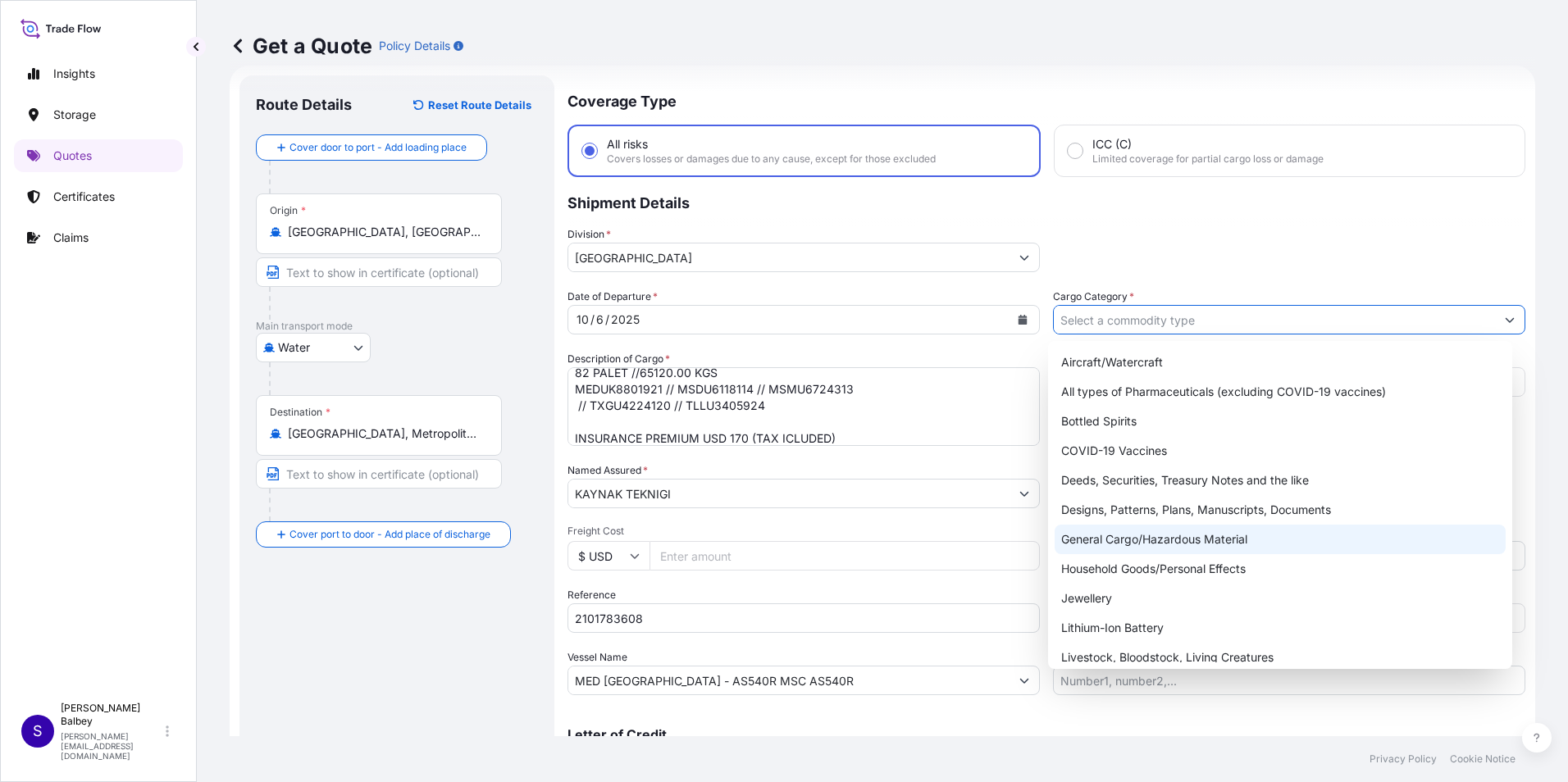
click at [1142, 535] on div "General Cargo/Hazardous Material" at bounding box center [1280, 540] width 452 height 30
type input "General Cargo/Hazardous Material"
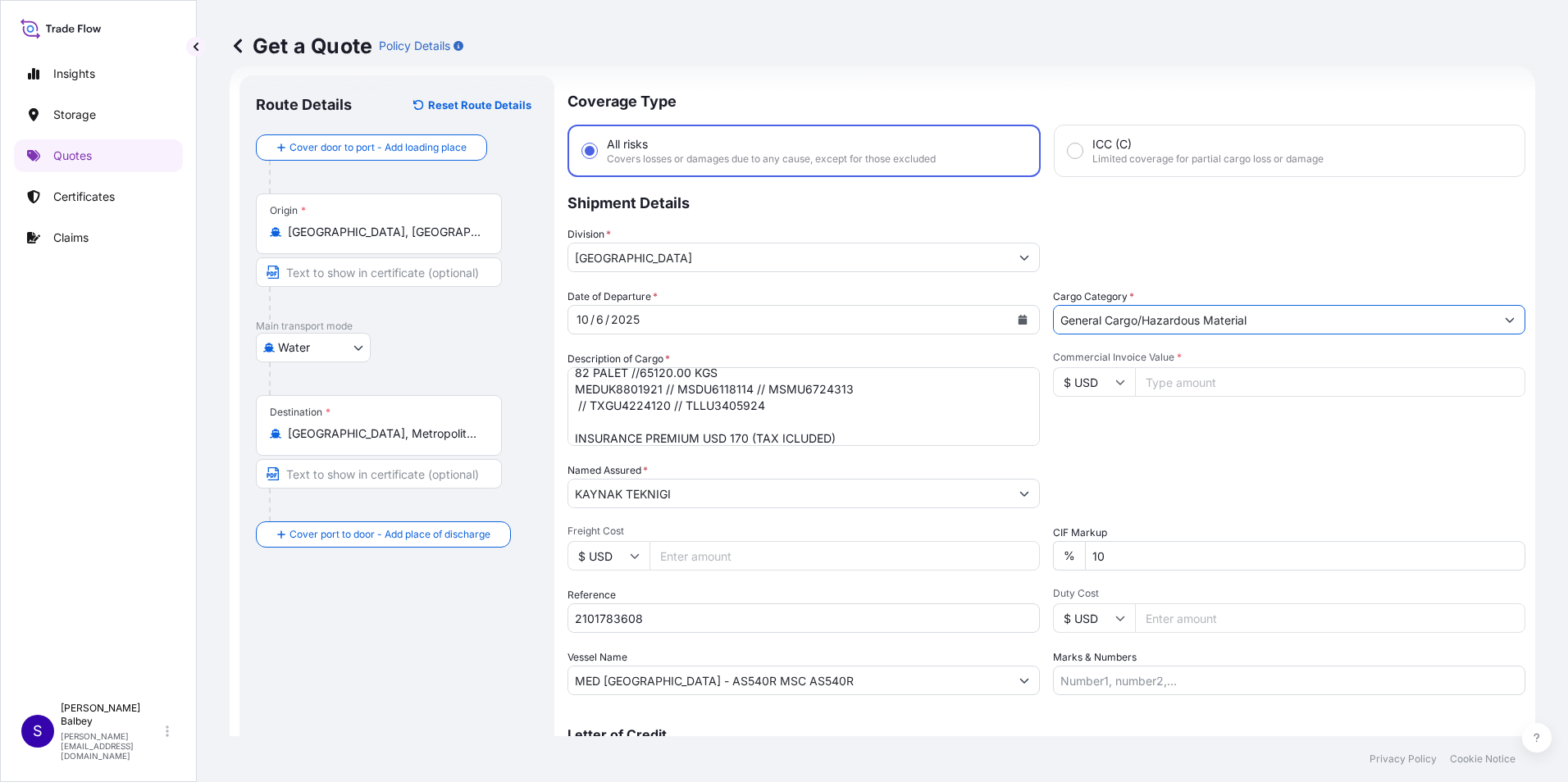
click at [1107, 386] on input "$ USD" at bounding box center [1094, 382] width 82 height 30
click at [1089, 423] on div "€ EUR" at bounding box center [1088, 427] width 69 height 31
type input "€ EUR"
click at [1152, 381] on input "Commercial Invoice Value *" at bounding box center [1330, 382] width 391 height 30
type input "80104.78"
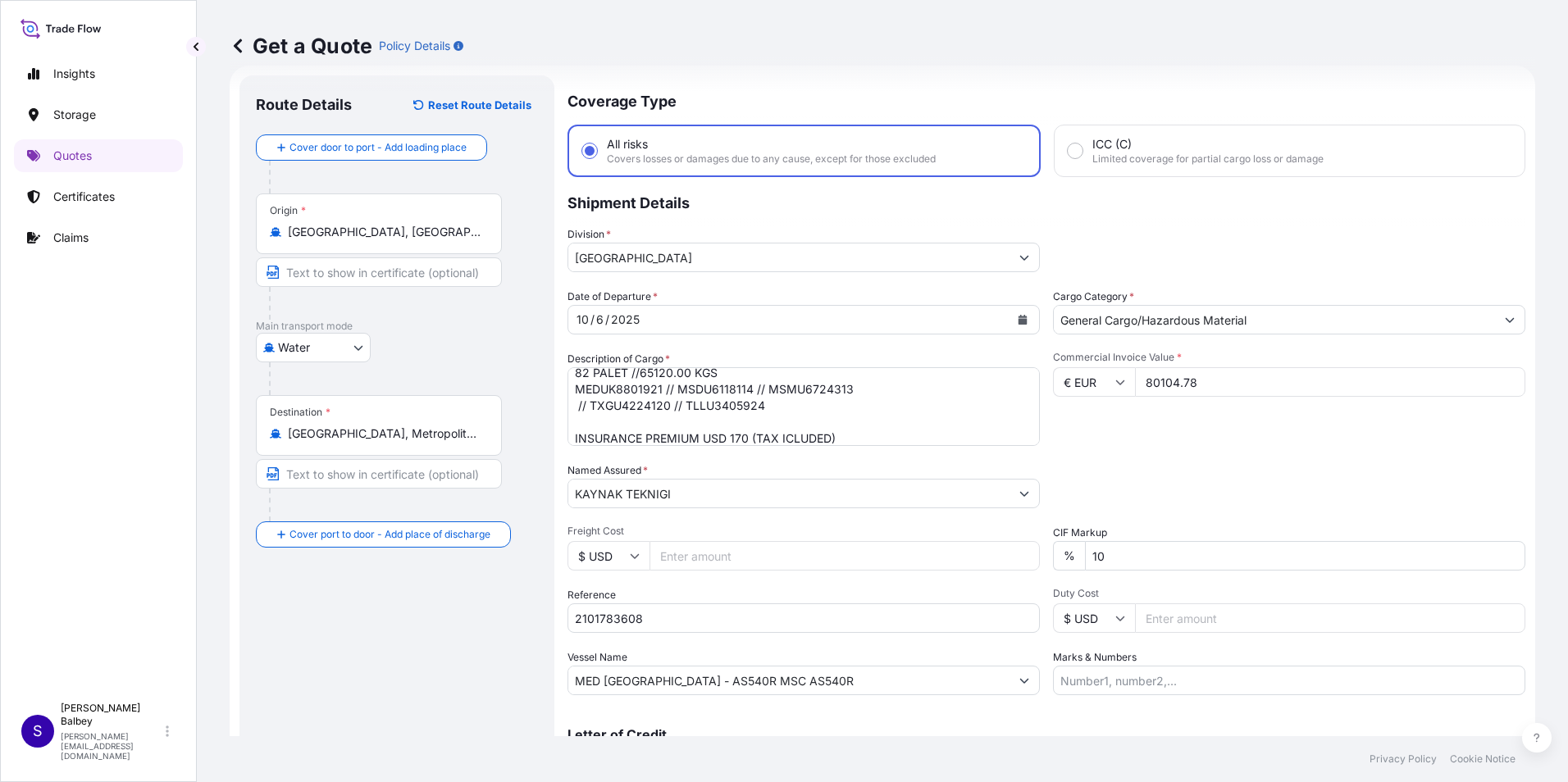
drag, startPoint x: 1152, startPoint y: 441, endPoint x: 691, endPoint y: 364, distance: 467.4
click at [1151, 441] on div "Commercial Invoice Value * € EUR 80104.78" at bounding box center [1289, 398] width 472 height 95
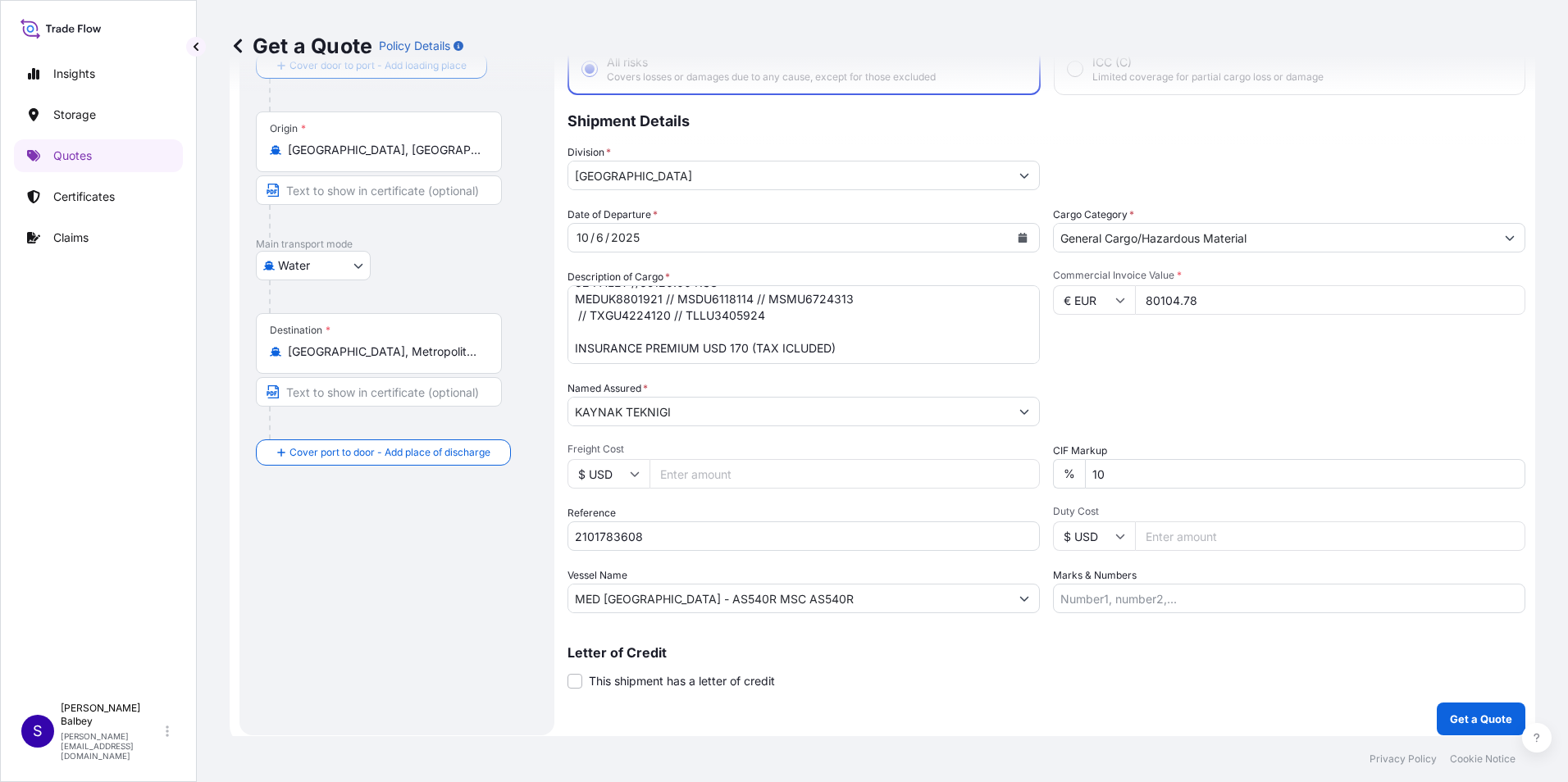
scroll to position [117, 0]
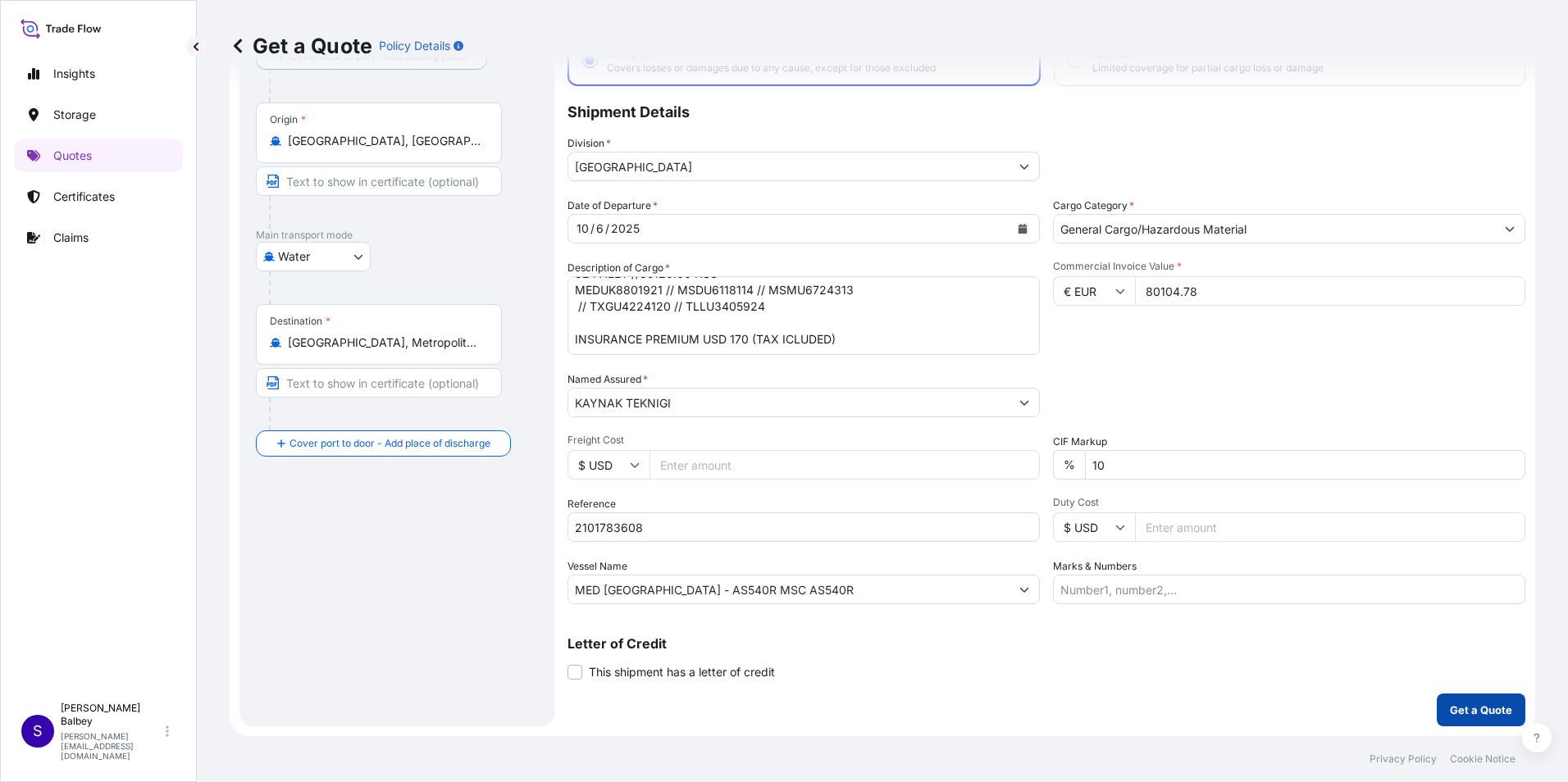
click at [1455, 719] on button "Get a Quote" at bounding box center [1480, 710] width 89 height 33
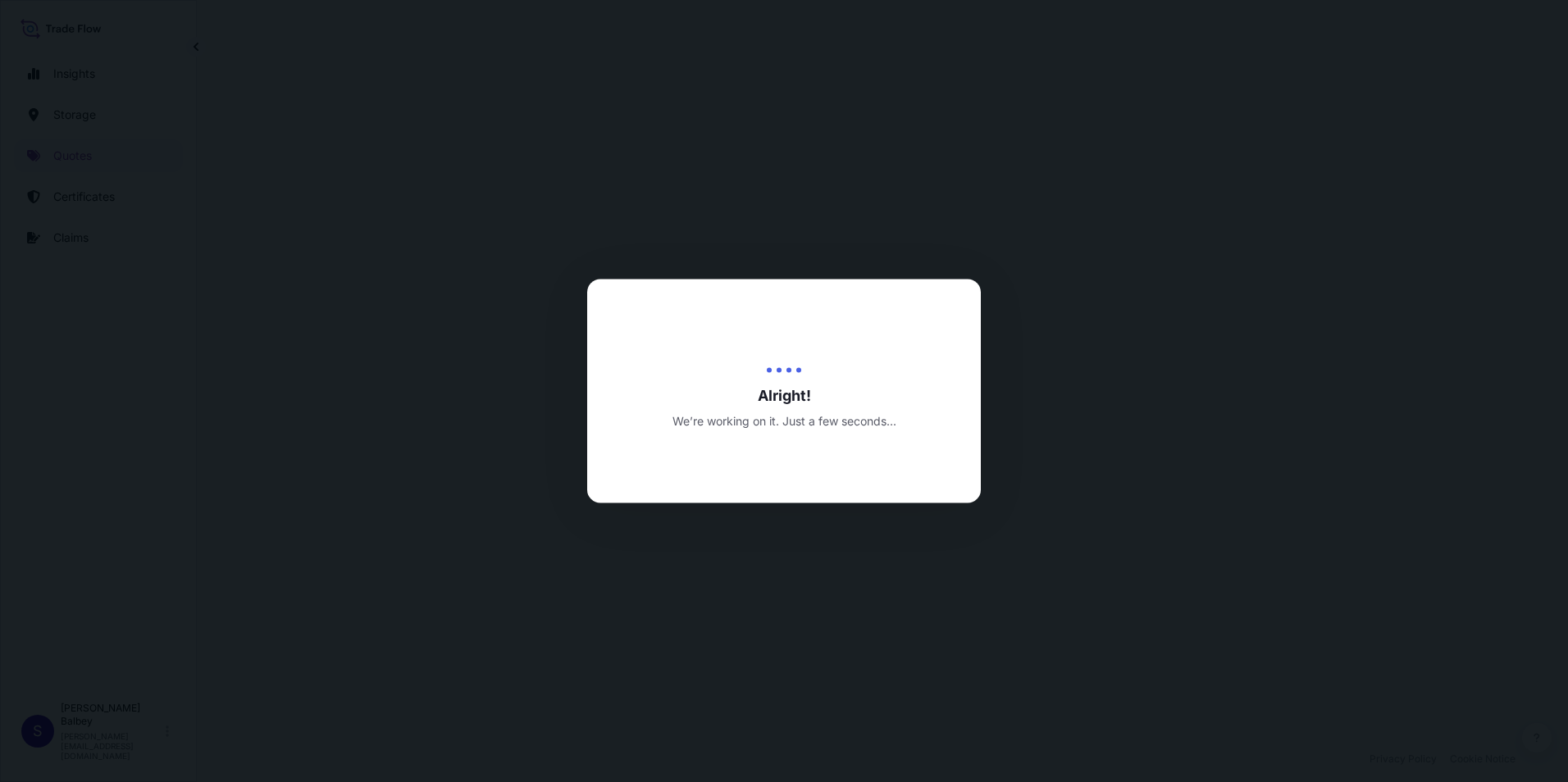
select select "Water"
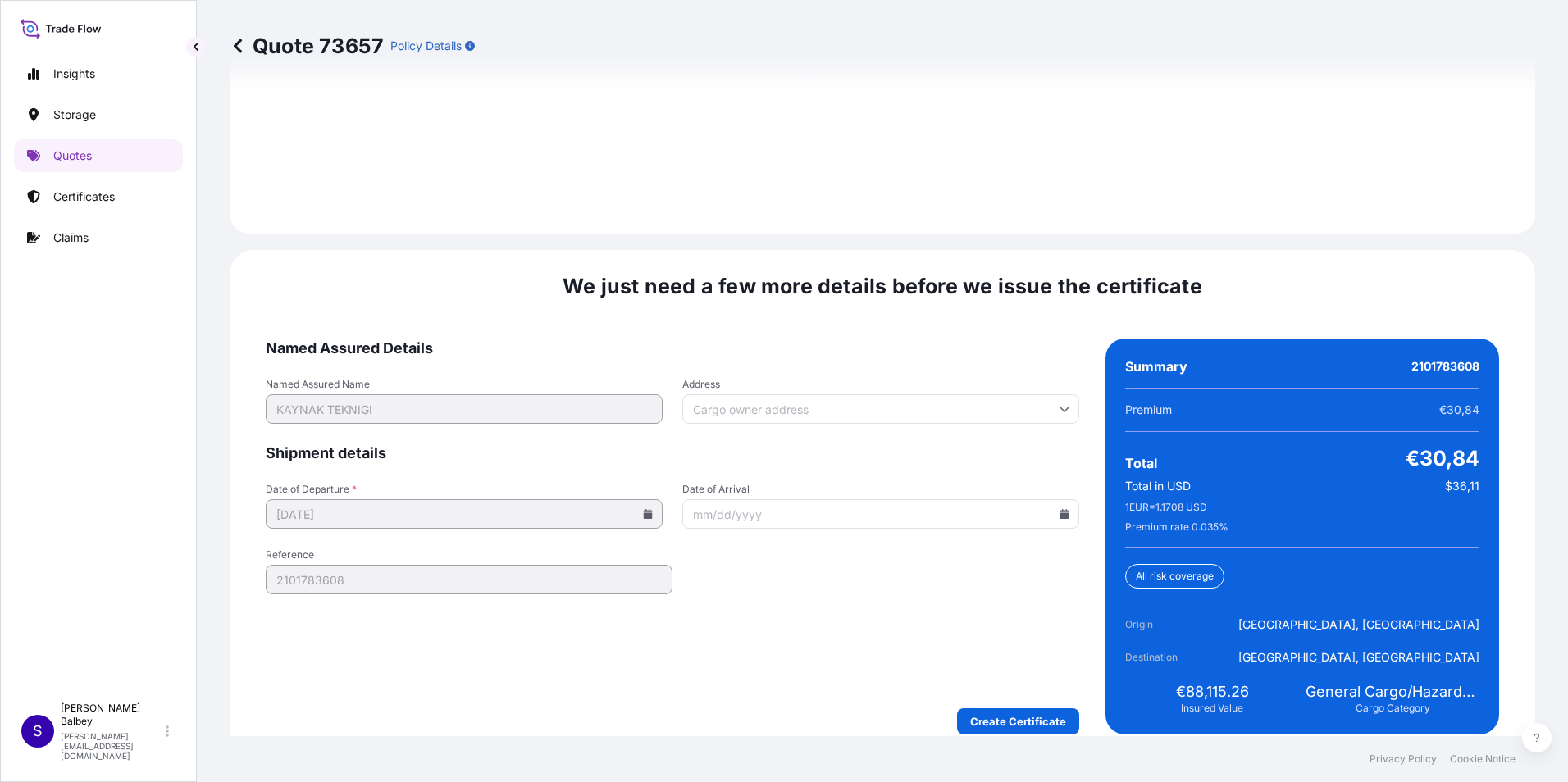
scroll to position [2394, 0]
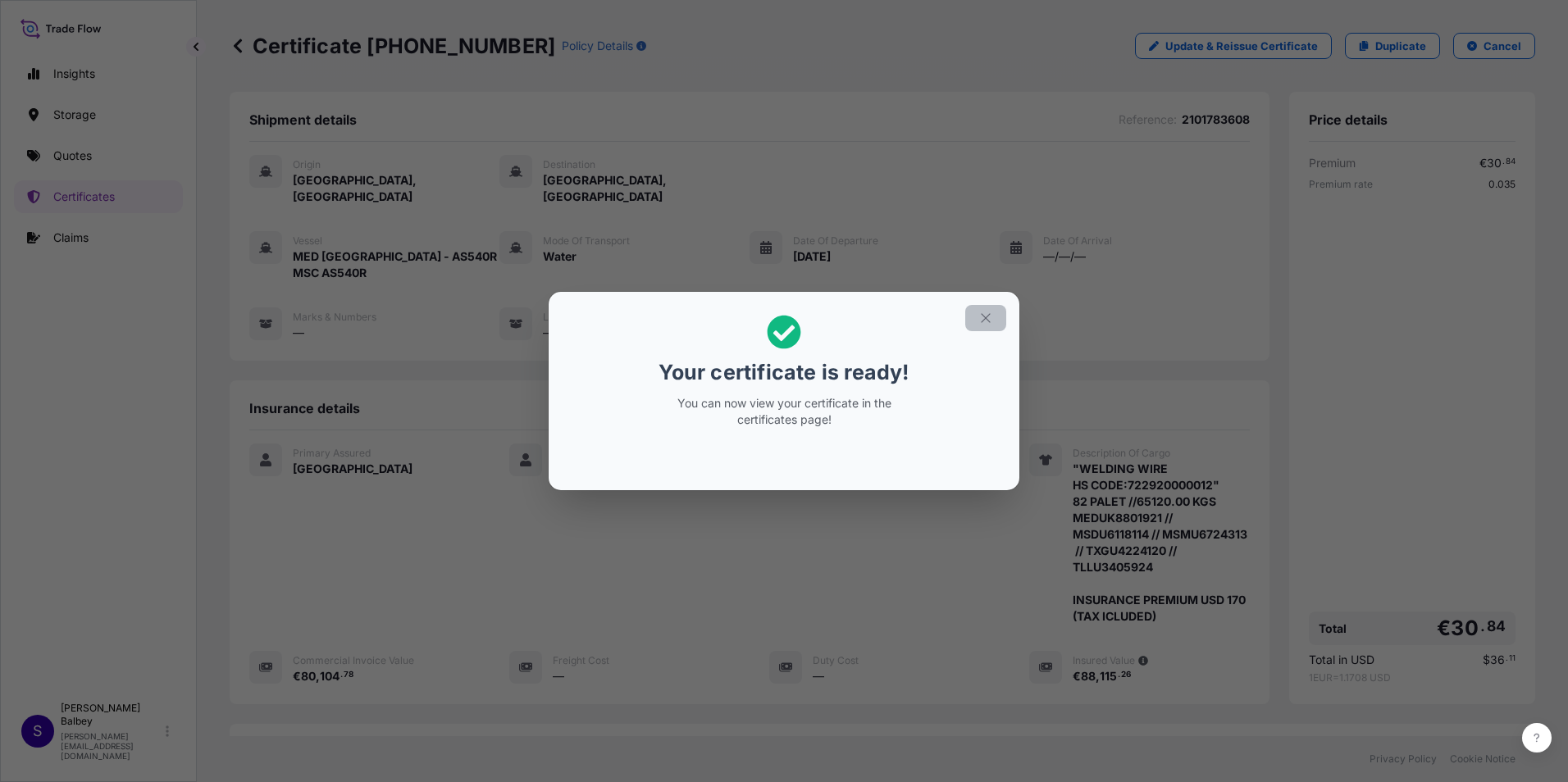
click at [991, 318] on icon "button" at bounding box center [985, 317] width 14 height 14
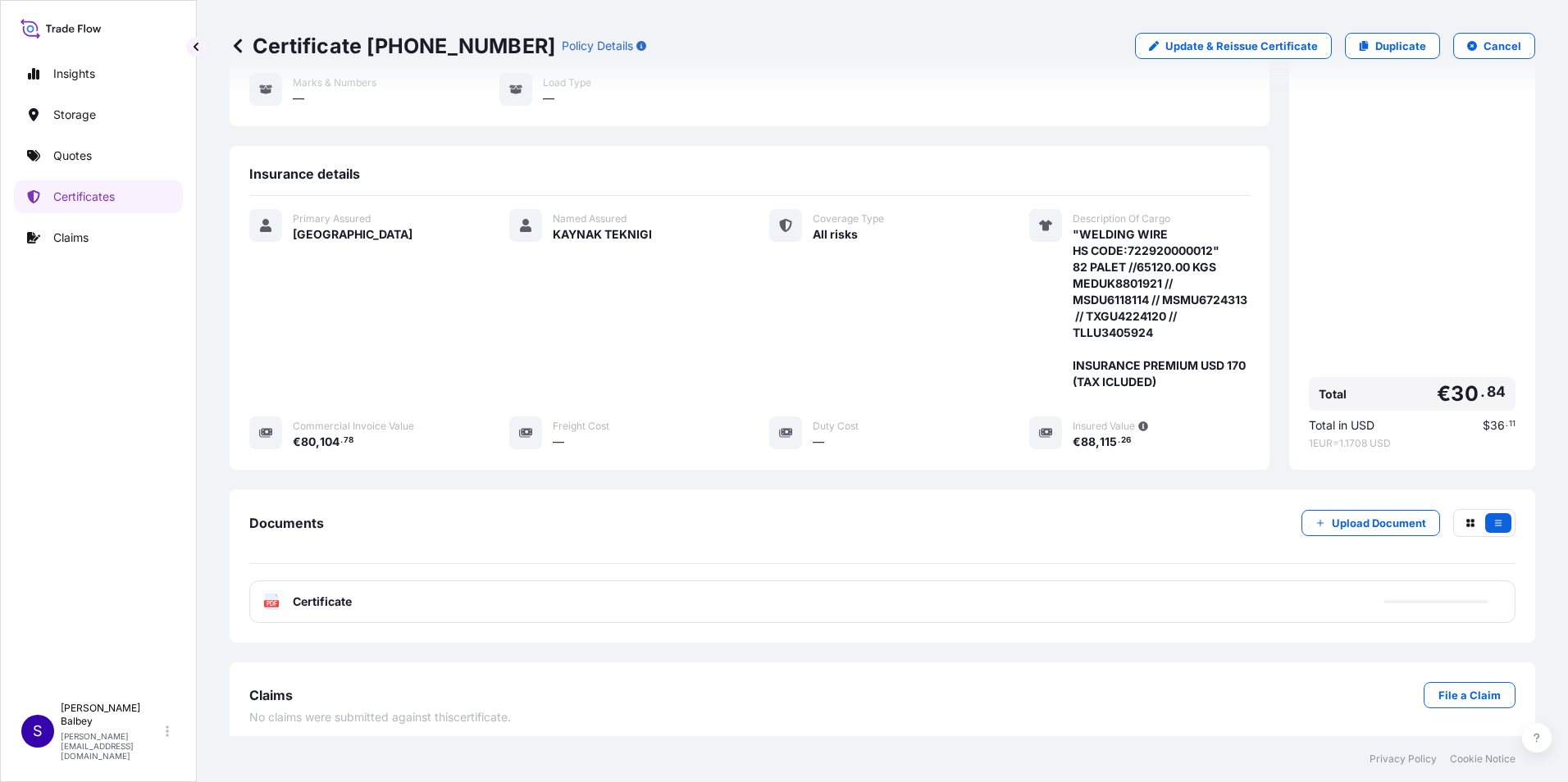
scroll to position [243, 0]
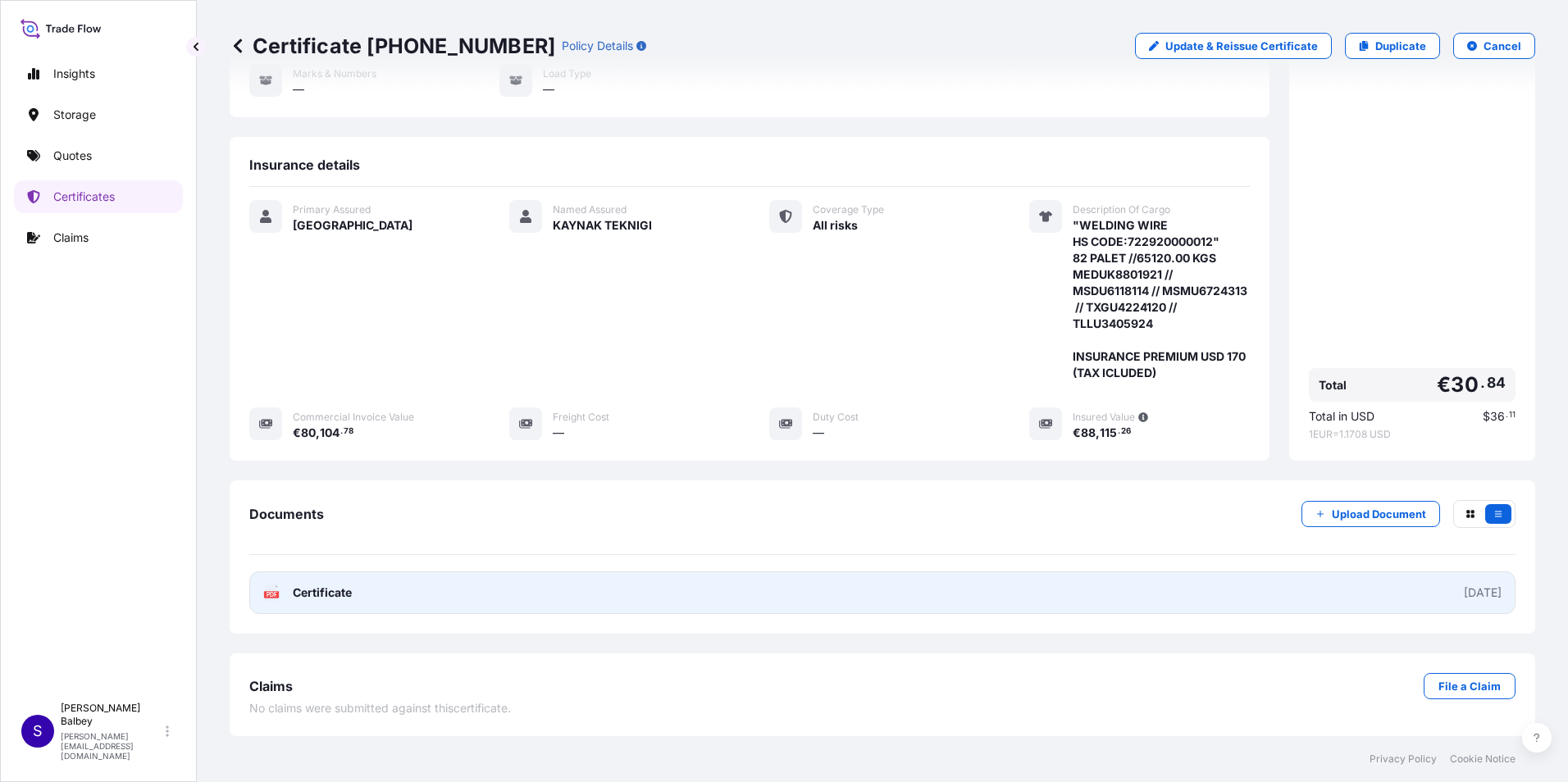
click at [313, 590] on span "Certificate" at bounding box center [321, 593] width 59 height 16
